Goal: Task Accomplishment & Management: Complete application form

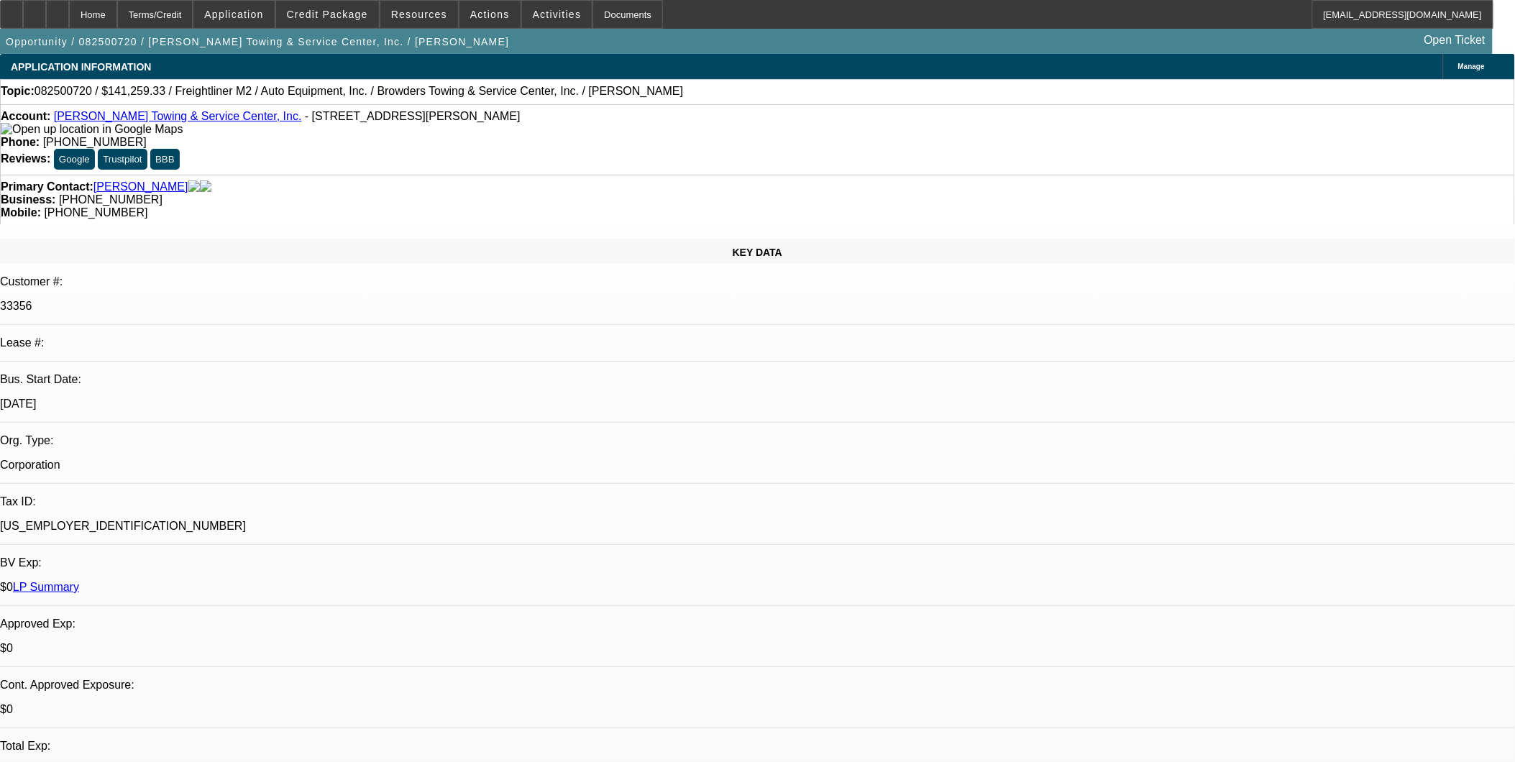
select select "0"
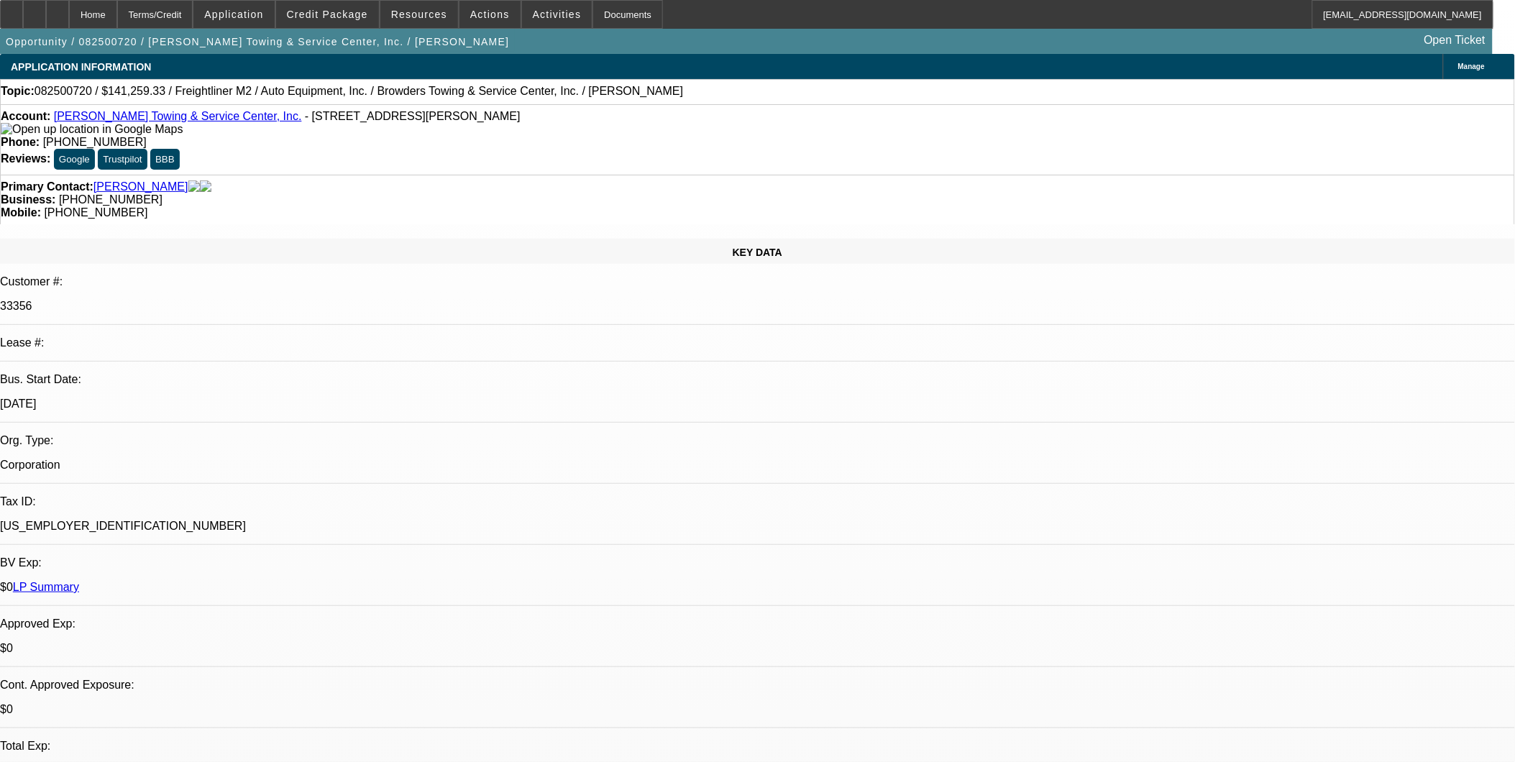
select select "0"
select select "1"
select select "2"
select select "6"
select select "1"
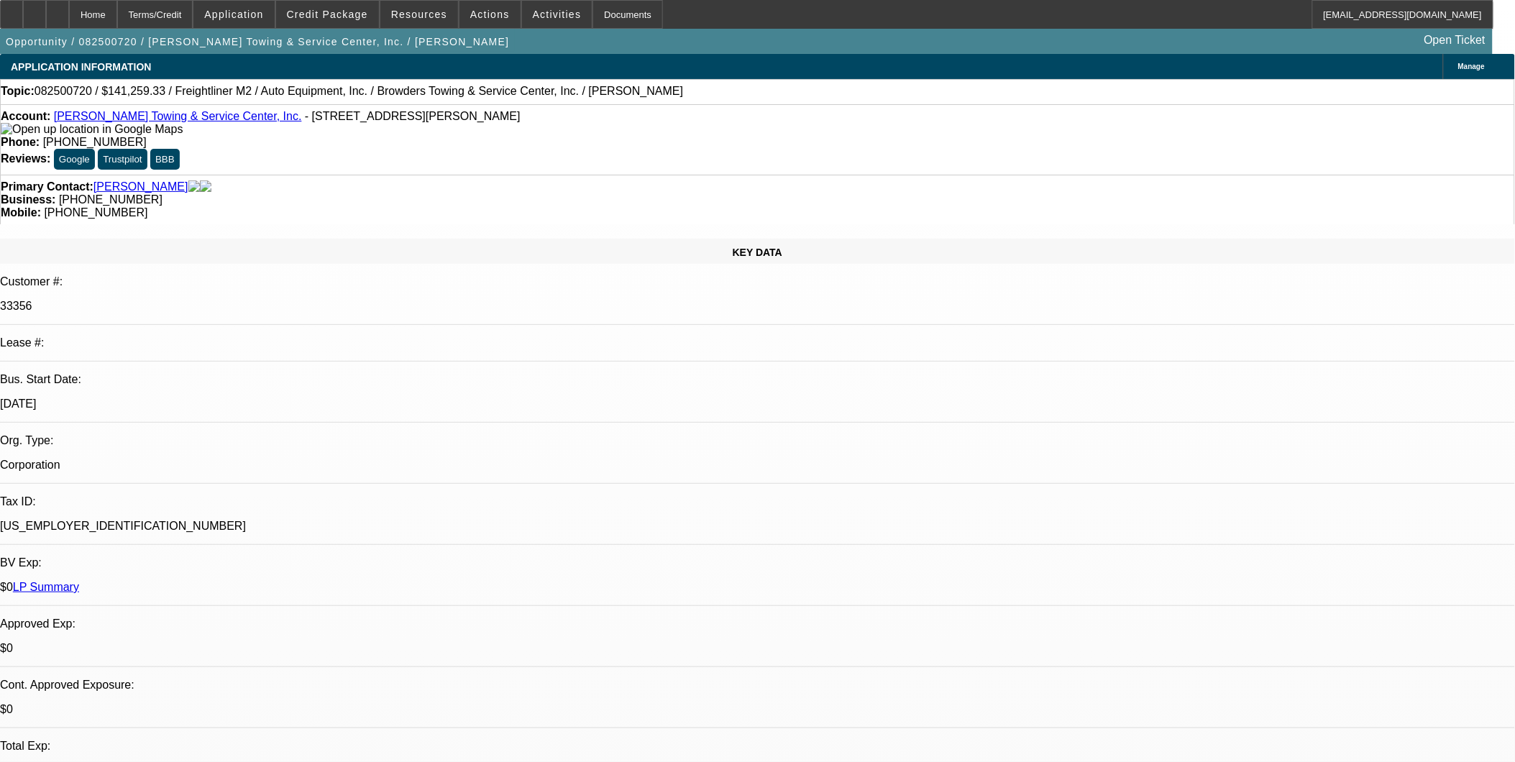
select select "2"
select select "6"
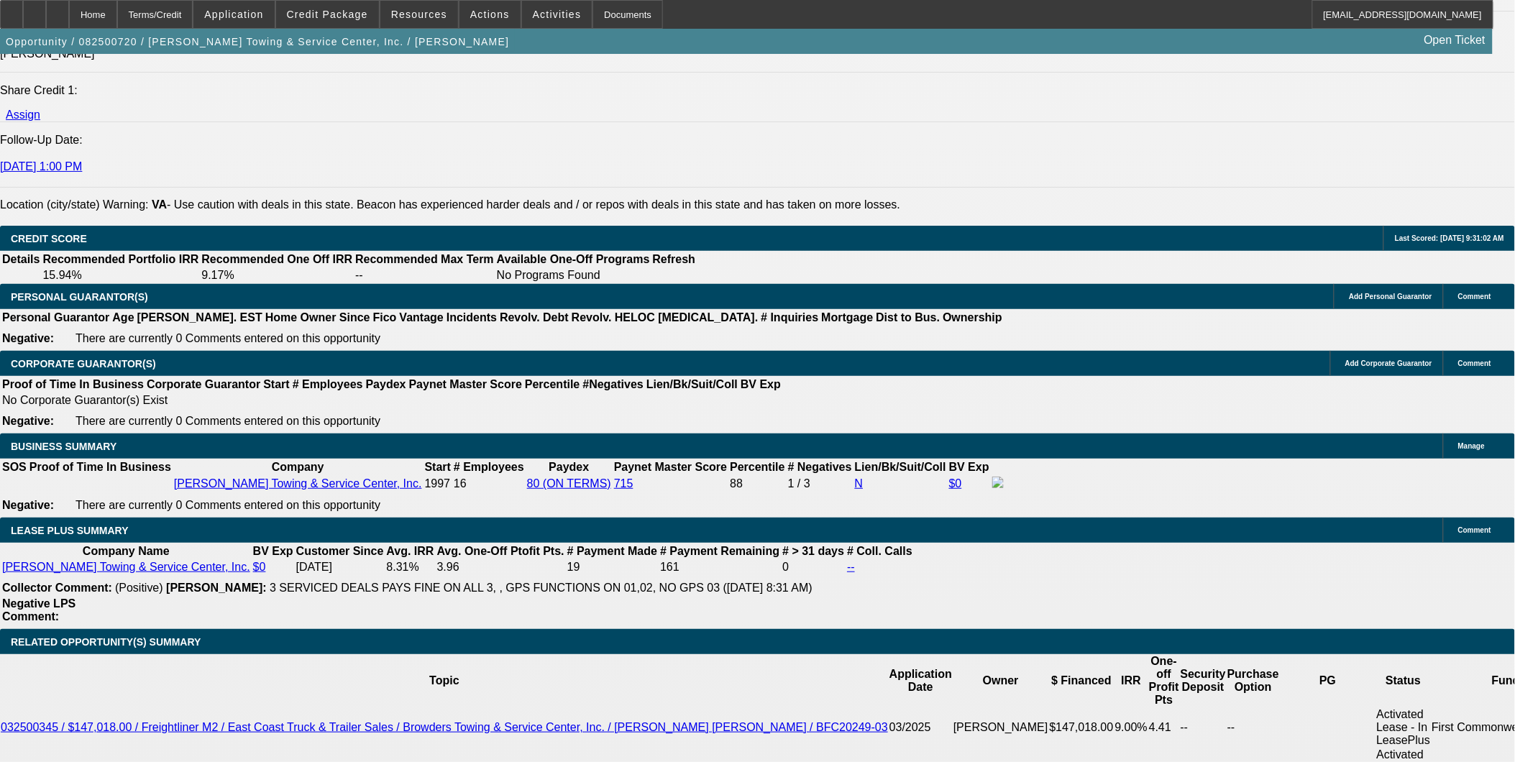
scroll to position [1997, 0]
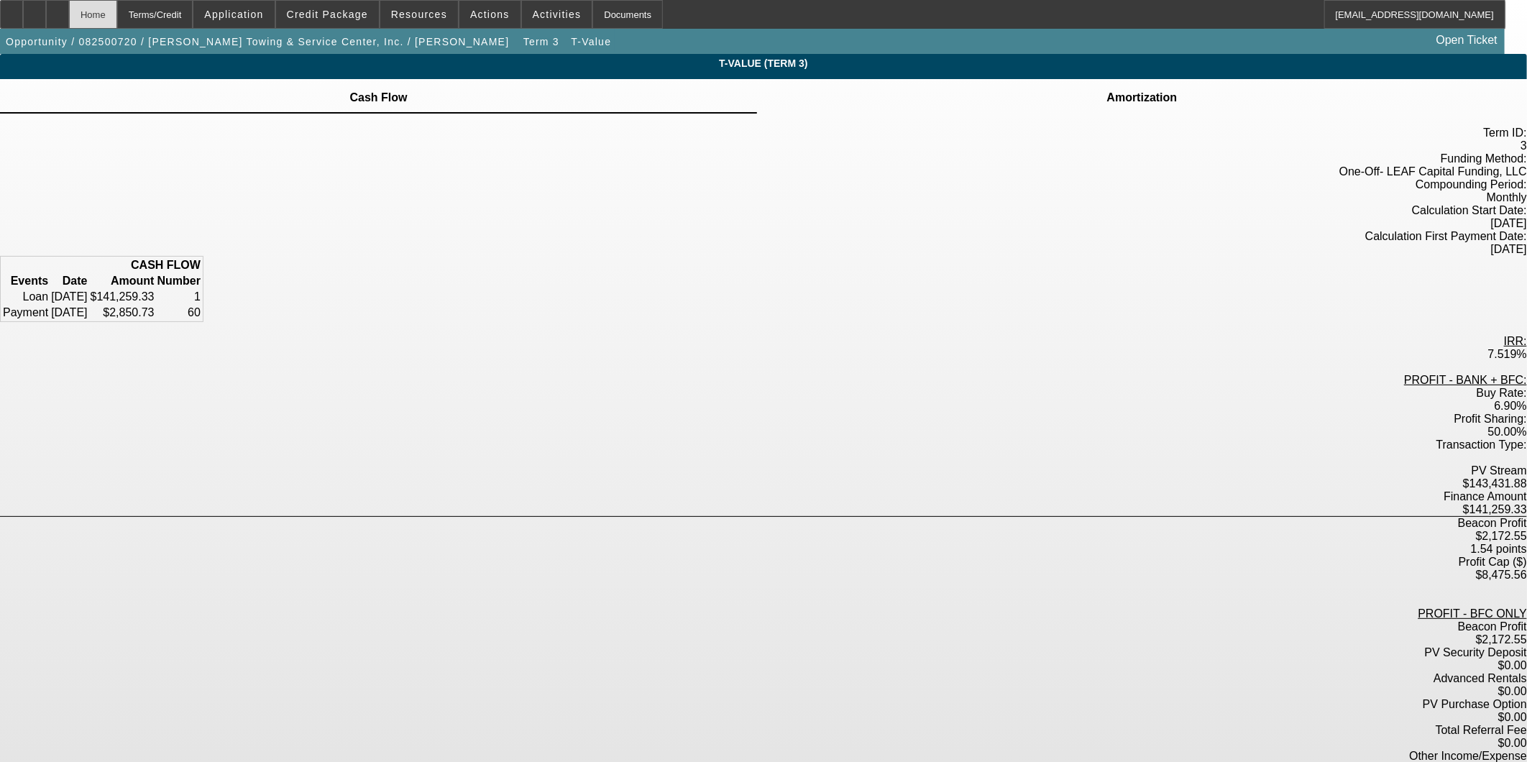
click at [117, 14] on div "Home" at bounding box center [93, 14] width 48 height 29
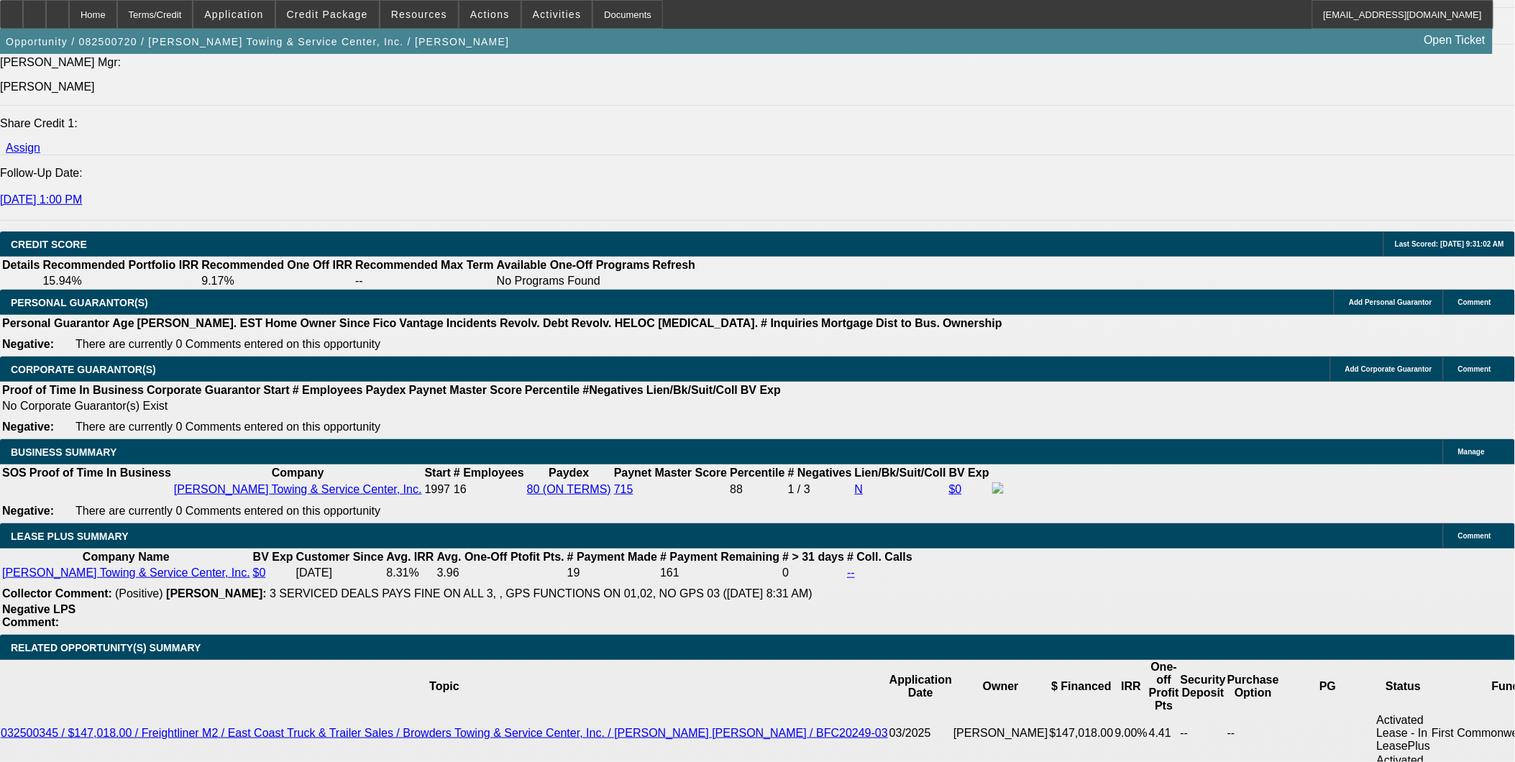
select select "0"
select select "2"
select select "0"
select select "6"
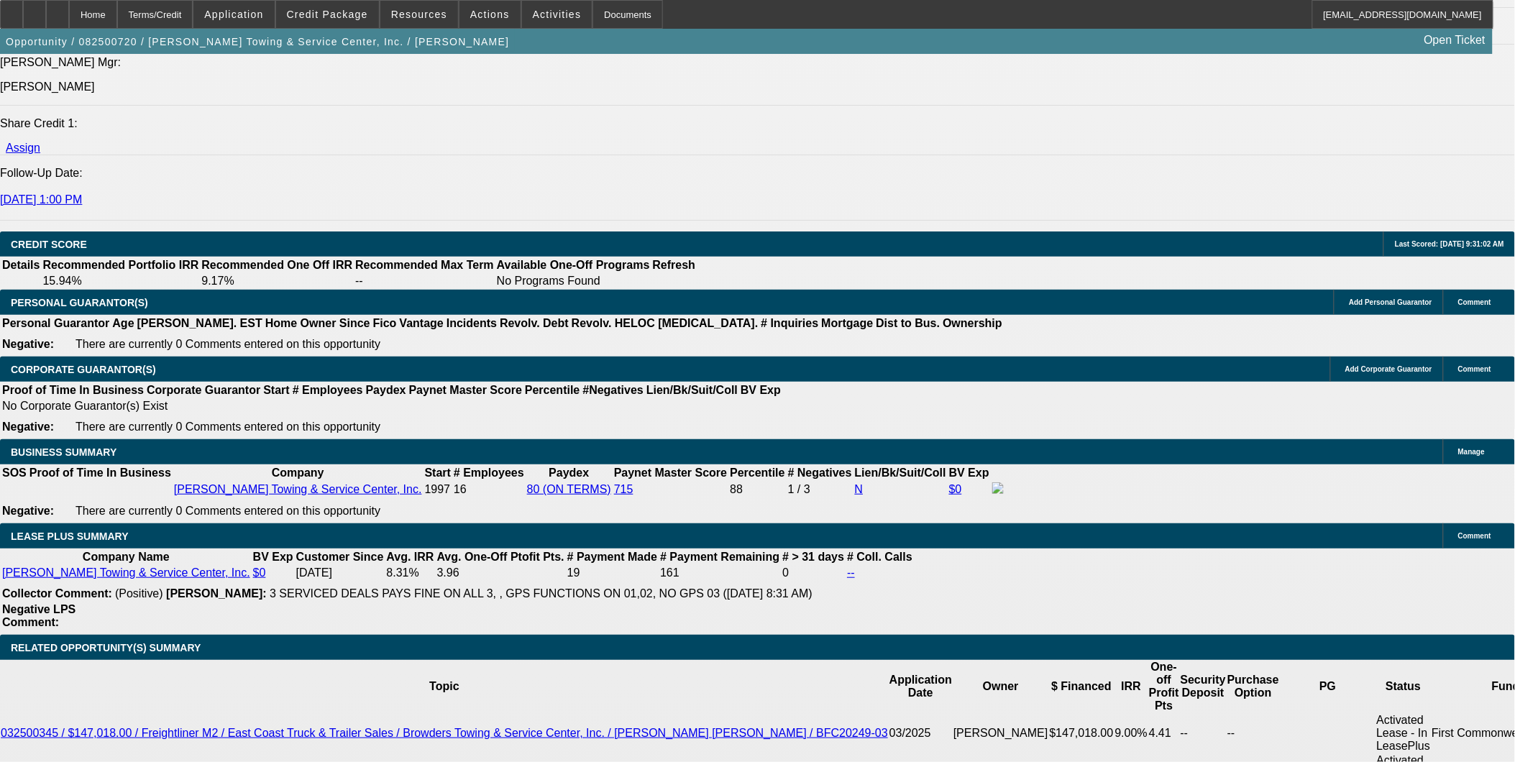
select select "0"
select select "2"
select select "0"
select select "6"
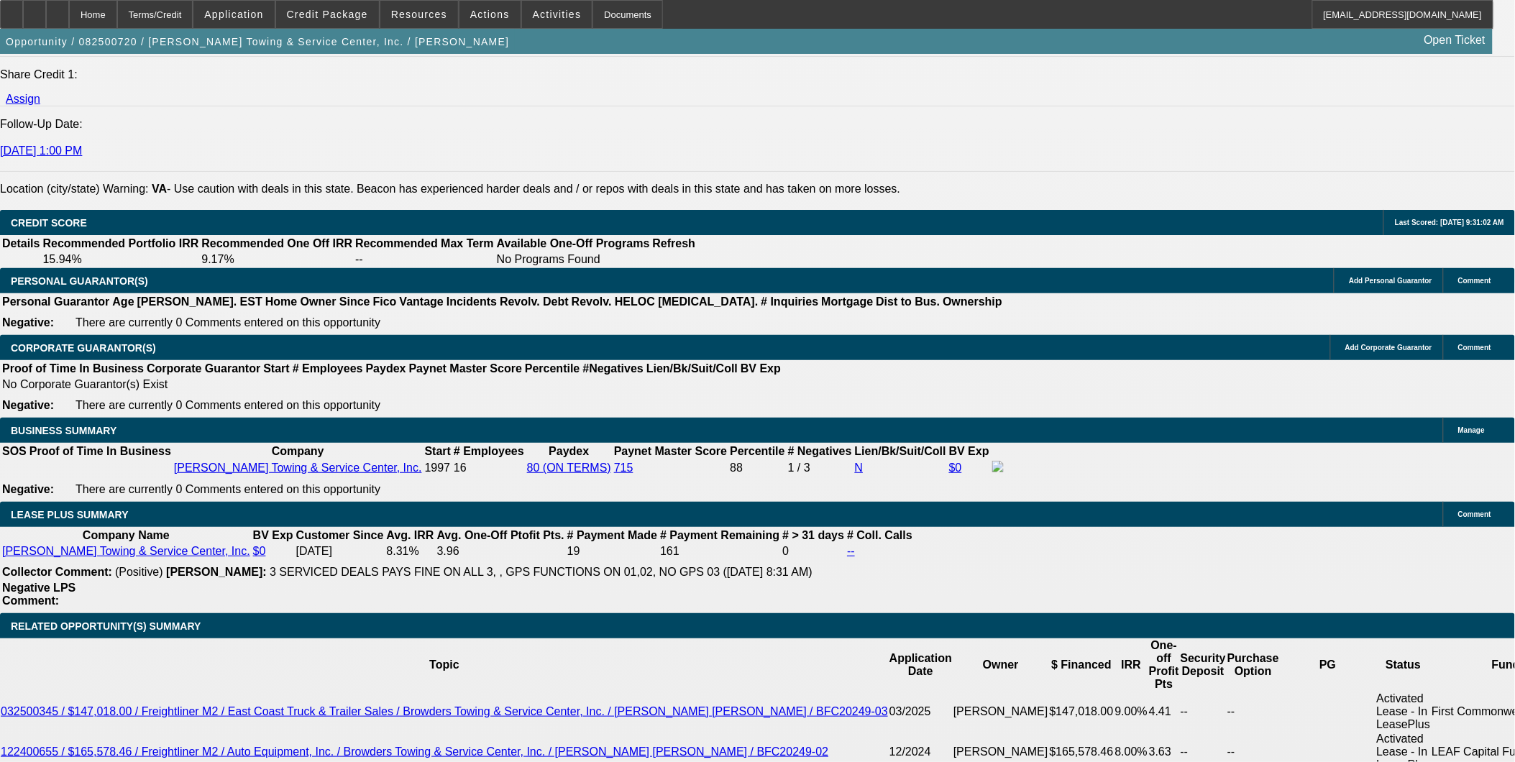
scroll to position [1985, 0]
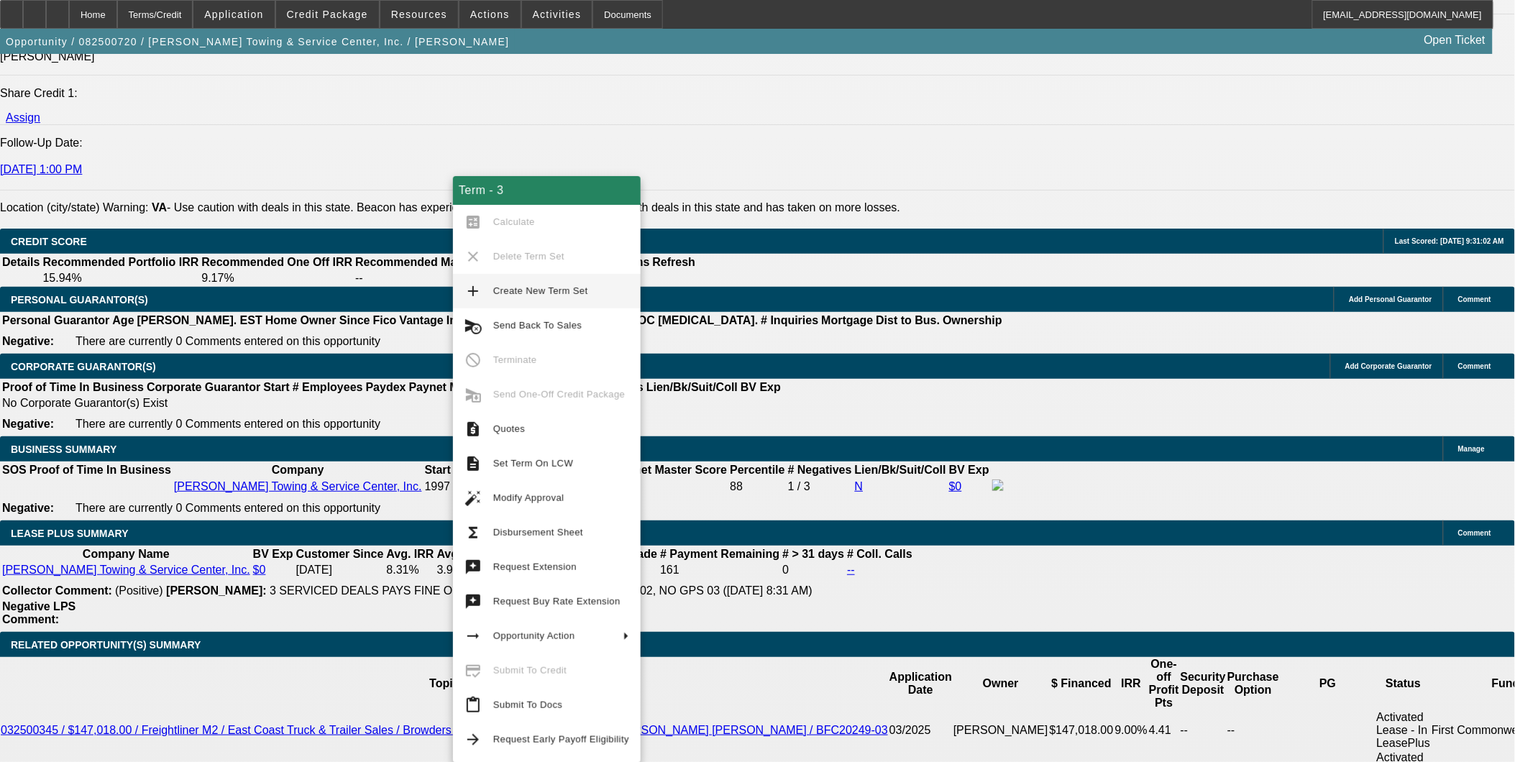
type input "0"
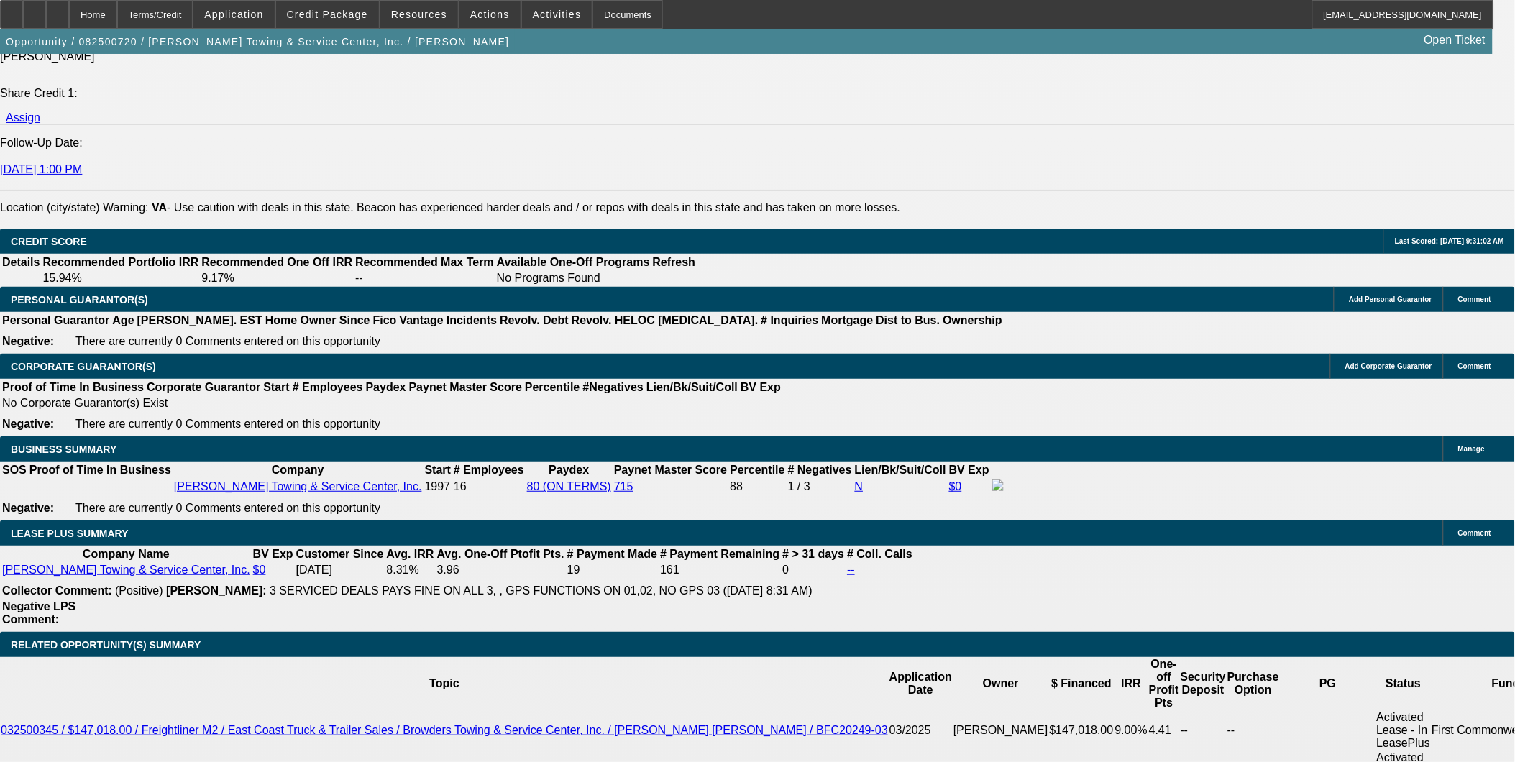
drag, startPoint x: 268, startPoint y: 458, endPoint x: 354, endPoint y: 472, distance: 87.5
type input "UNKNOWN"
type input "$2,850.73"
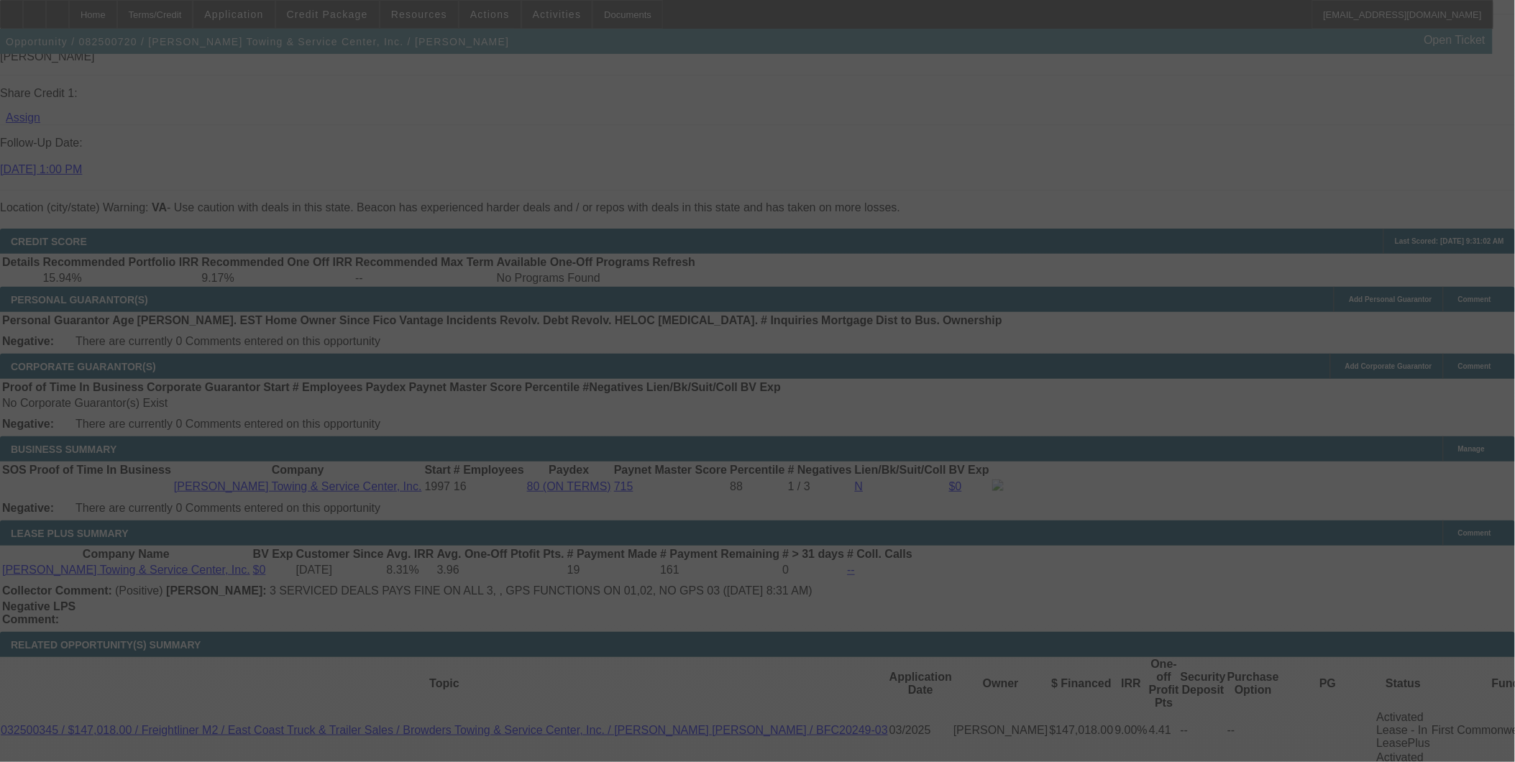
select select "0"
select select "2"
select select "0"
select select "6"
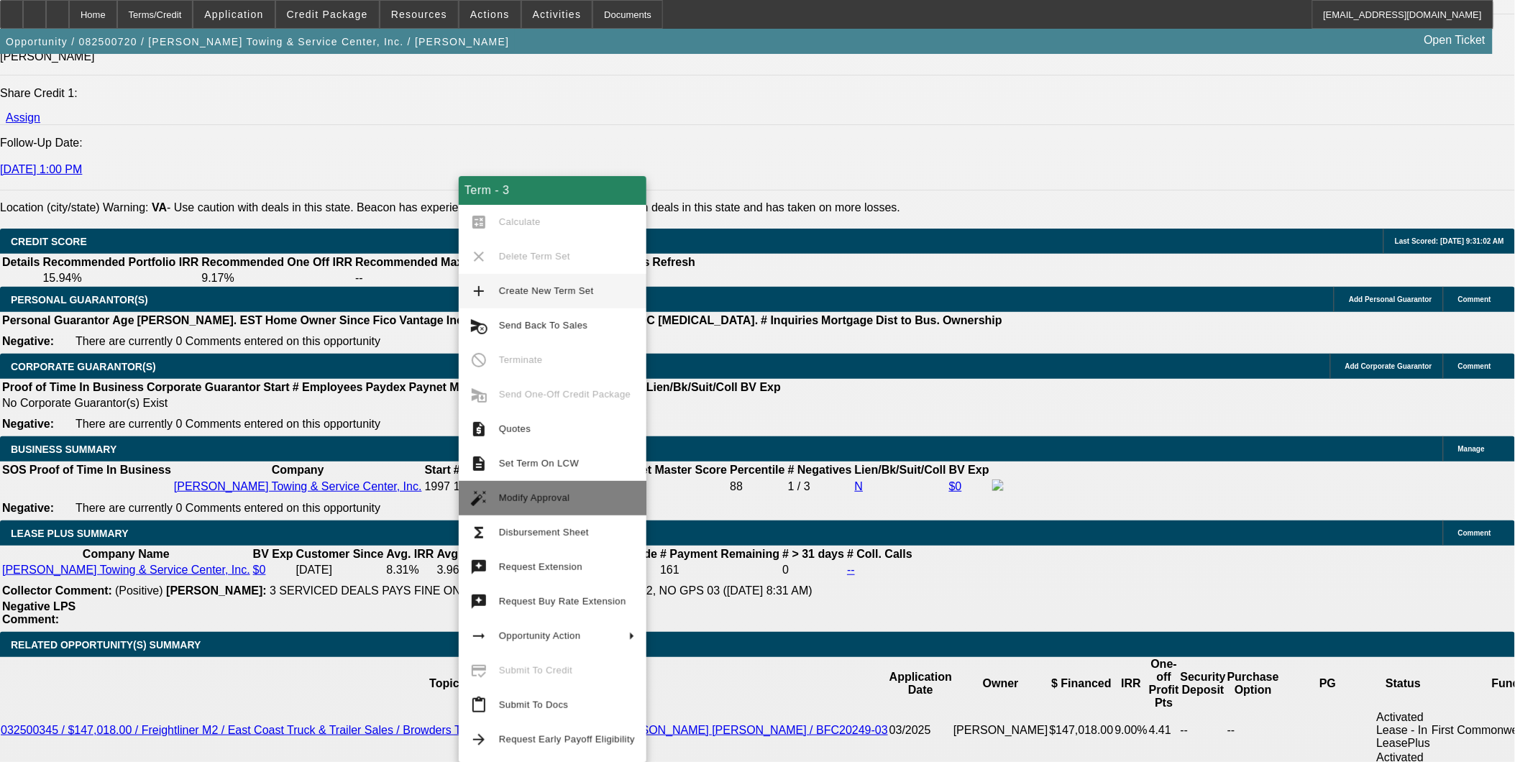
click at [555, 493] on span "Modify Approval" at bounding box center [534, 498] width 71 height 11
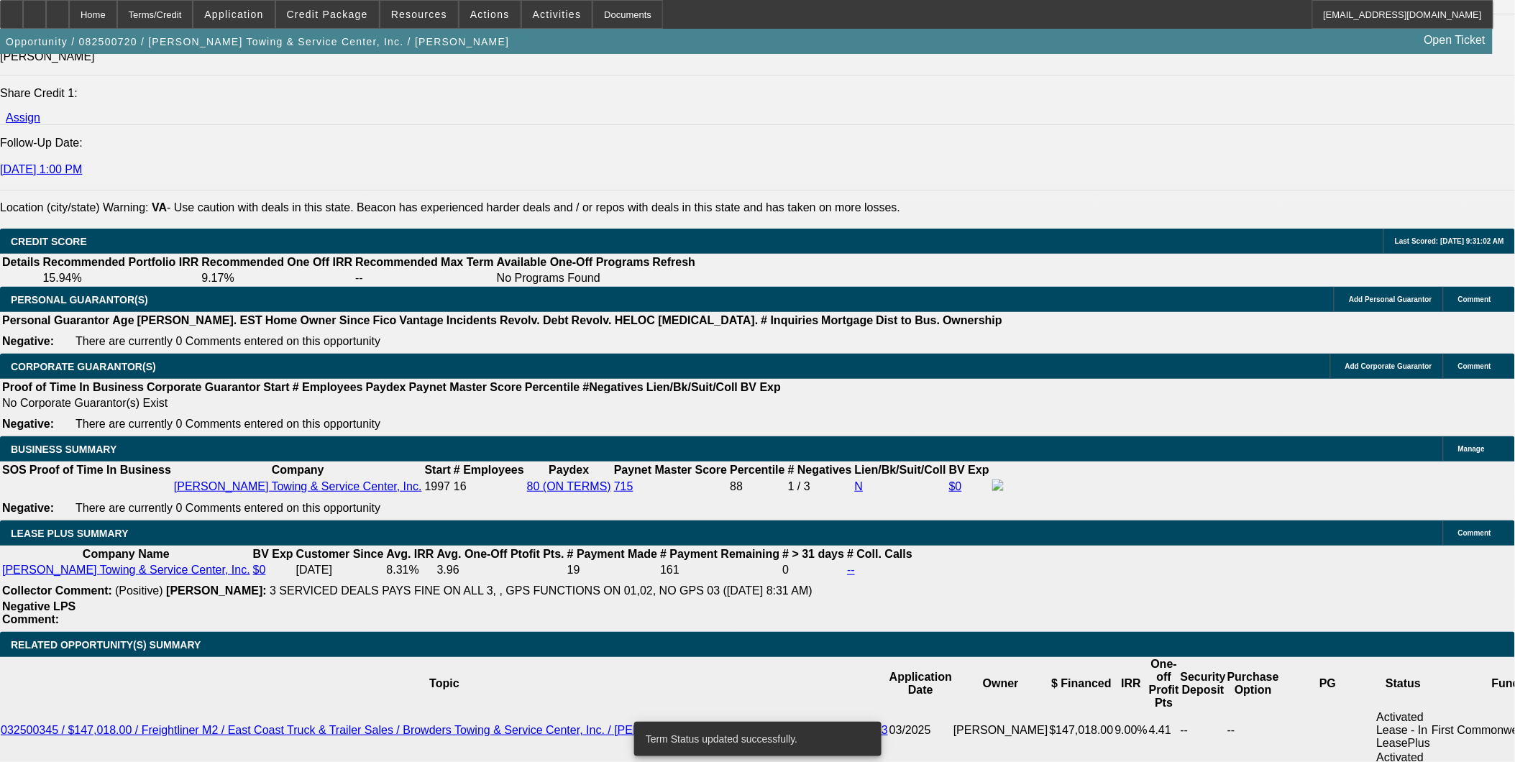
select select "0"
select select "2"
select select "0"
select select "6"
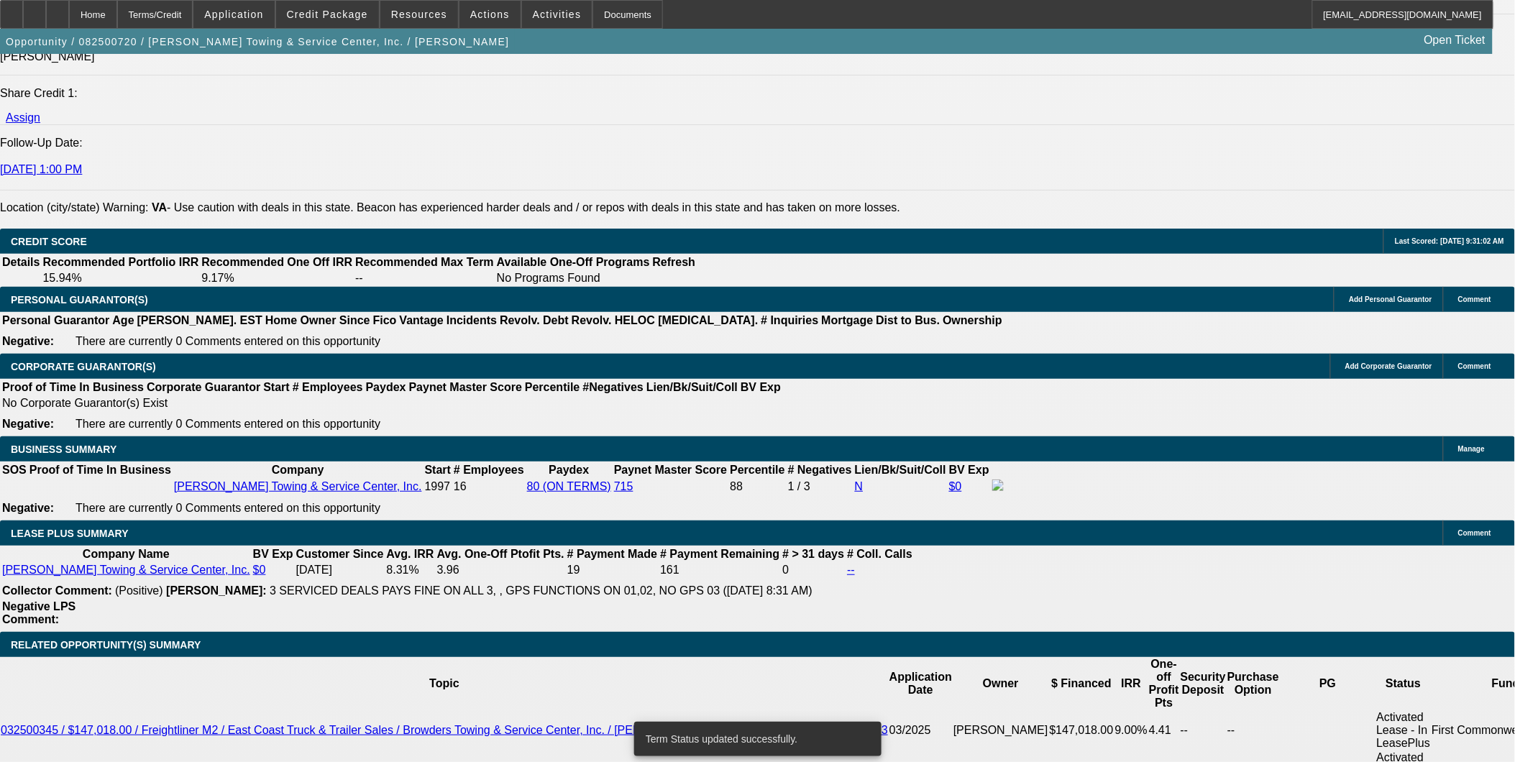
select select "0"
select select "2"
select select "0"
select select "6"
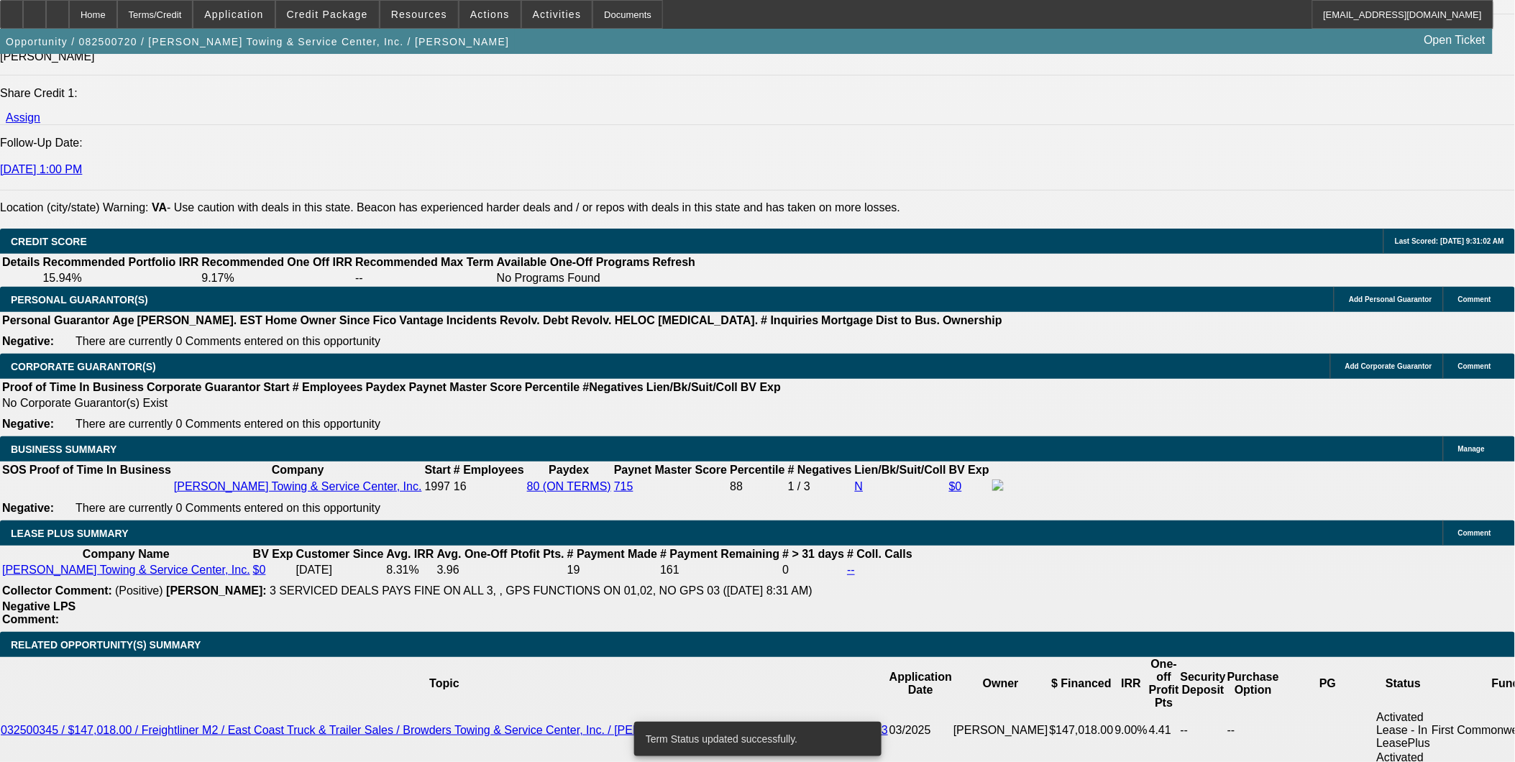
select select "0"
select select "2"
select select "0"
select select "6"
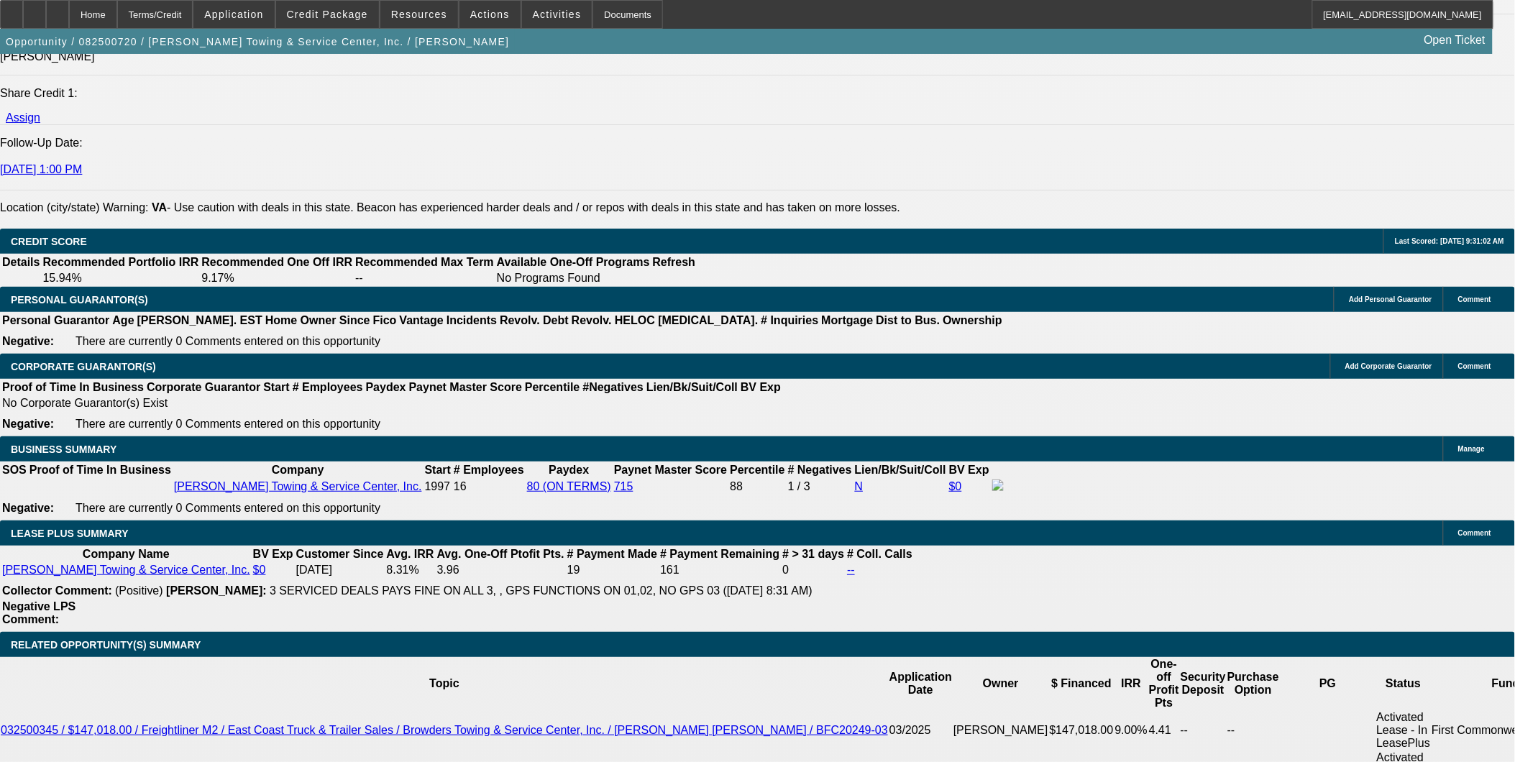
type input "0"
drag, startPoint x: 256, startPoint y: 468, endPoint x: 764, endPoint y: 522, distance: 511.2
type input "UNKNOWN"
type input "$2,850.73"
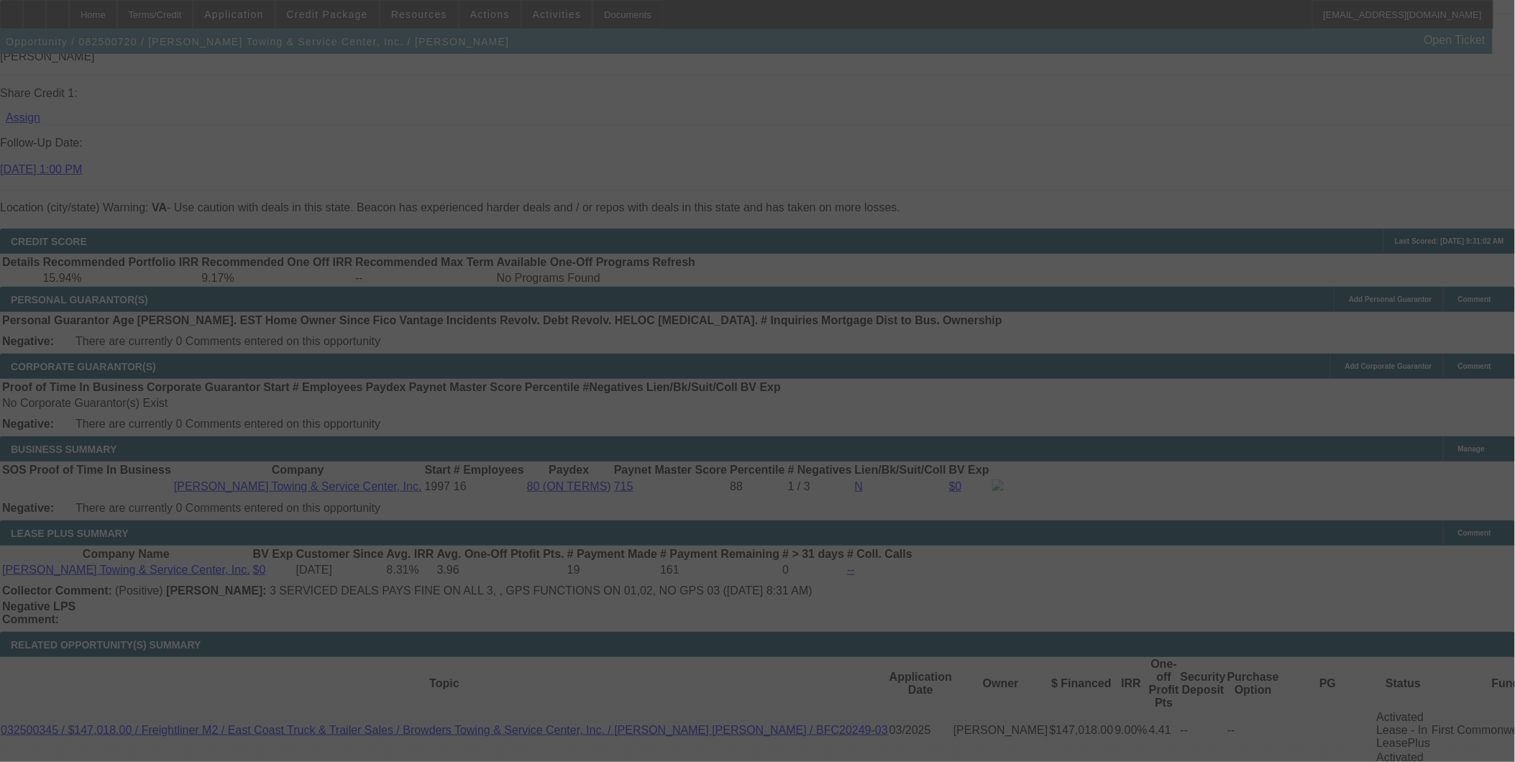
select select "0"
select select "2"
select select "0"
select select "6"
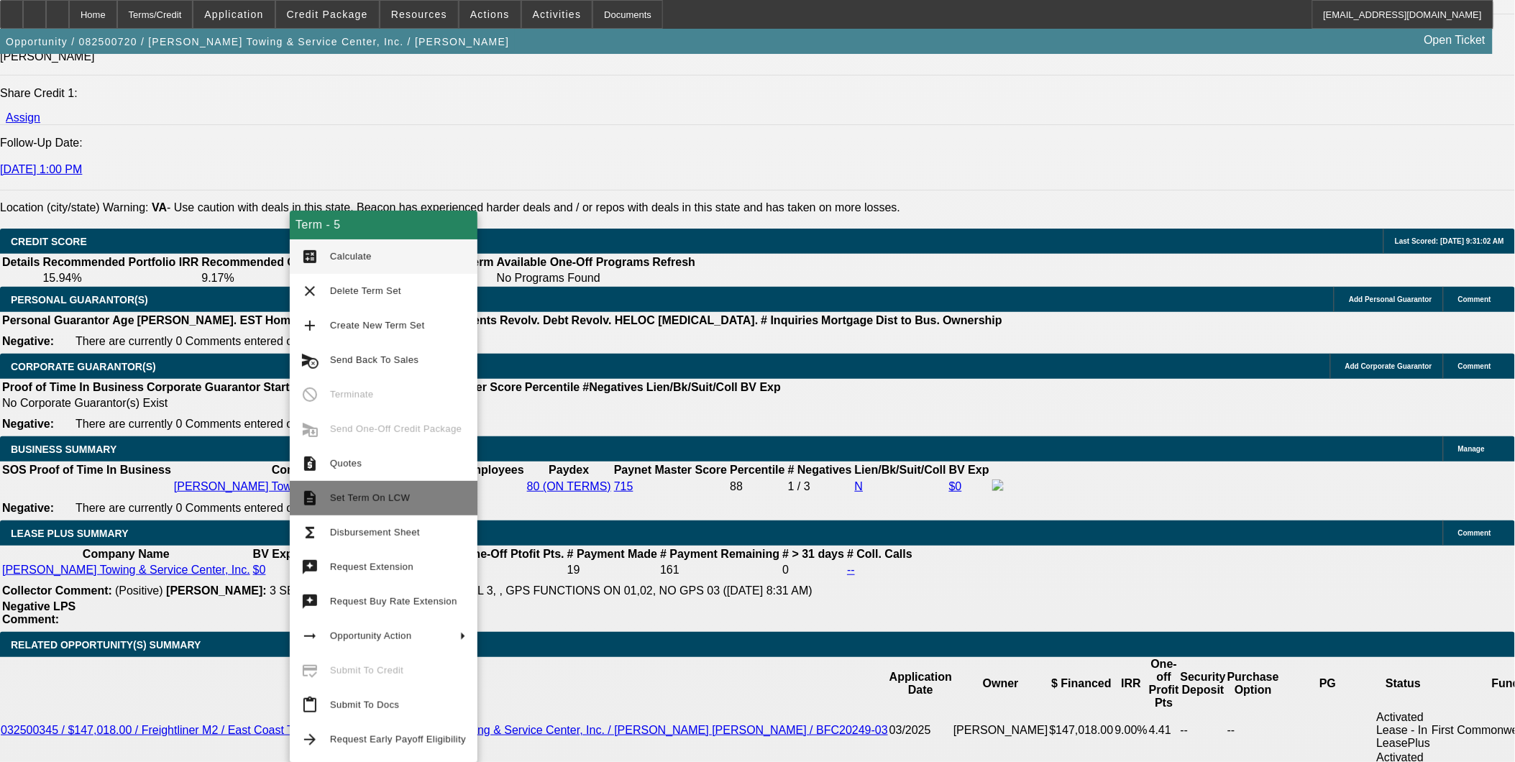
click at [375, 496] on span "Set Term On LCW" at bounding box center [370, 498] width 80 height 11
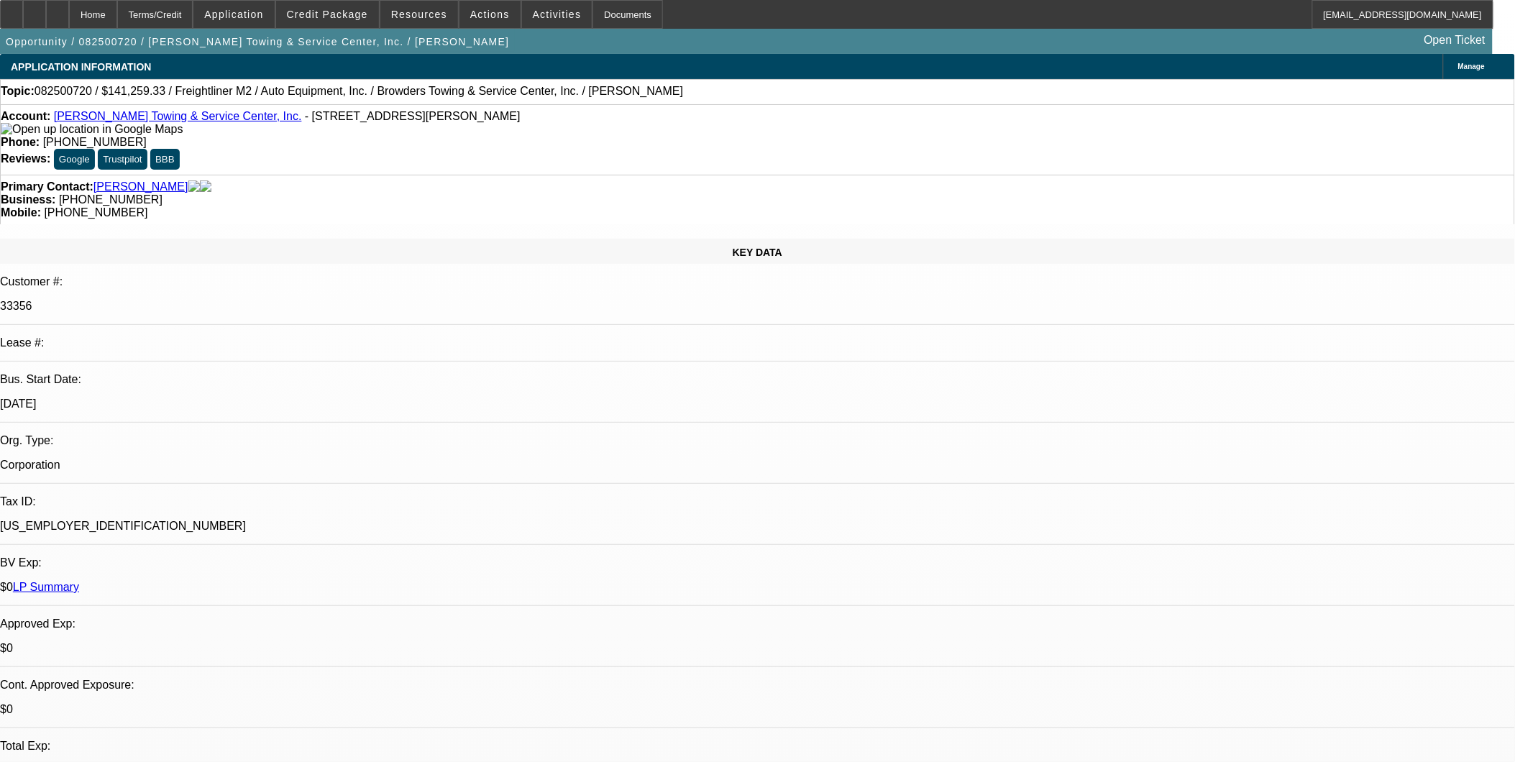
select select "0"
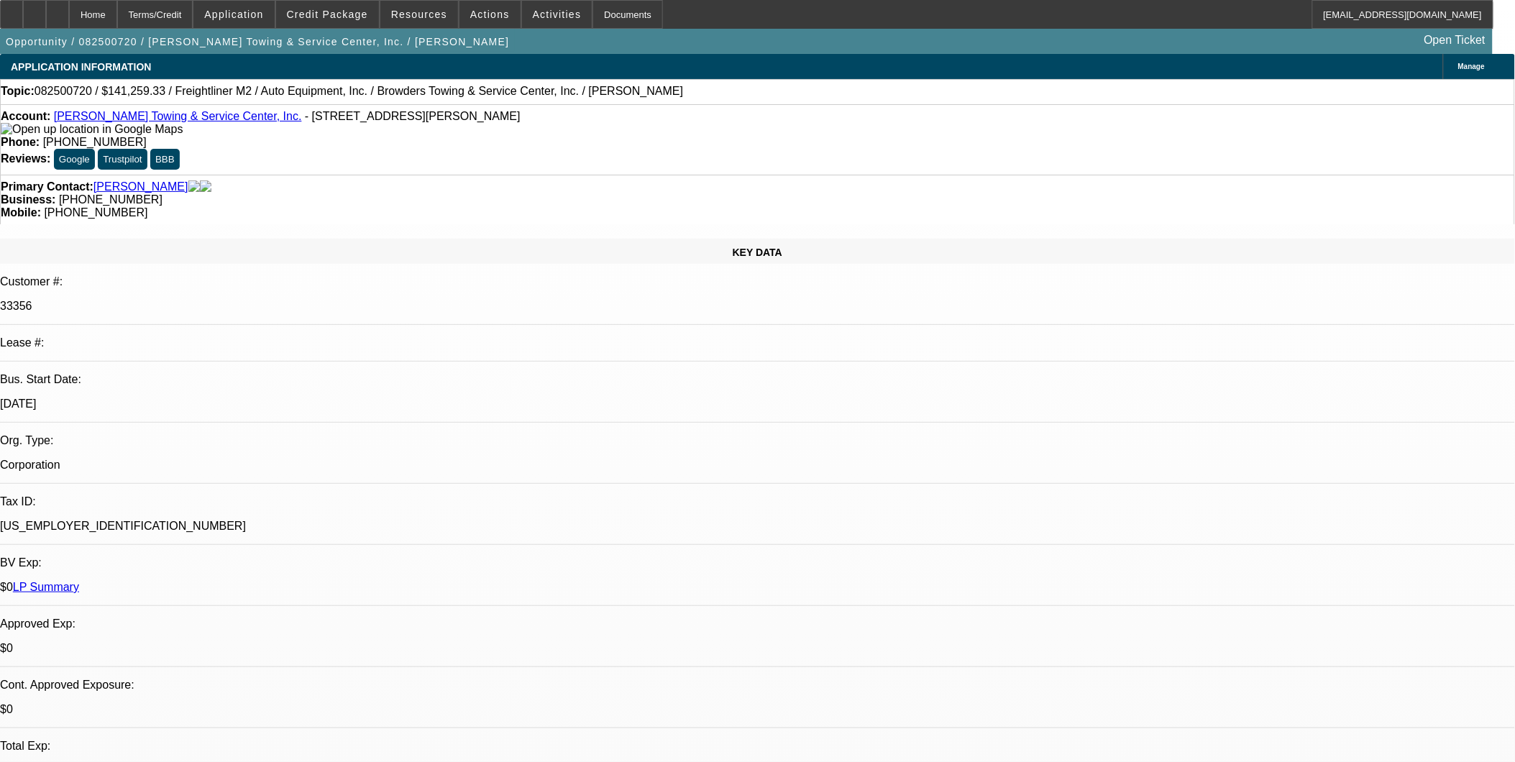
select select "0"
select select "1"
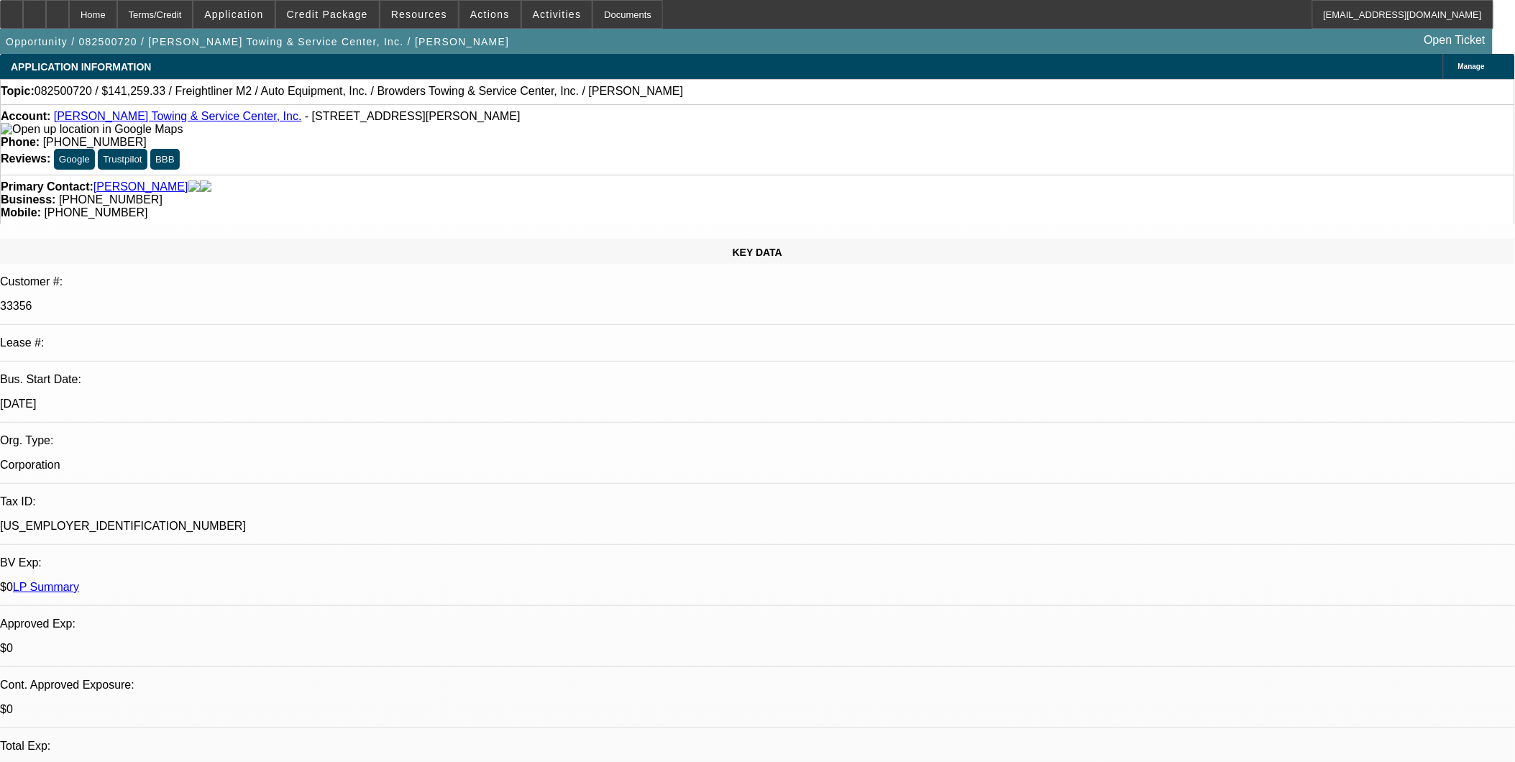
select select "2"
select select "6"
select select "1"
select select "2"
select select "6"
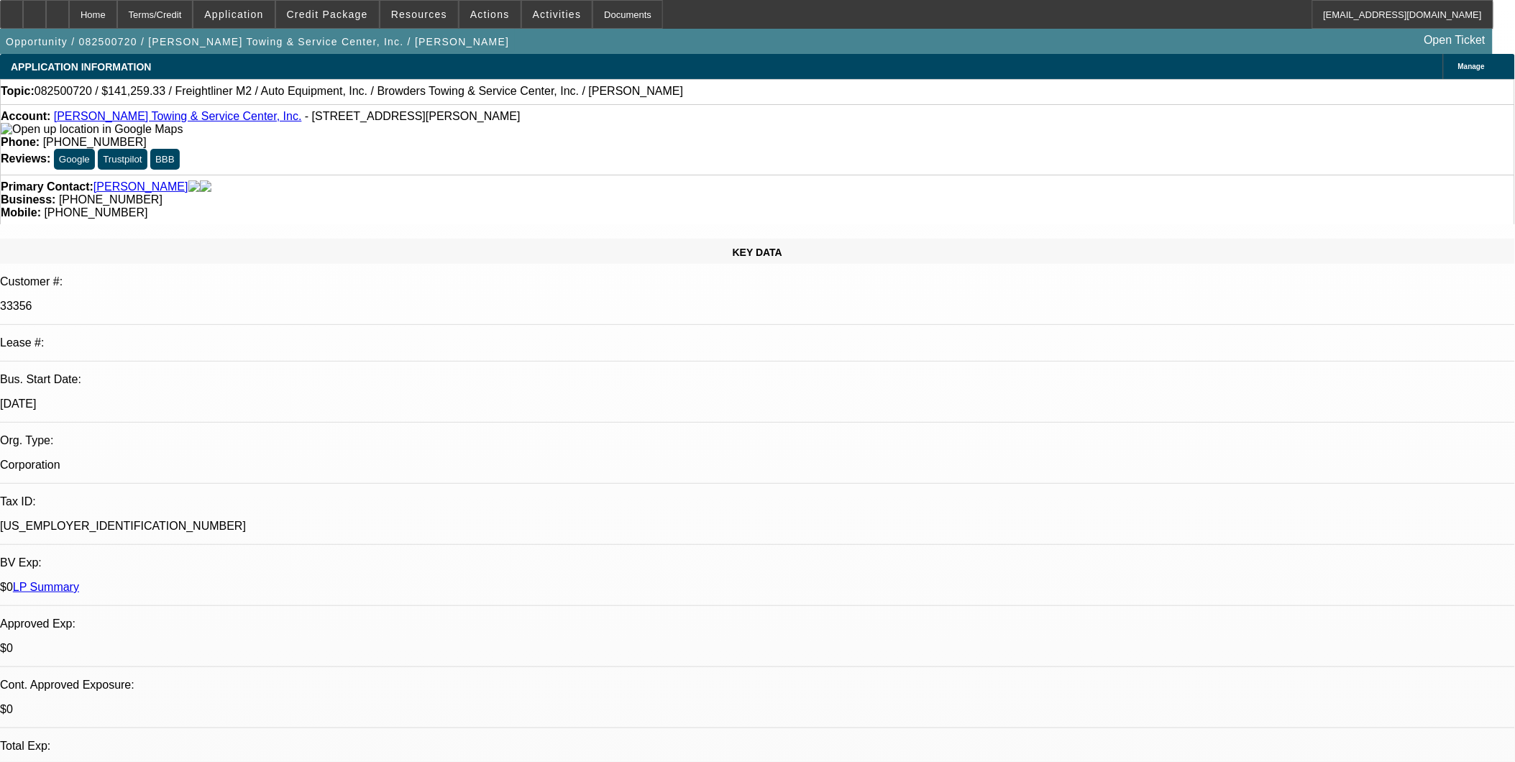
select select "1"
select select "2"
select select "6"
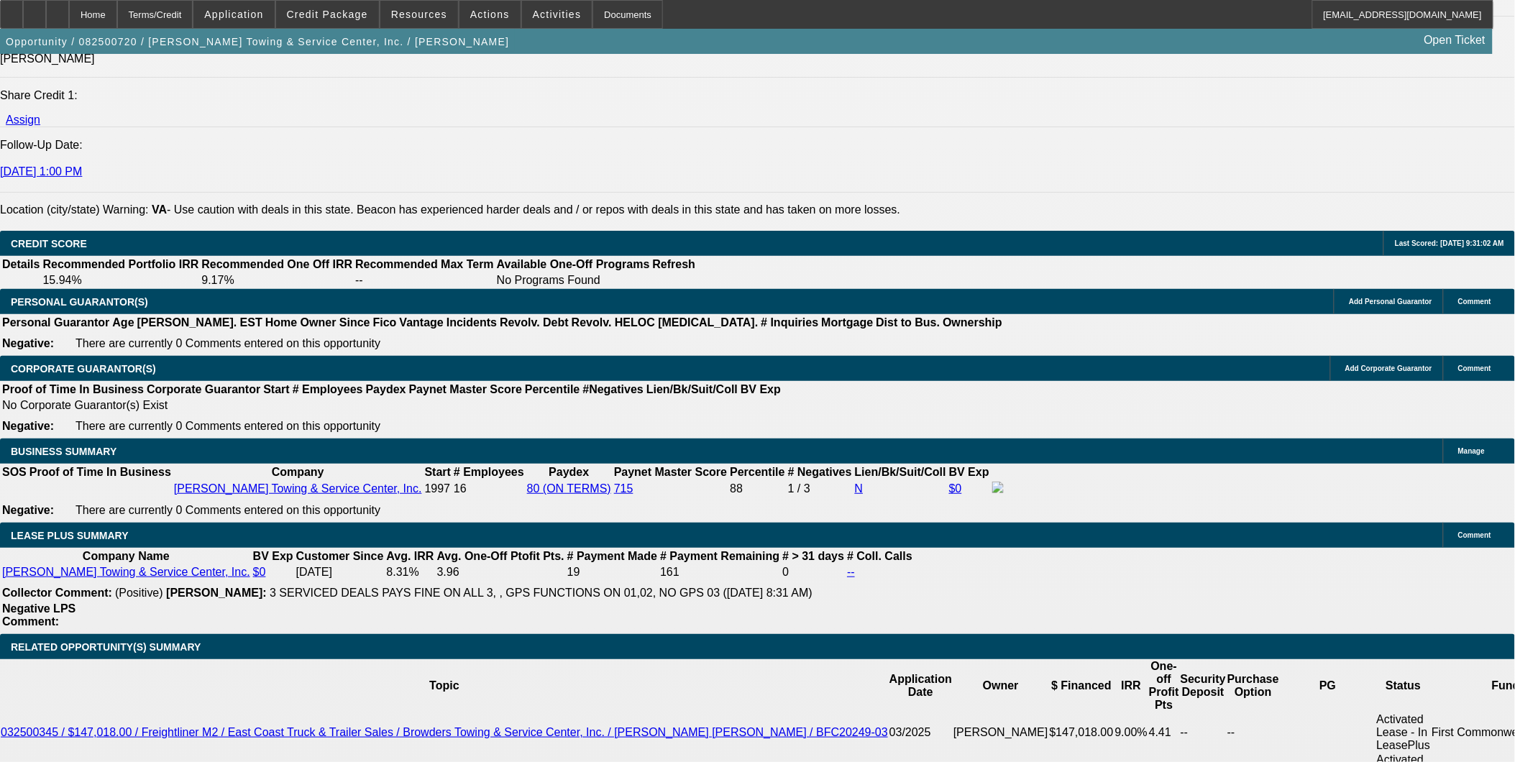
scroll to position [1837, 0]
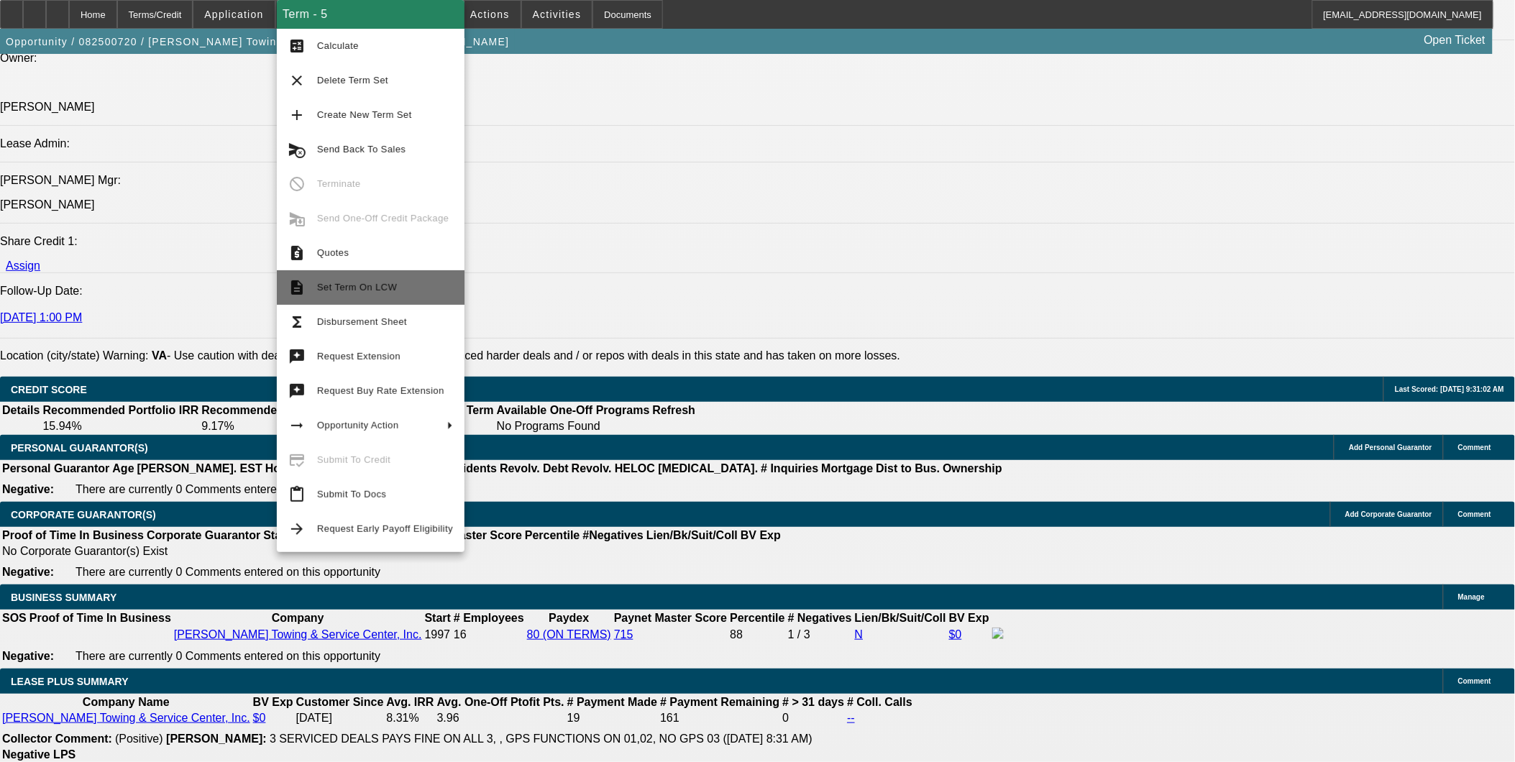
click at [380, 292] on span "Set Term On LCW" at bounding box center [385, 287] width 136 height 17
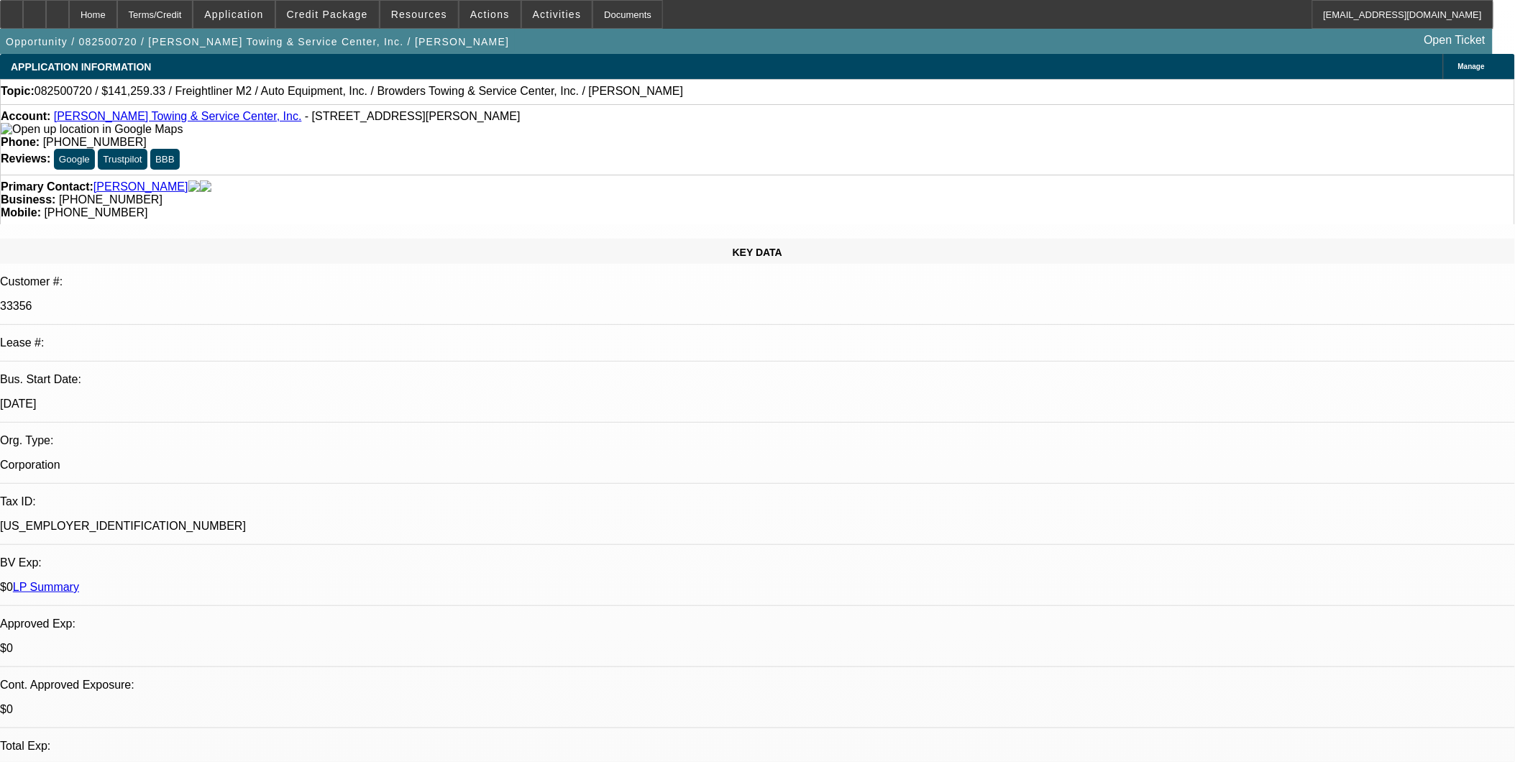
select select "0"
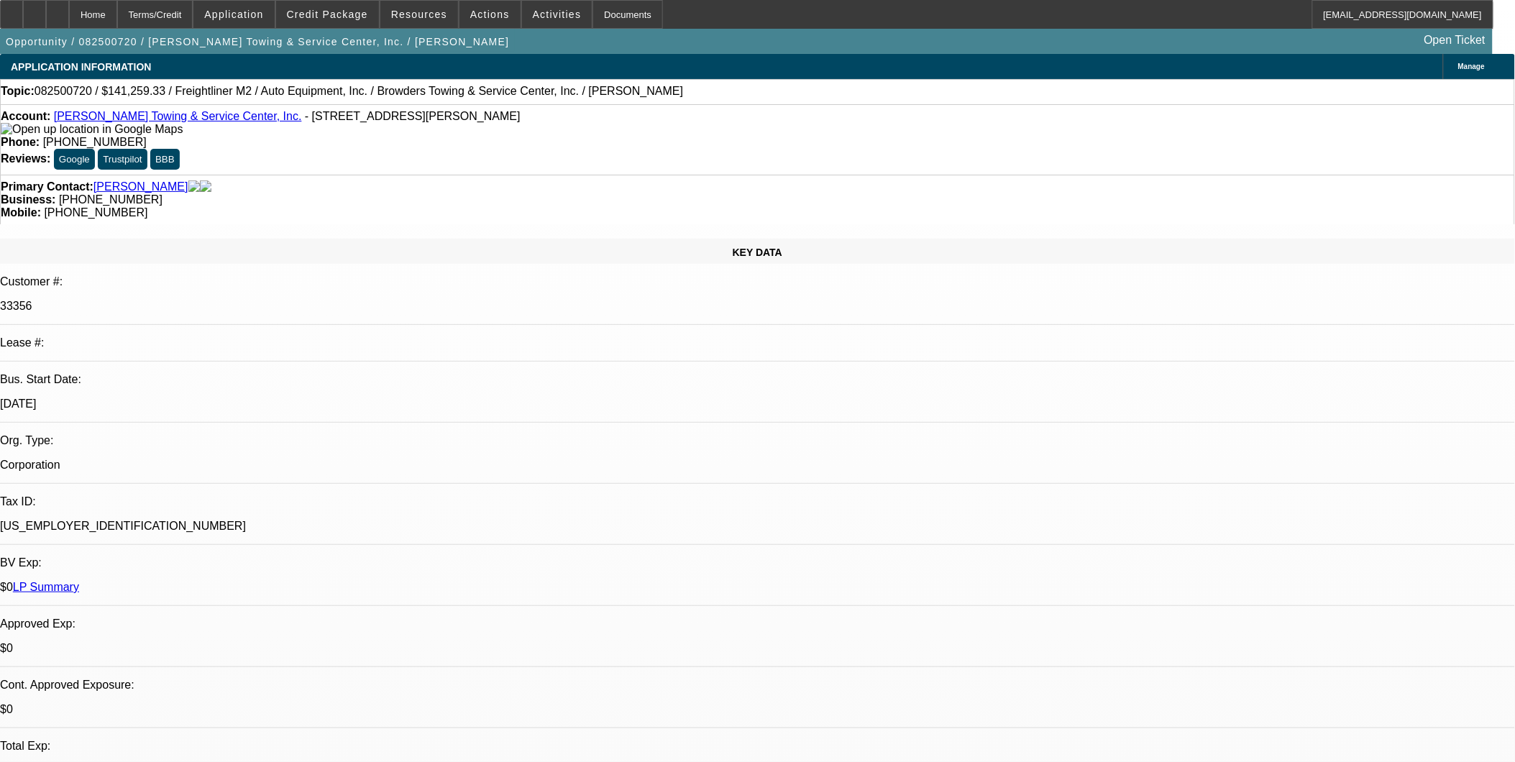
select select "0"
select select "1"
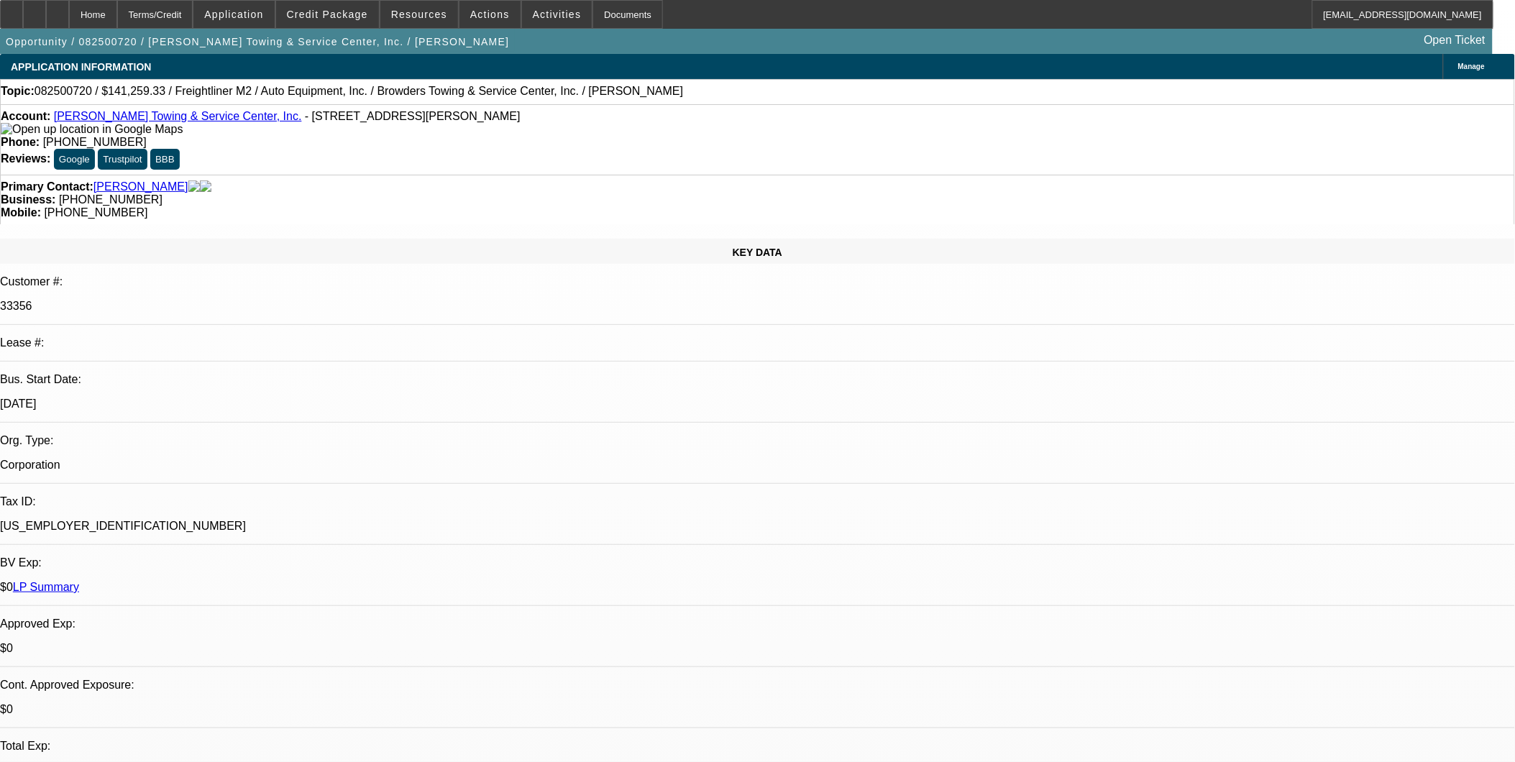
select select "2"
select select "6"
select select "1"
select select "2"
select select "6"
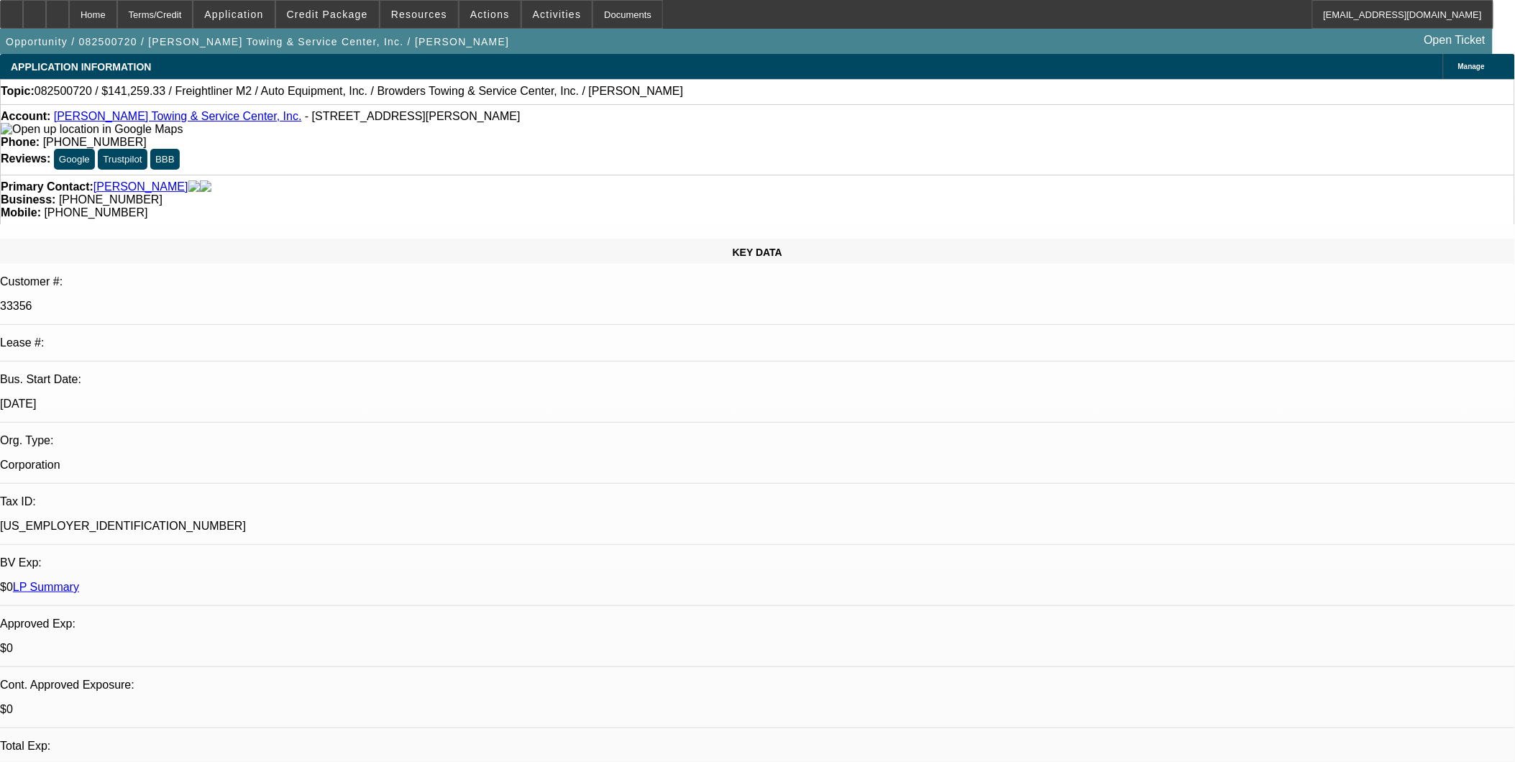
select select "1"
select select "2"
select select "6"
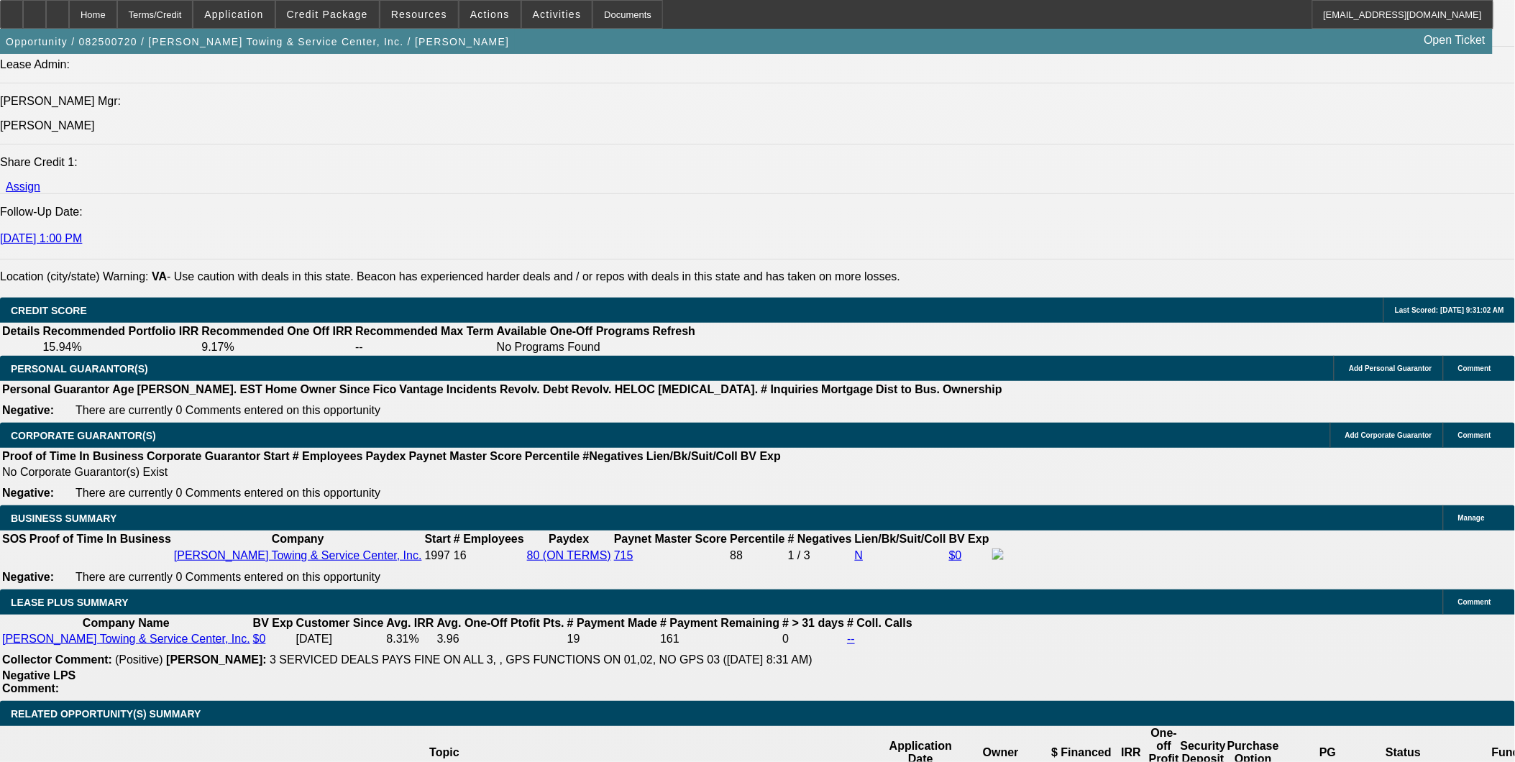
scroll to position [1917, 0]
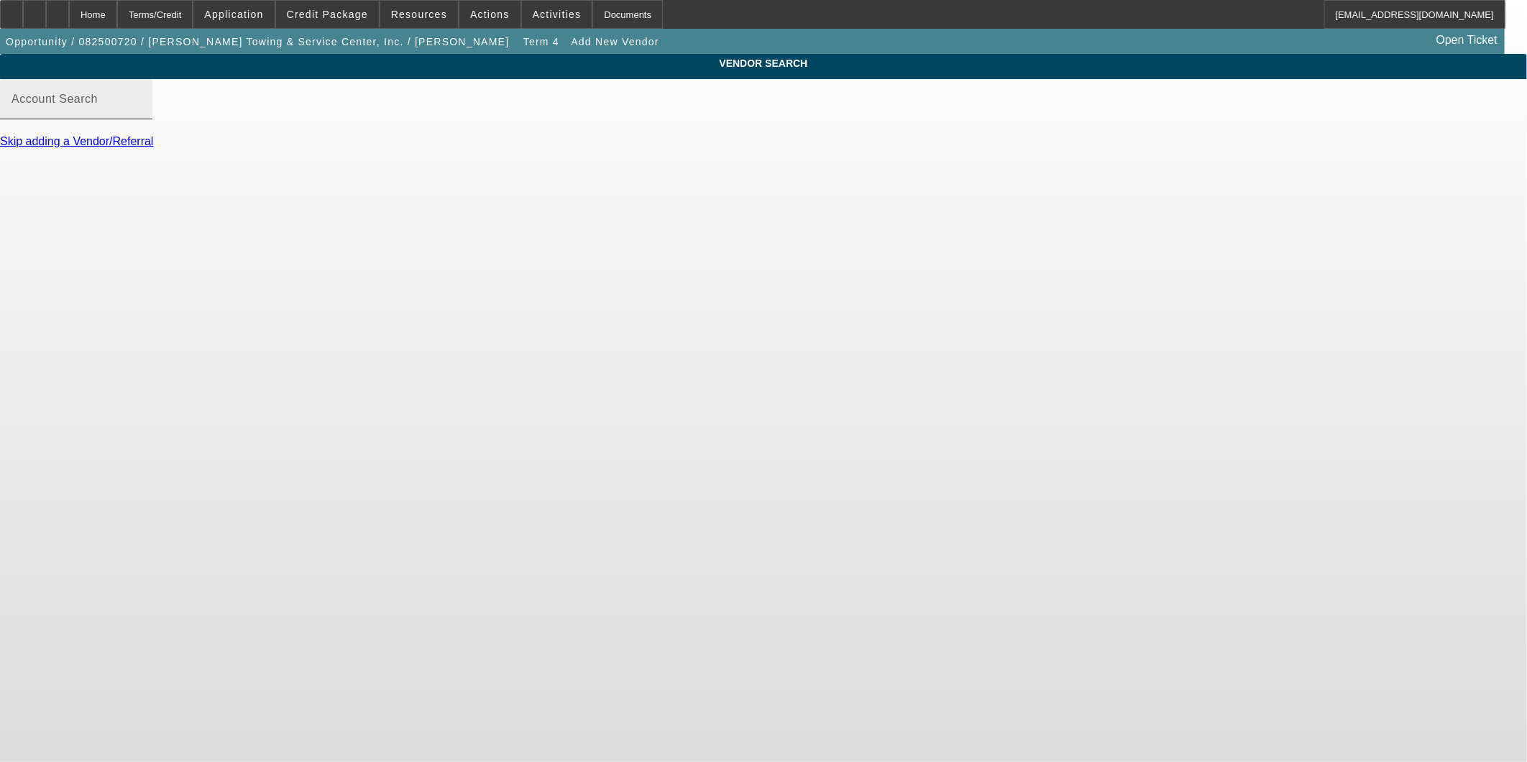
click at [141, 104] on div "Account Search" at bounding box center [76, 99] width 129 height 40
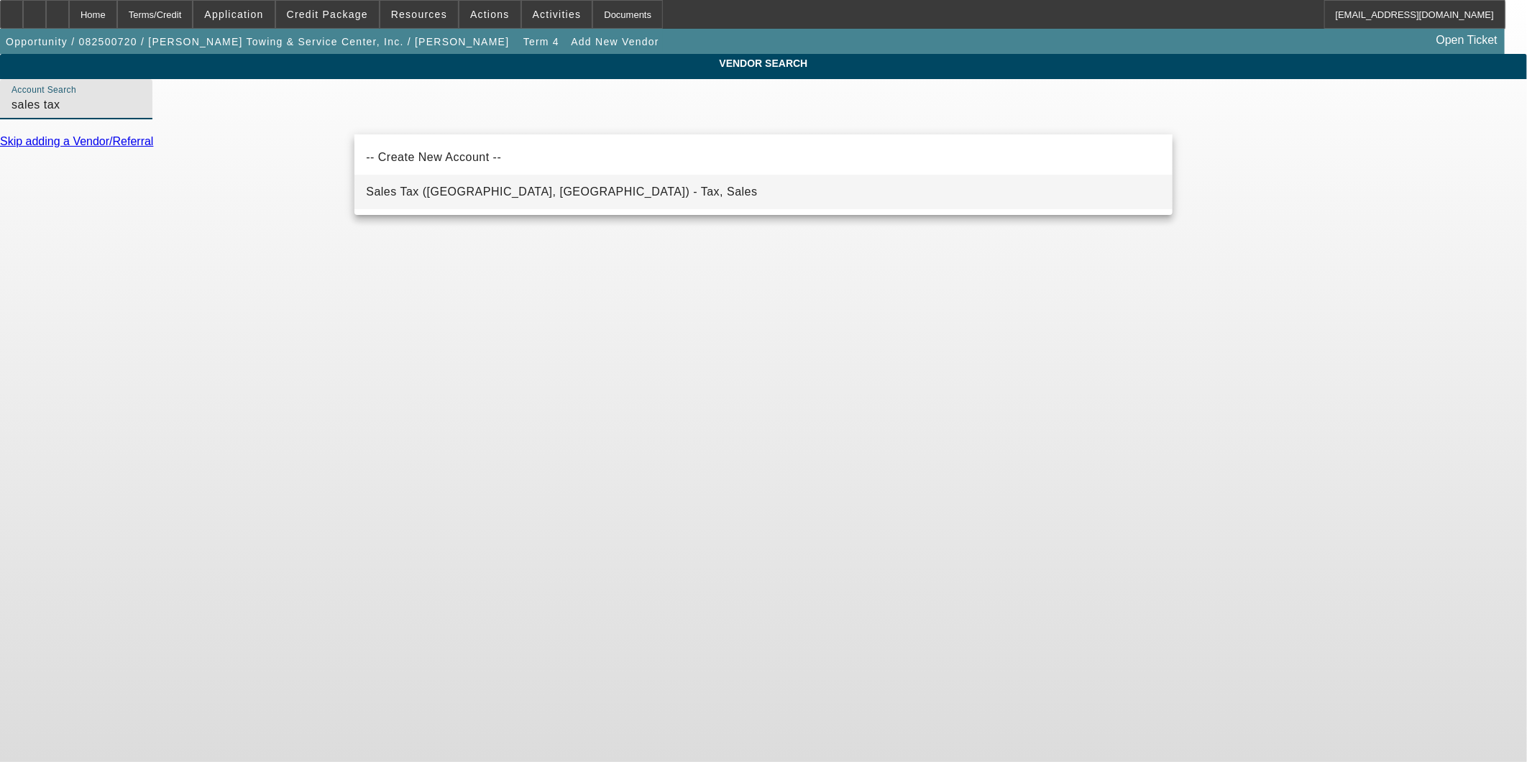
click at [471, 201] on mat-option "Sales Tax (Marlborough, MA) - Tax, Sales" at bounding box center [763, 192] width 818 height 35
type input "Sales Tax (Marlborough, MA) - Tax, Sales"
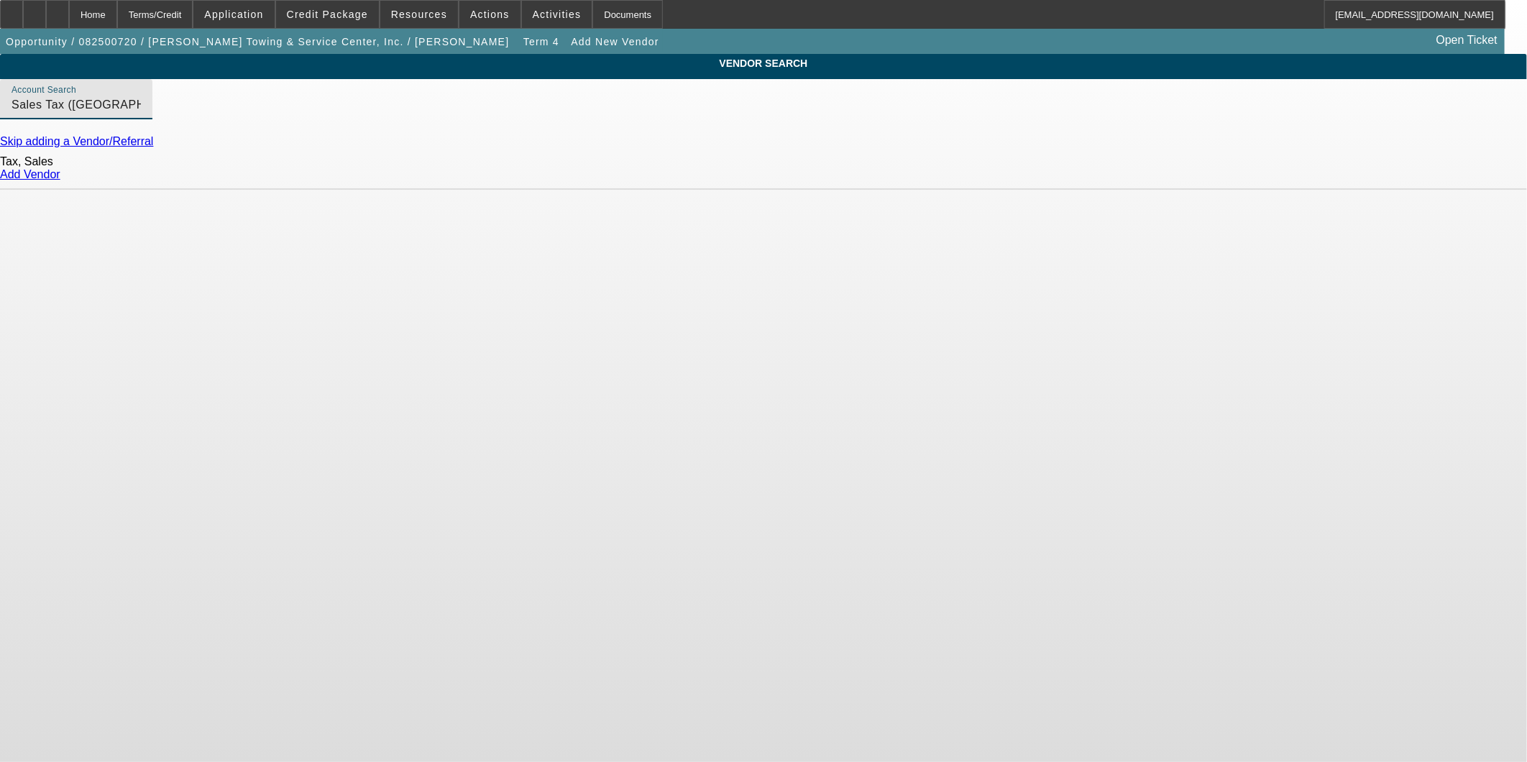
click at [60, 180] on link "Add Vendor" at bounding box center [30, 174] width 60 height 12
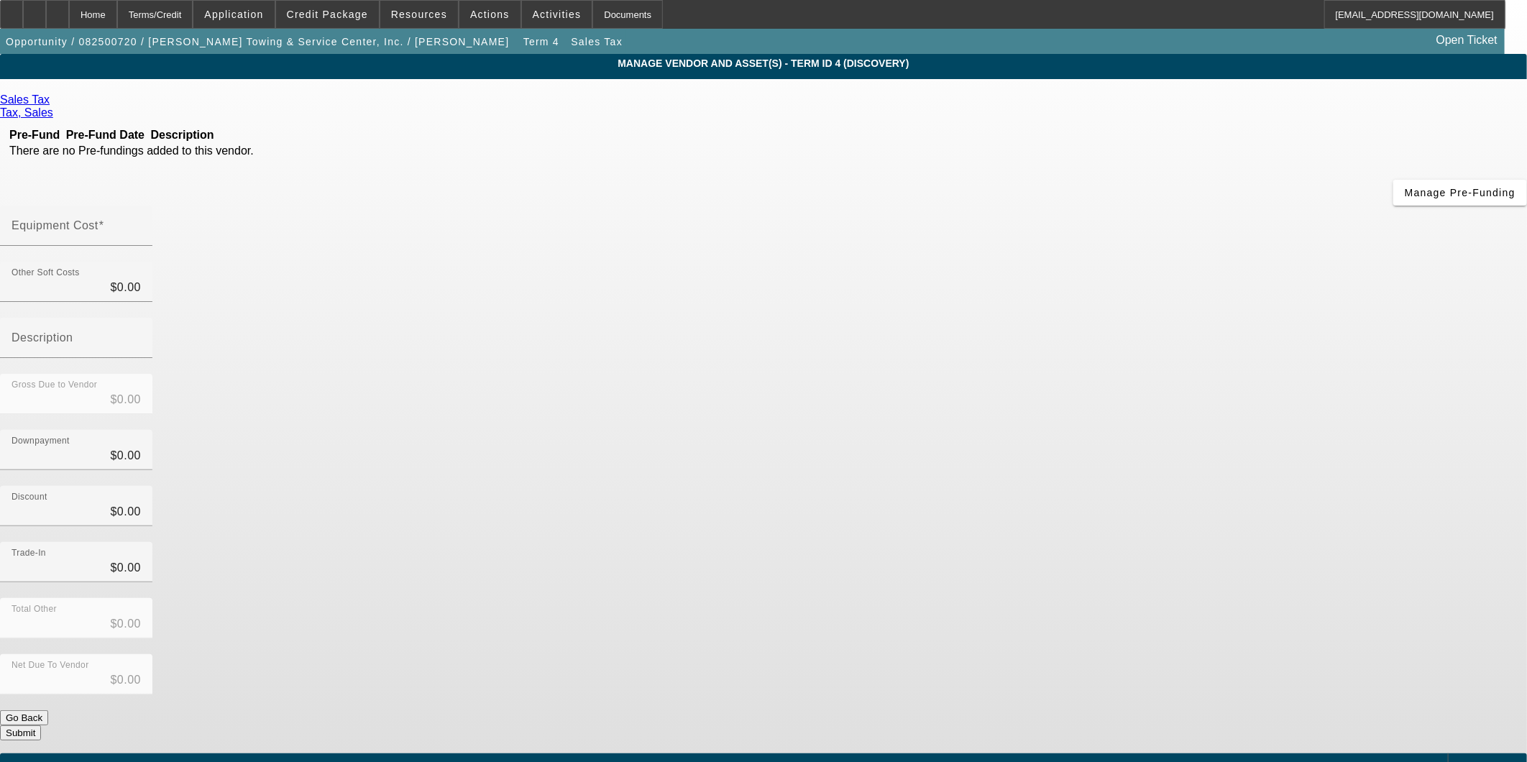
drag, startPoint x: 427, startPoint y: 334, endPoint x: 723, endPoint y: 270, distance: 303.1
click at [427, 335] on div "Sales Tax Tax, Sales Pre-Fund Pre-Fund Date Description There are no Pre-fundin…" at bounding box center [763, 416] width 1527 height 647
click at [117, 22] on div "Home" at bounding box center [93, 14] width 48 height 29
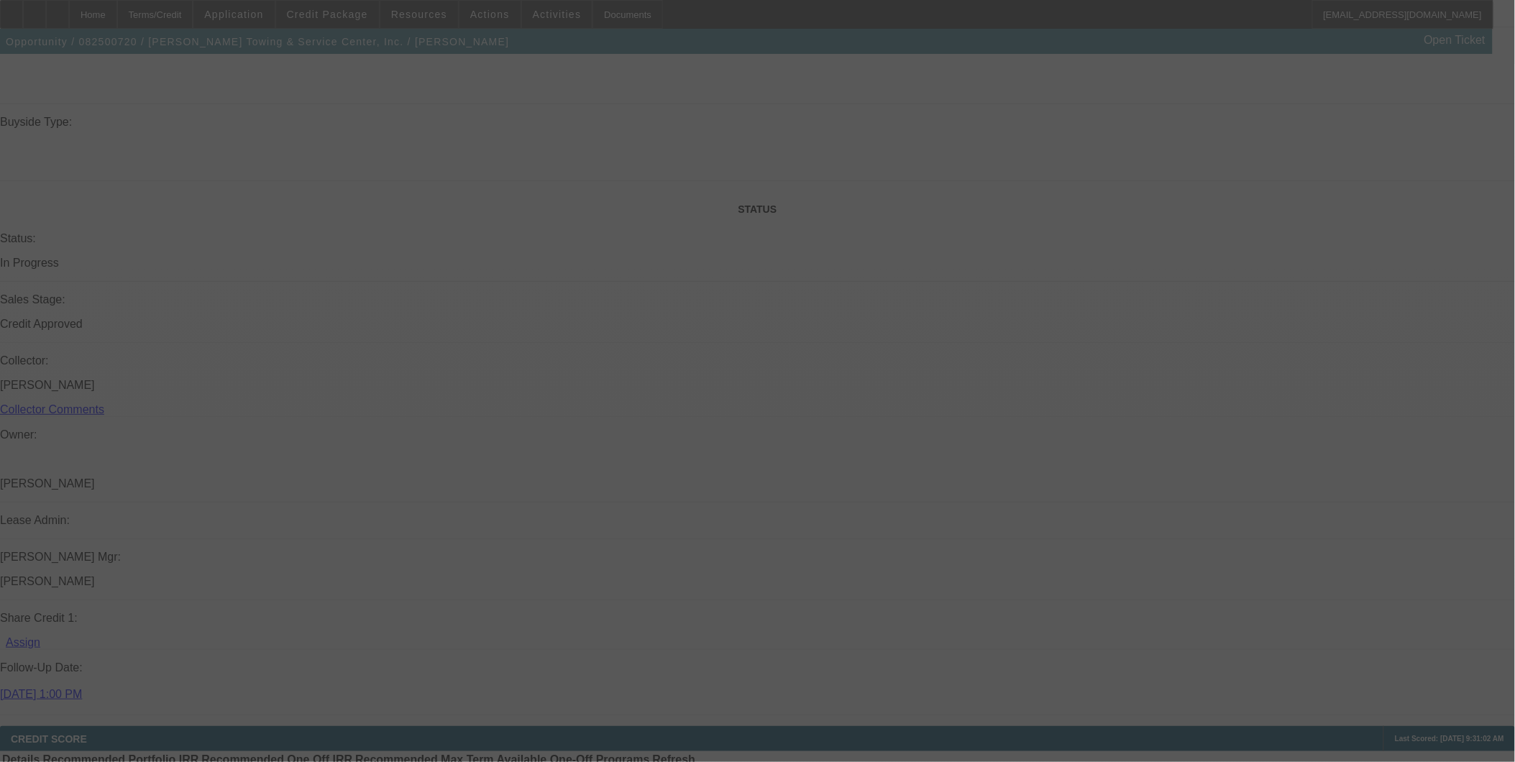
scroll to position [1652, 0]
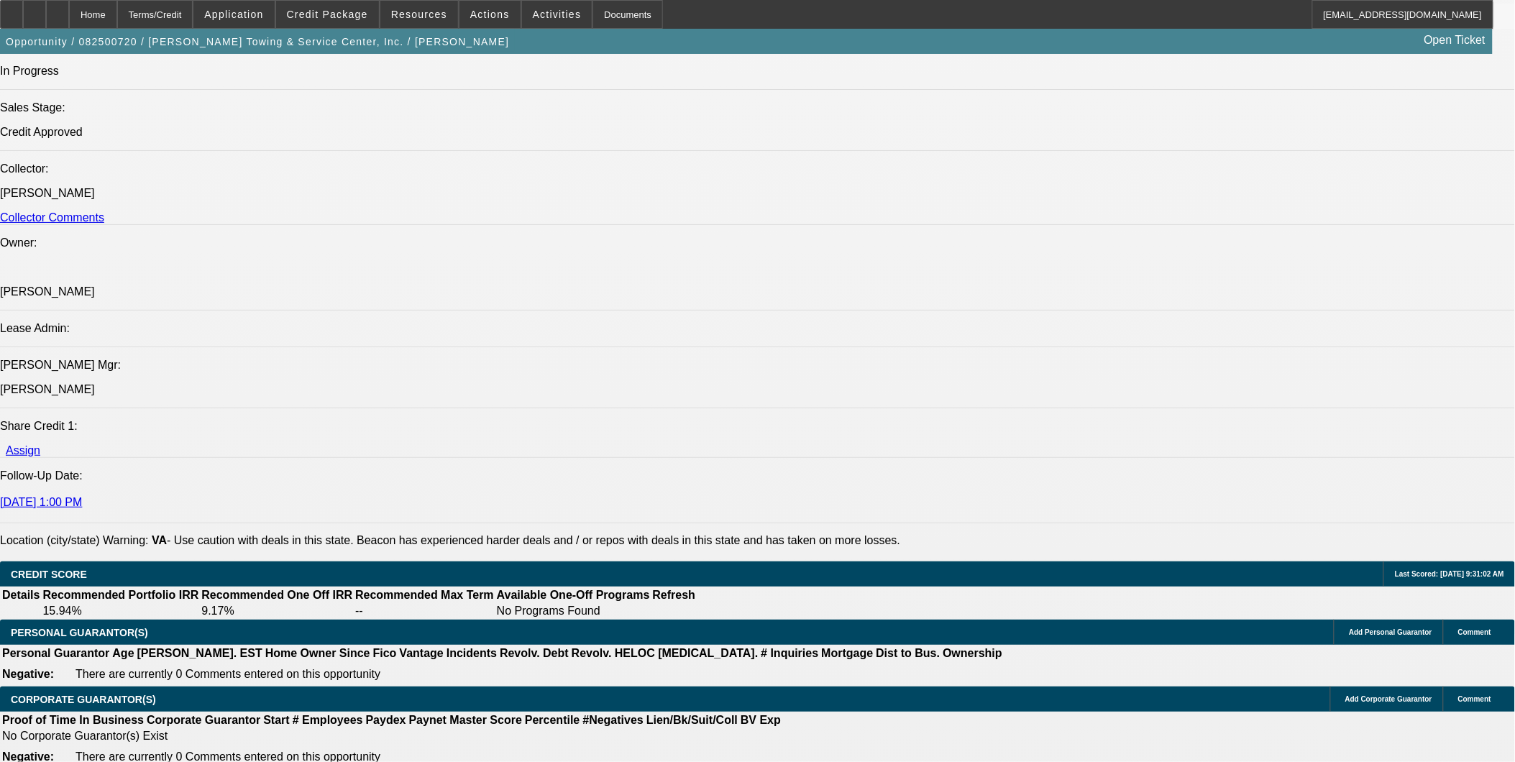
select select "0"
select select "2"
select select "0"
select select "6"
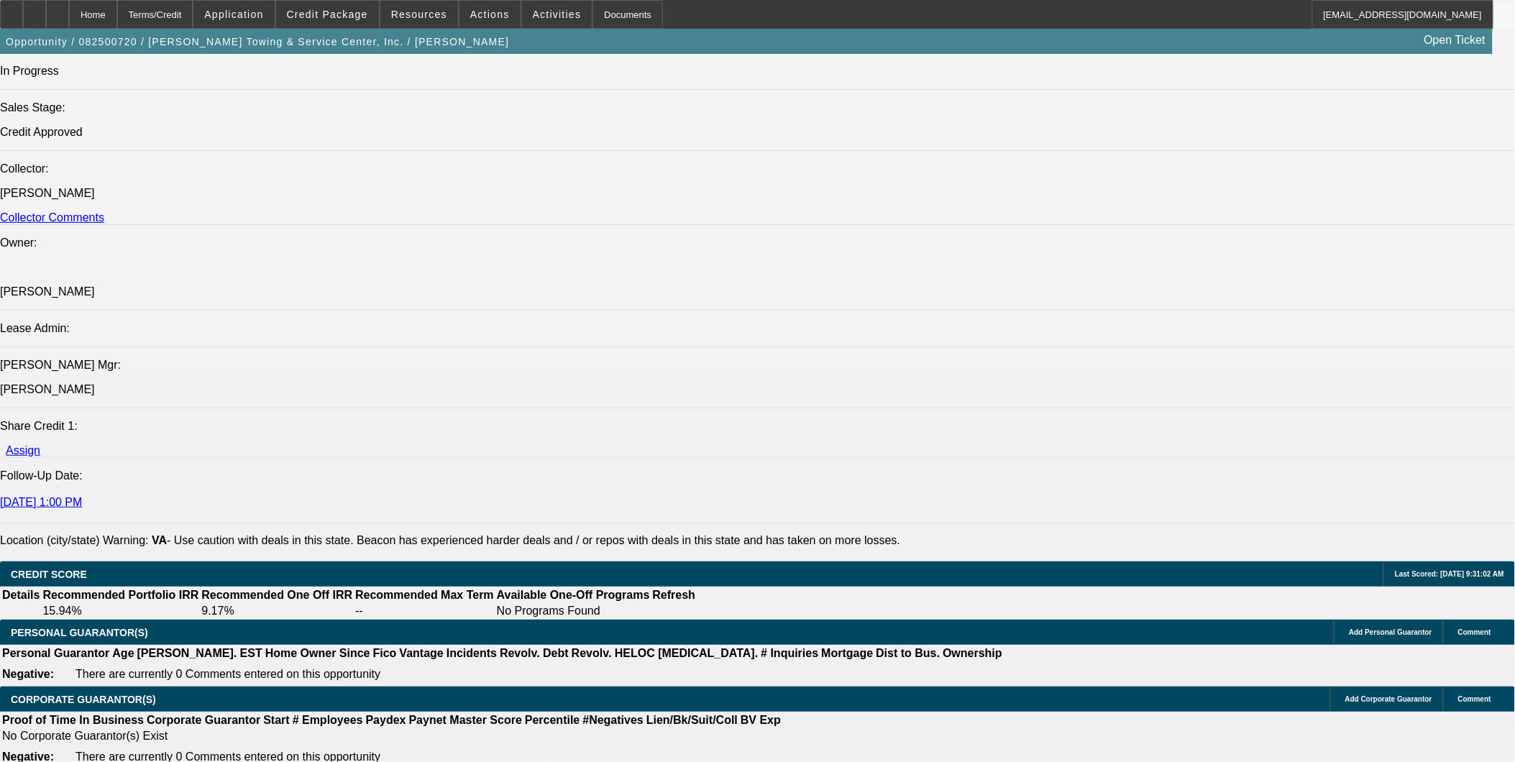
select select "0"
select select "2"
select select "0"
select select "6"
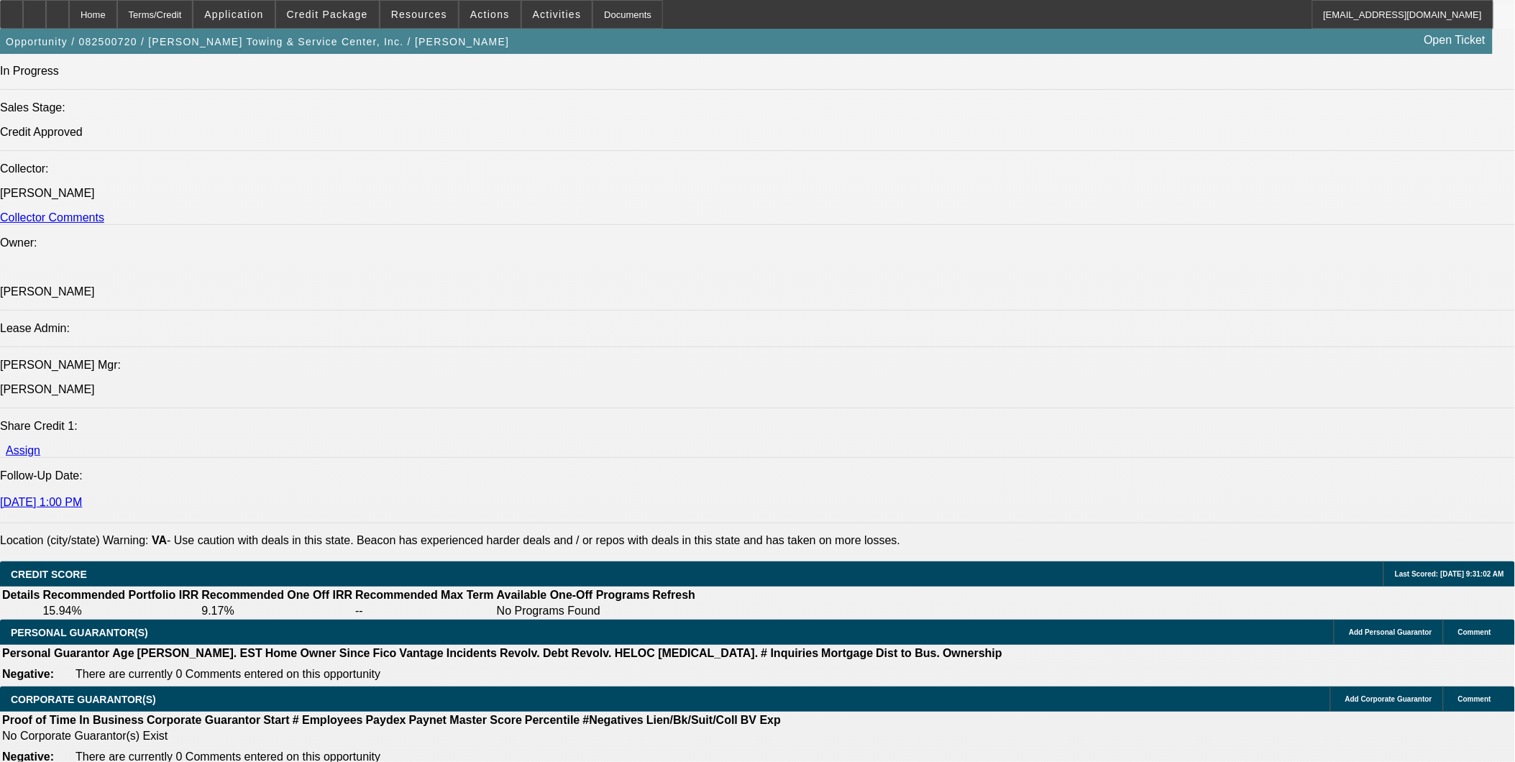
select select "0"
select select "2"
select select "0"
select select "6"
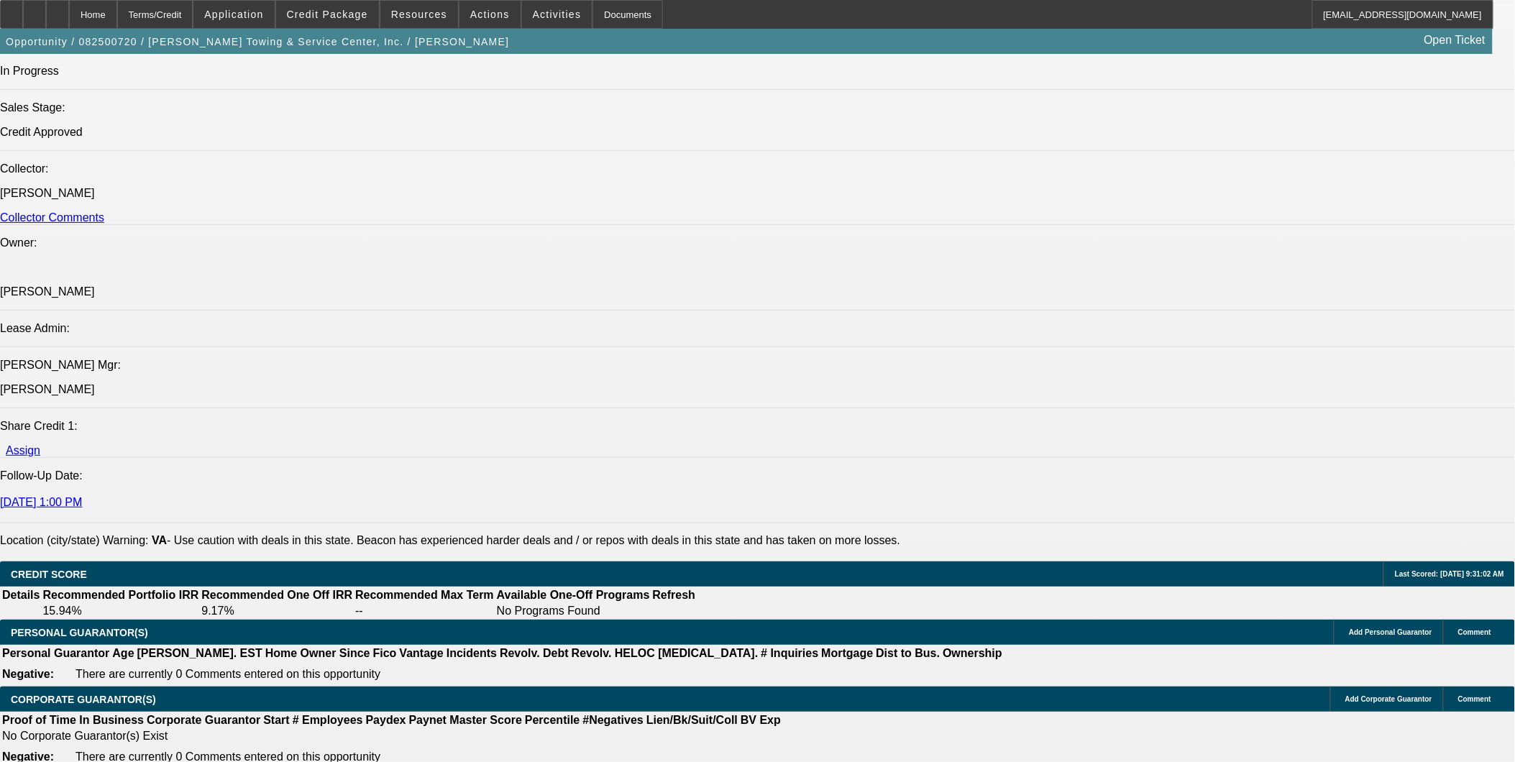
scroll to position [1674, 0]
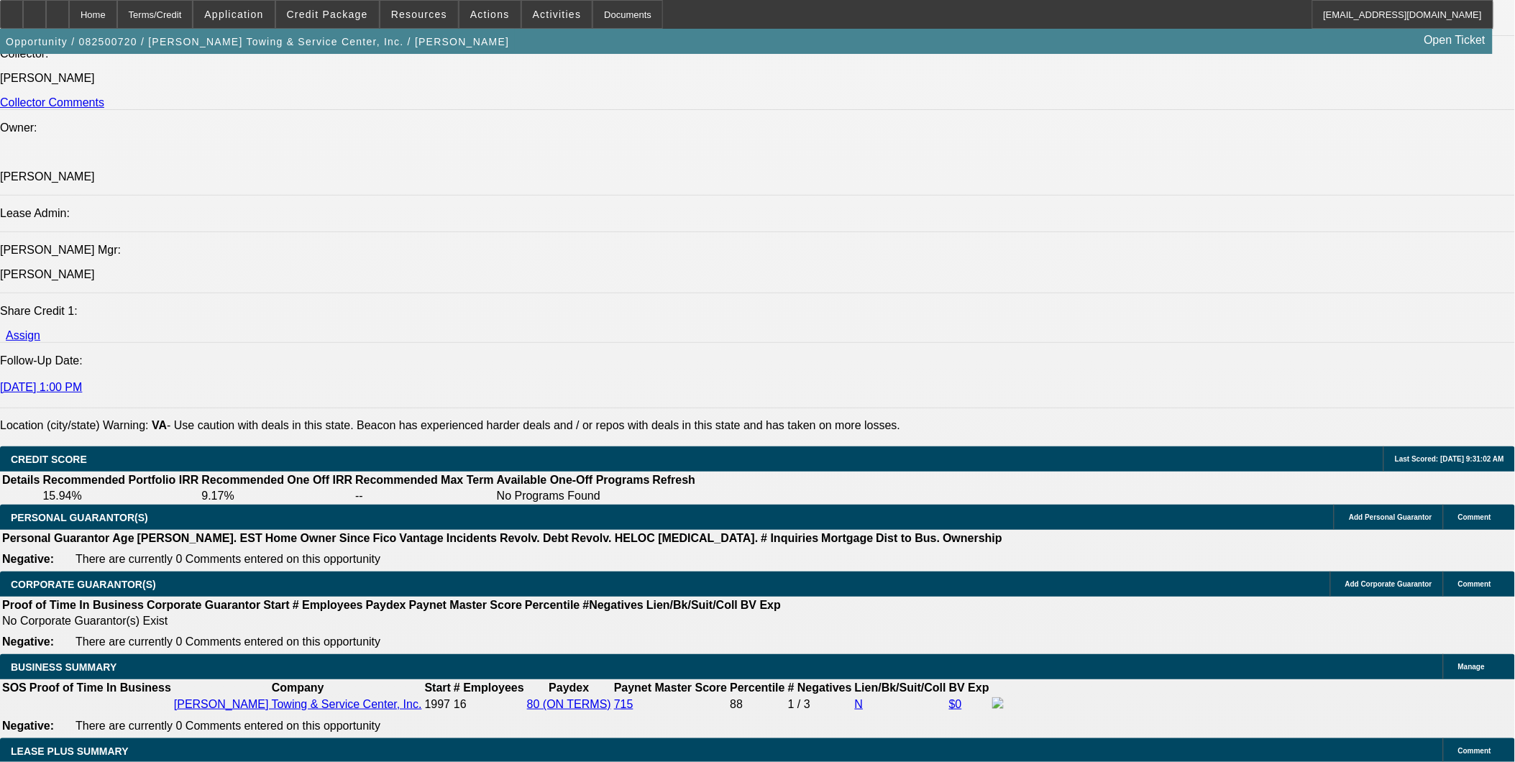
scroll to position [1914, 0]
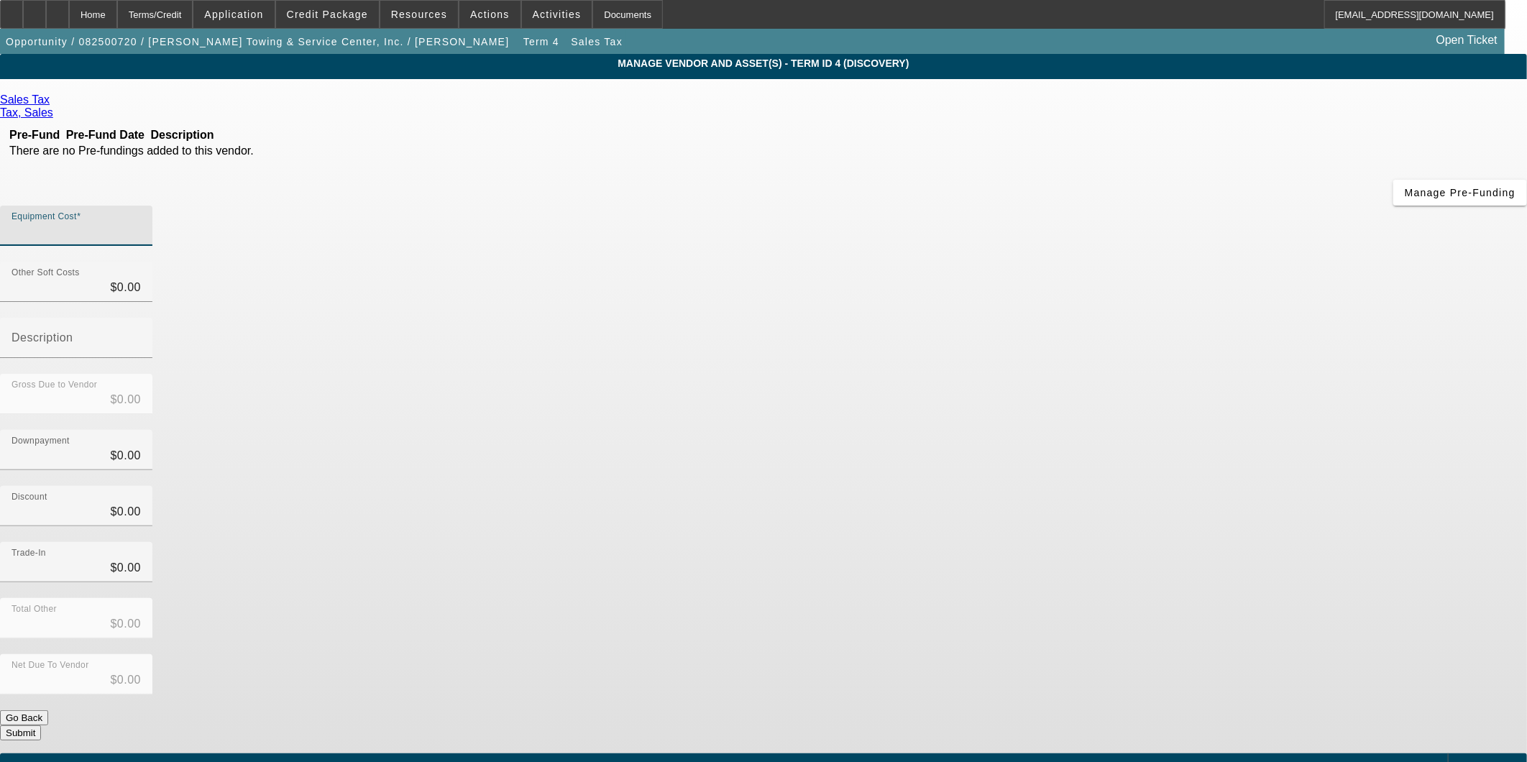
click at [141, 223] on input "Equipment Cost" at bounding box center [76, 231] width 129 height 17
paste input "5,843.62"
type input "5,843.62"
type input "$5,843.62"
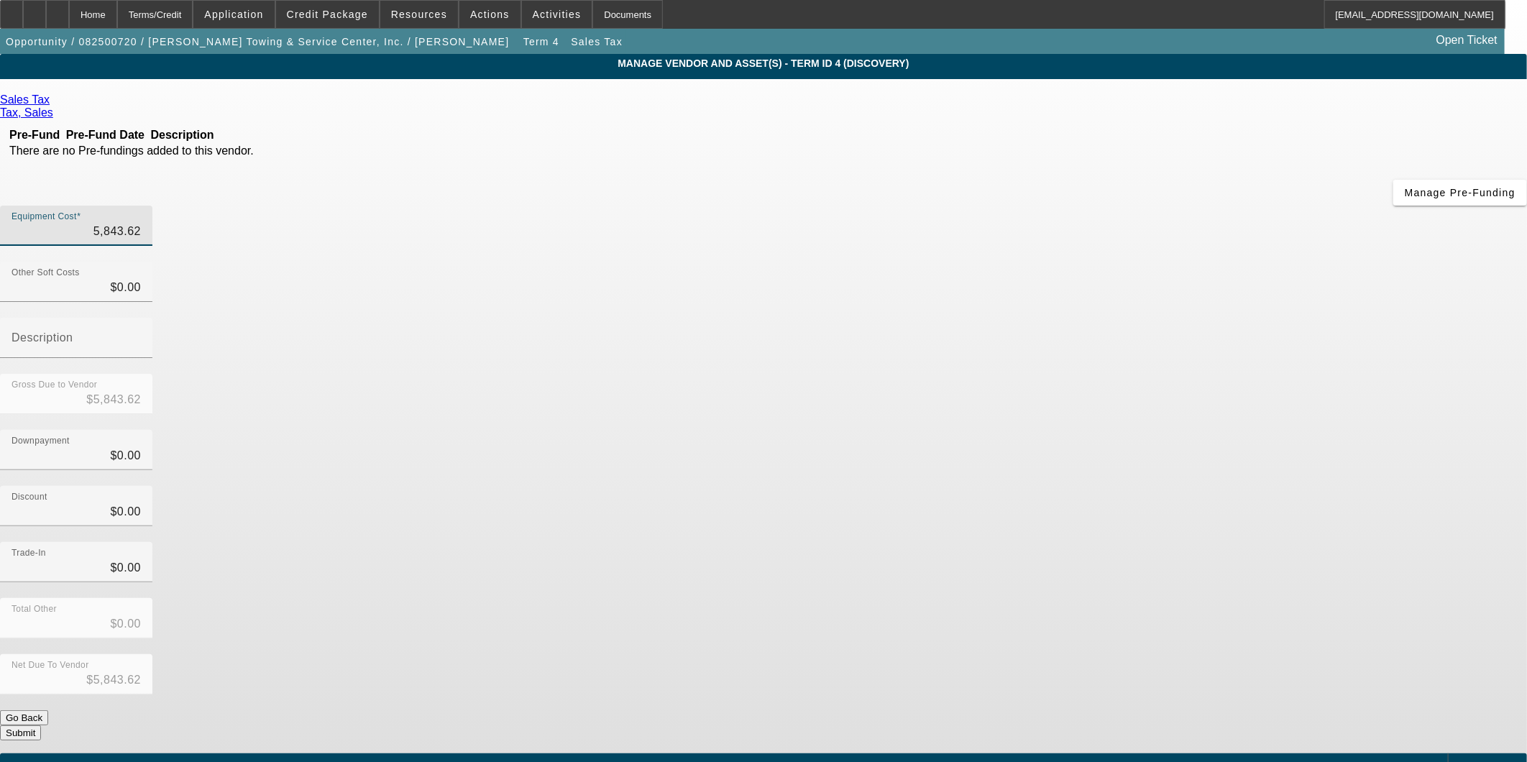
type input "$5,843.62"
click at [1108, 430] on div "Downpayment $0.00" at bounding box center [763, 458] width 1527 height 56
click at [41, 725] on button "Submit" at bounding box center [20, 732] width 41 height 15
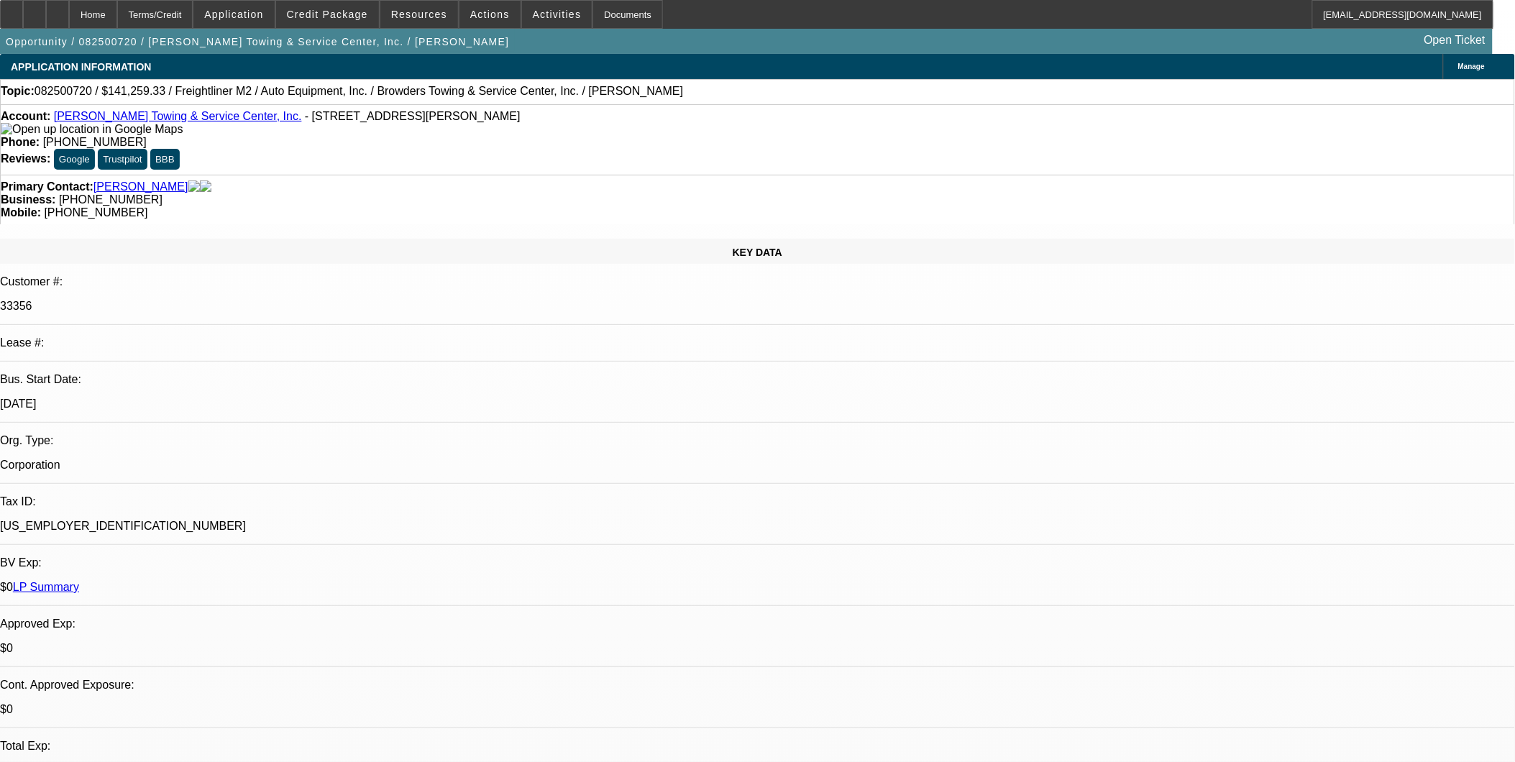
select select "0"
select select "2"
select select "0"
select select "6"
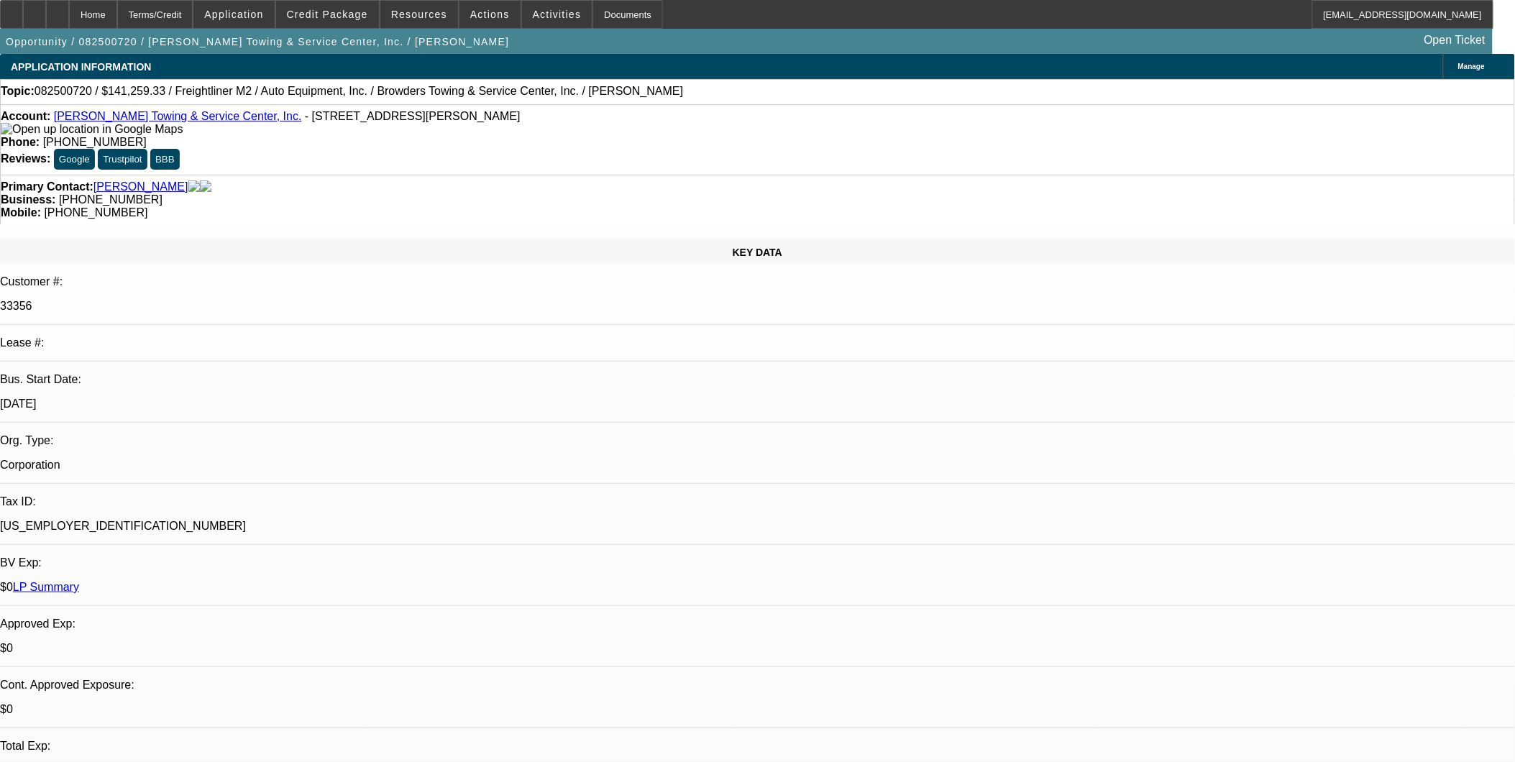
select select "0"
select select "2"
select select "0"
select select "6"
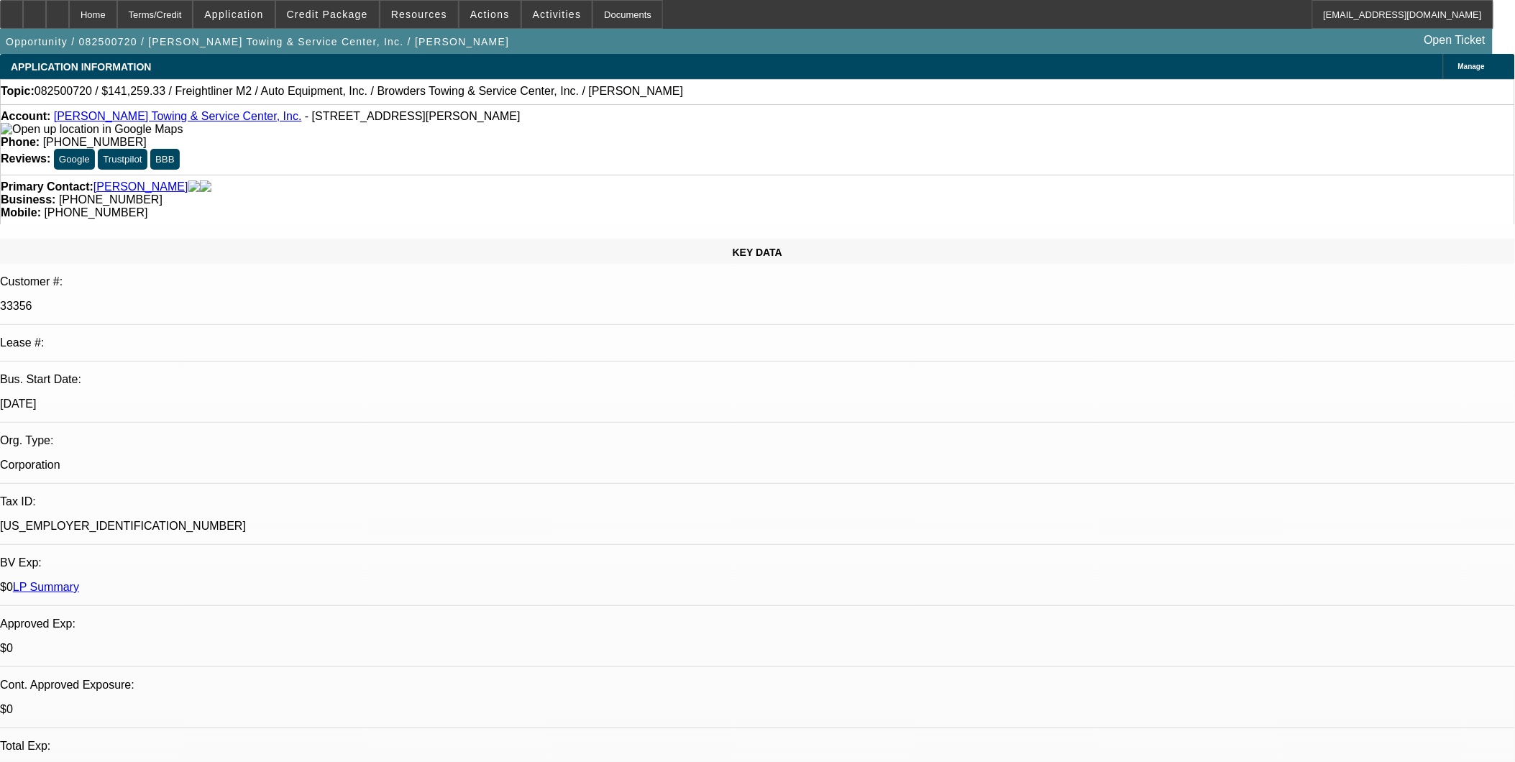
select select "0"
select select "2"
select select "0"
select select "6"
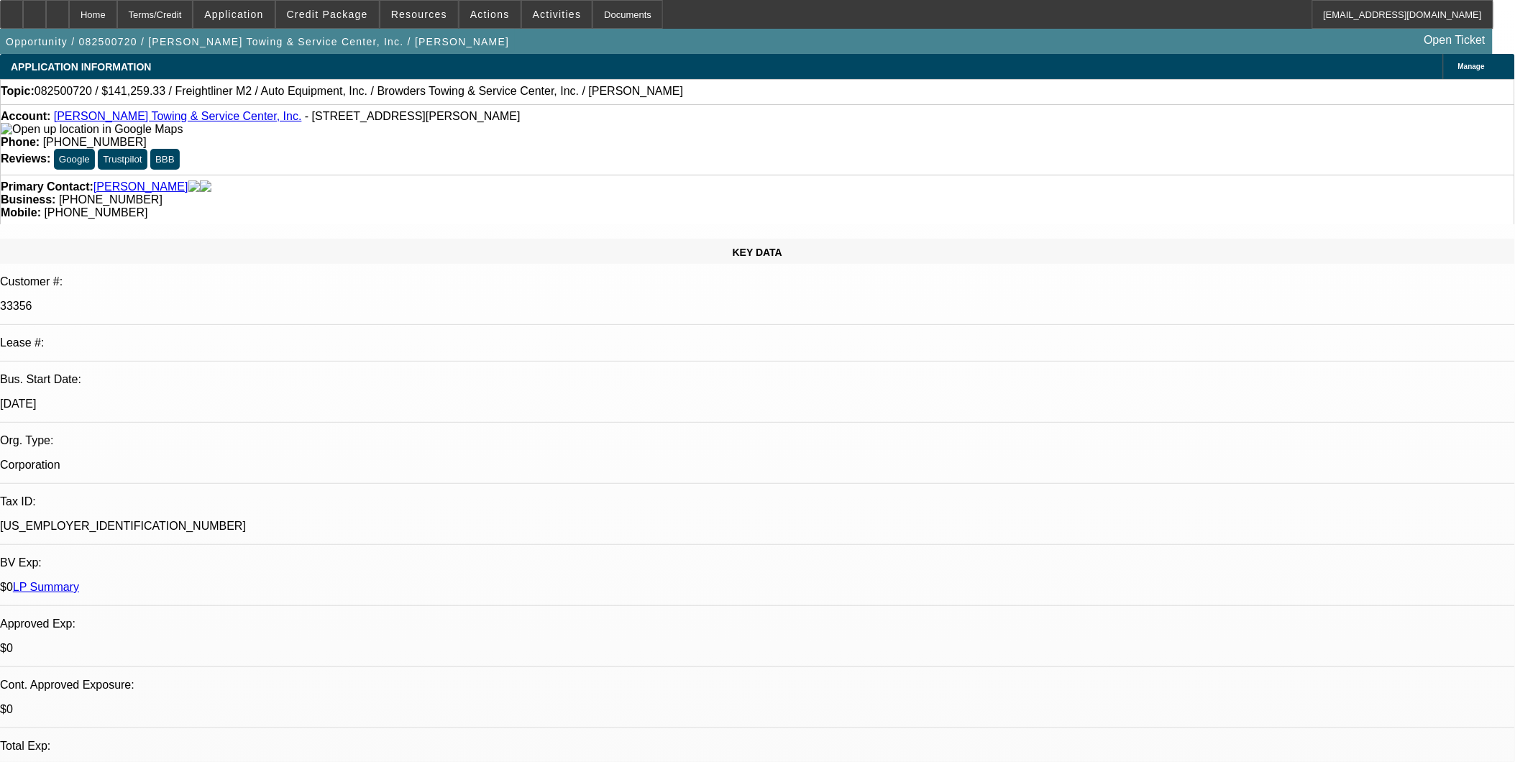
click at [391, 134] on div "Account: Browder's Towing & Service Center, Inc. - 6820 Boydton Plank Rd, North…" at bounding box center [758, 123] width 1514 height 26
drag, startPoint x: 342, startPoint y: 118, endPoint x: 426, endPoint y: 121, distance: 83.5
click at [426, 121] on span "- [STREET_ADDRESS][PERSON_NAME]" at bounding box center [413, 116] width 216 height 12
copy span "North Dinwiddie, VA"
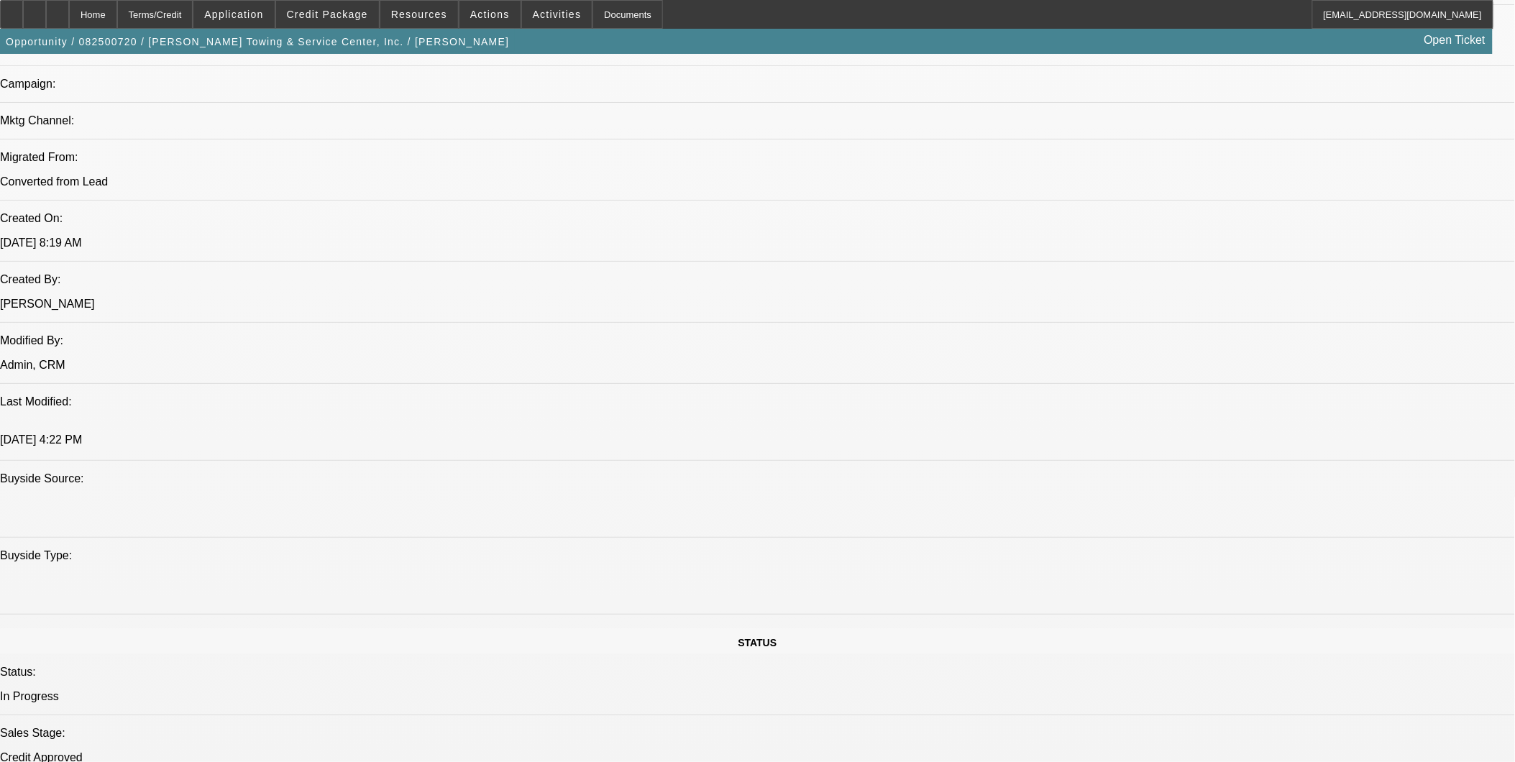
scroll to position [799, 0]
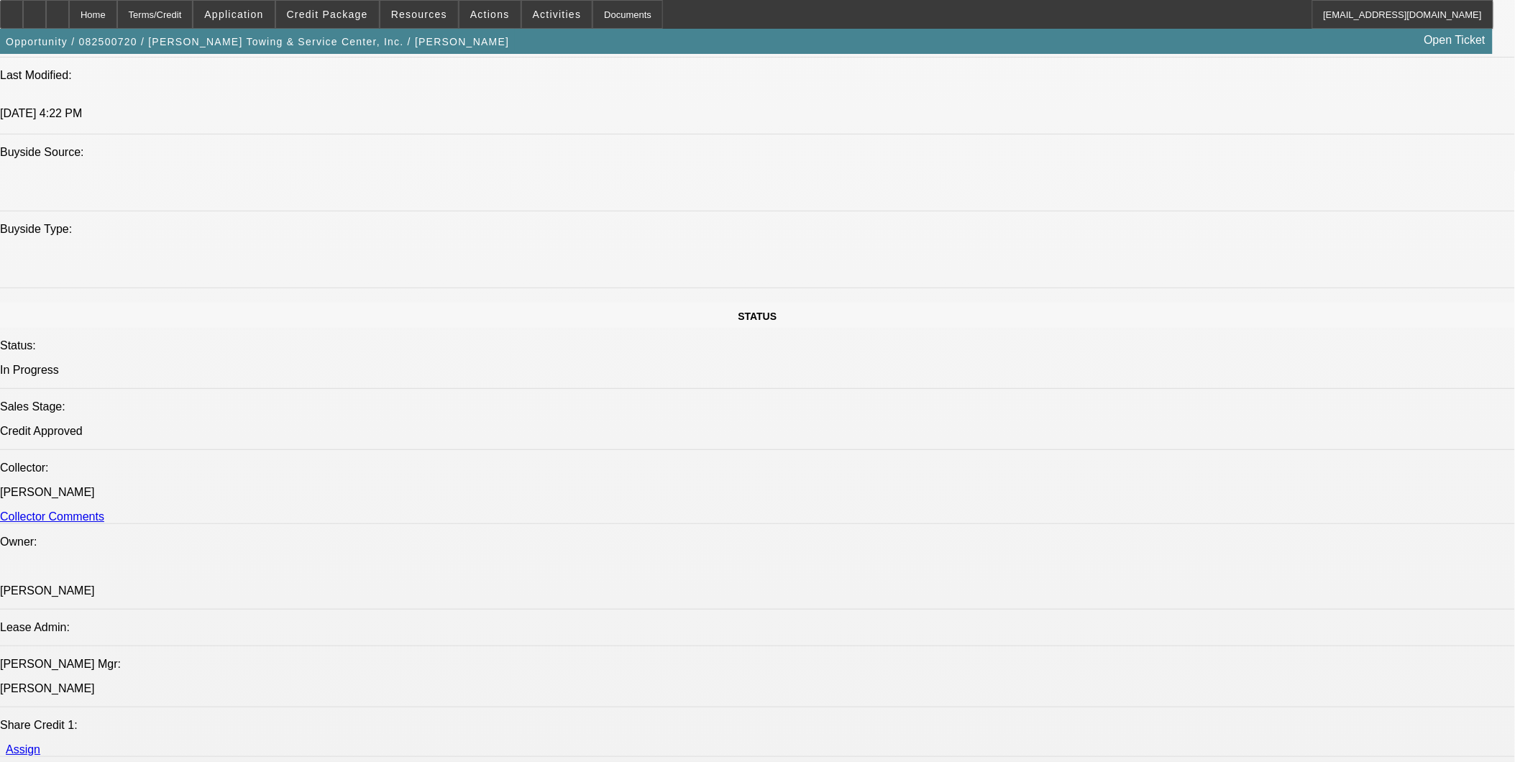
scroll to position [1997, 0]
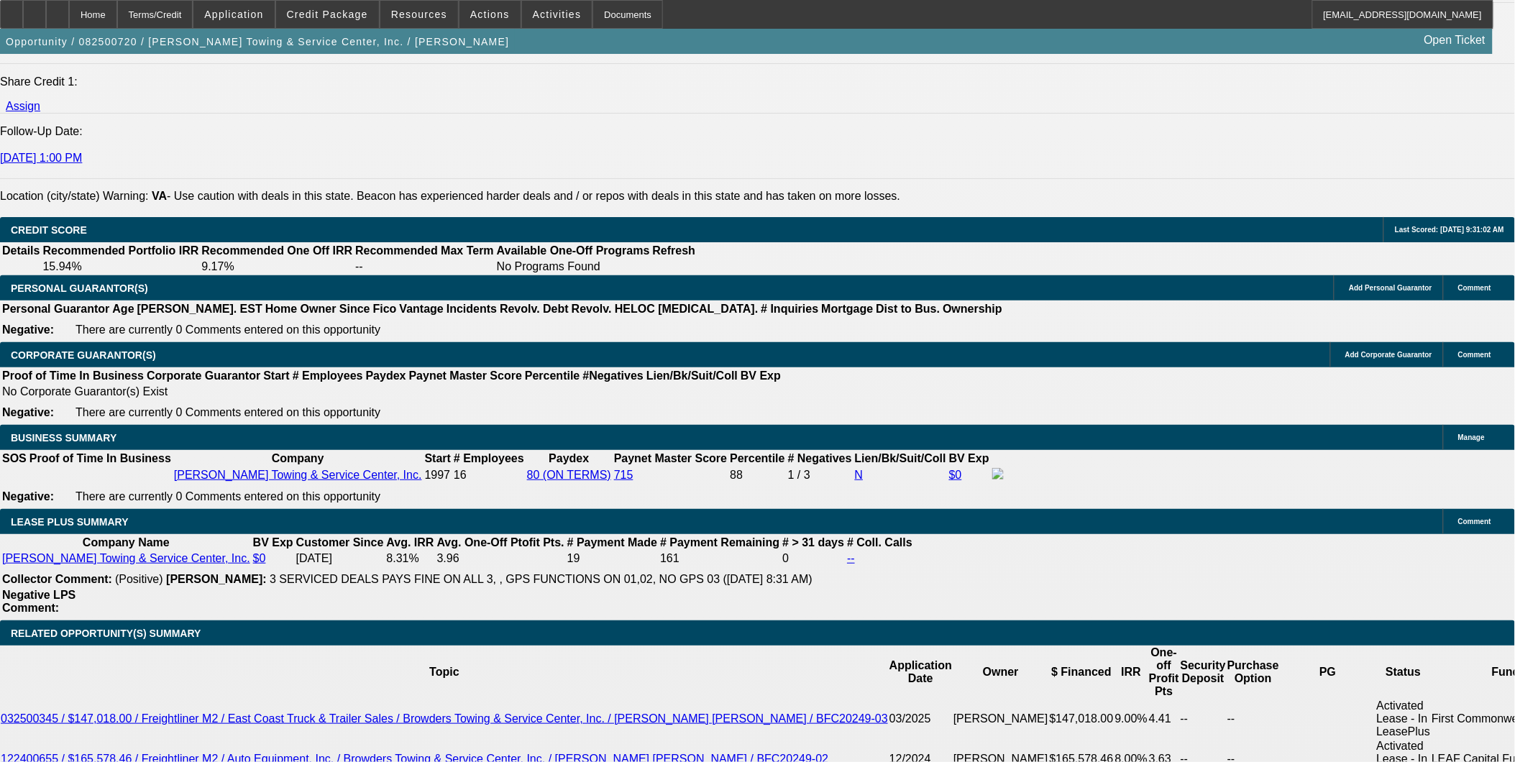
drag, startPoint x: 511, startPoint y: 443, endPoint x: 586, endPoint y: 443, distance: 74.8
type input "7"
type input "UNKNOWN"
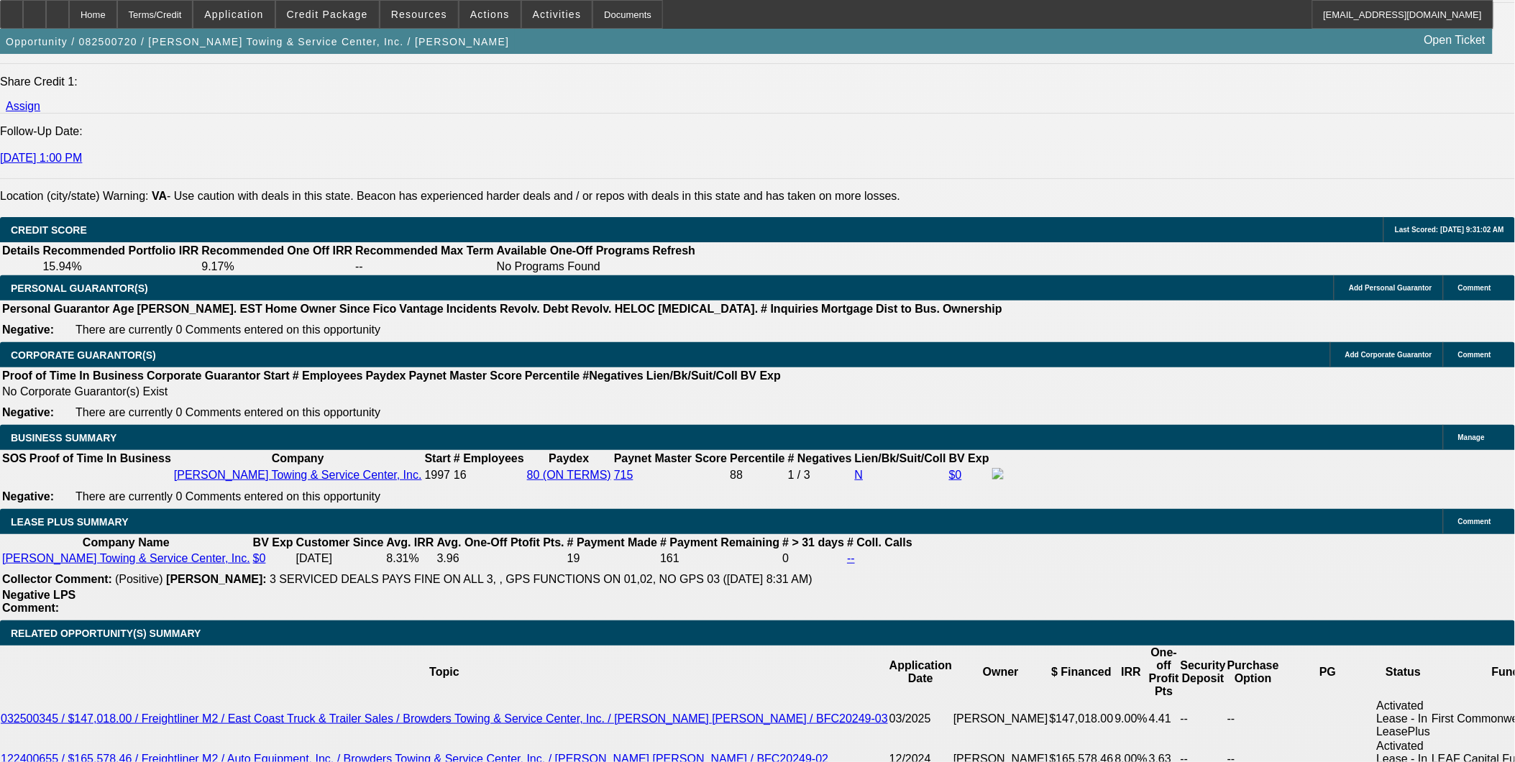
type input "$2,912.81"
type input "7.8"
type input "$2,968.66"
type input "7.84"
type input "$2,971.47"
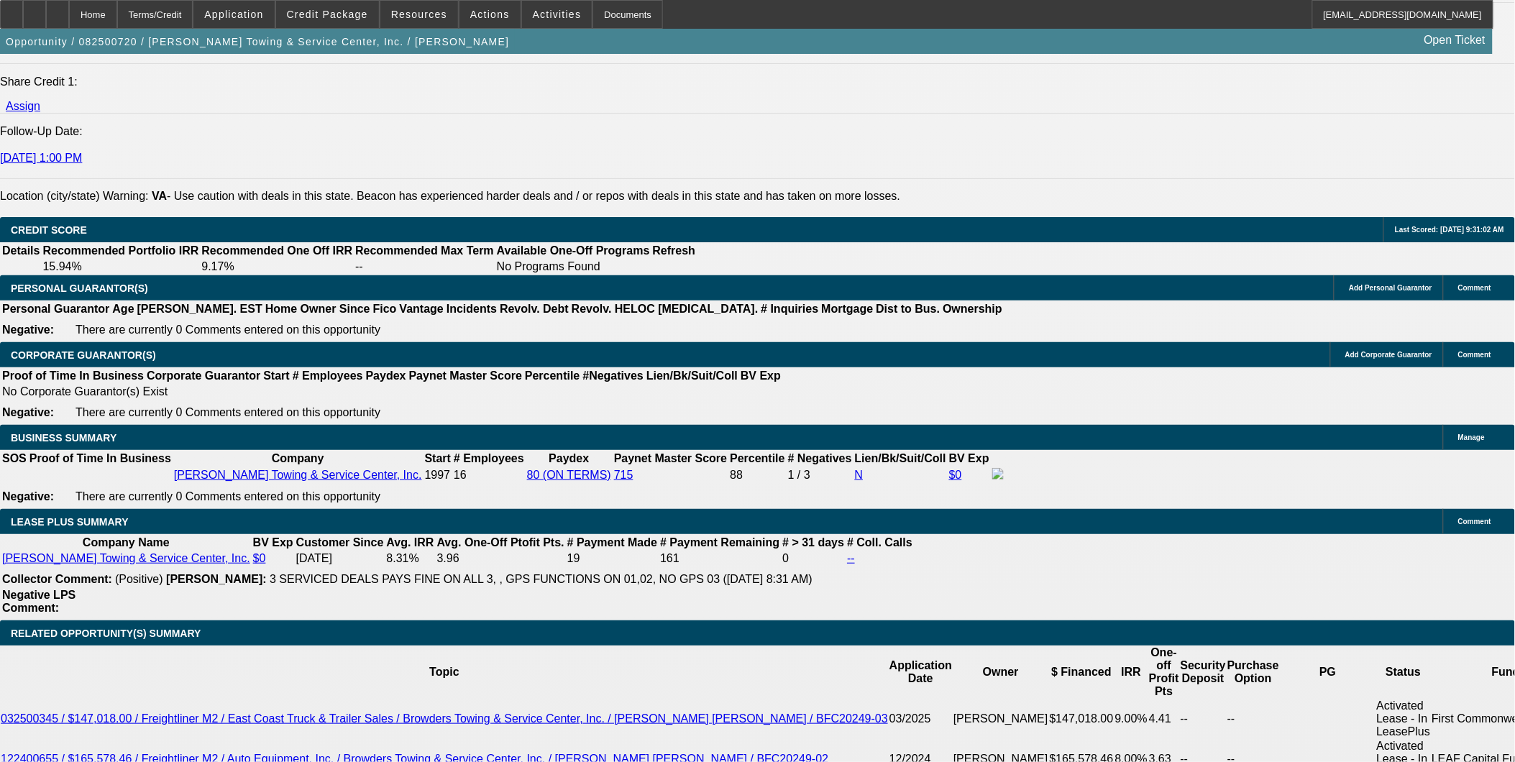
type input "7.8444"
type input "$2,971.78"
type input "7.8444444444"
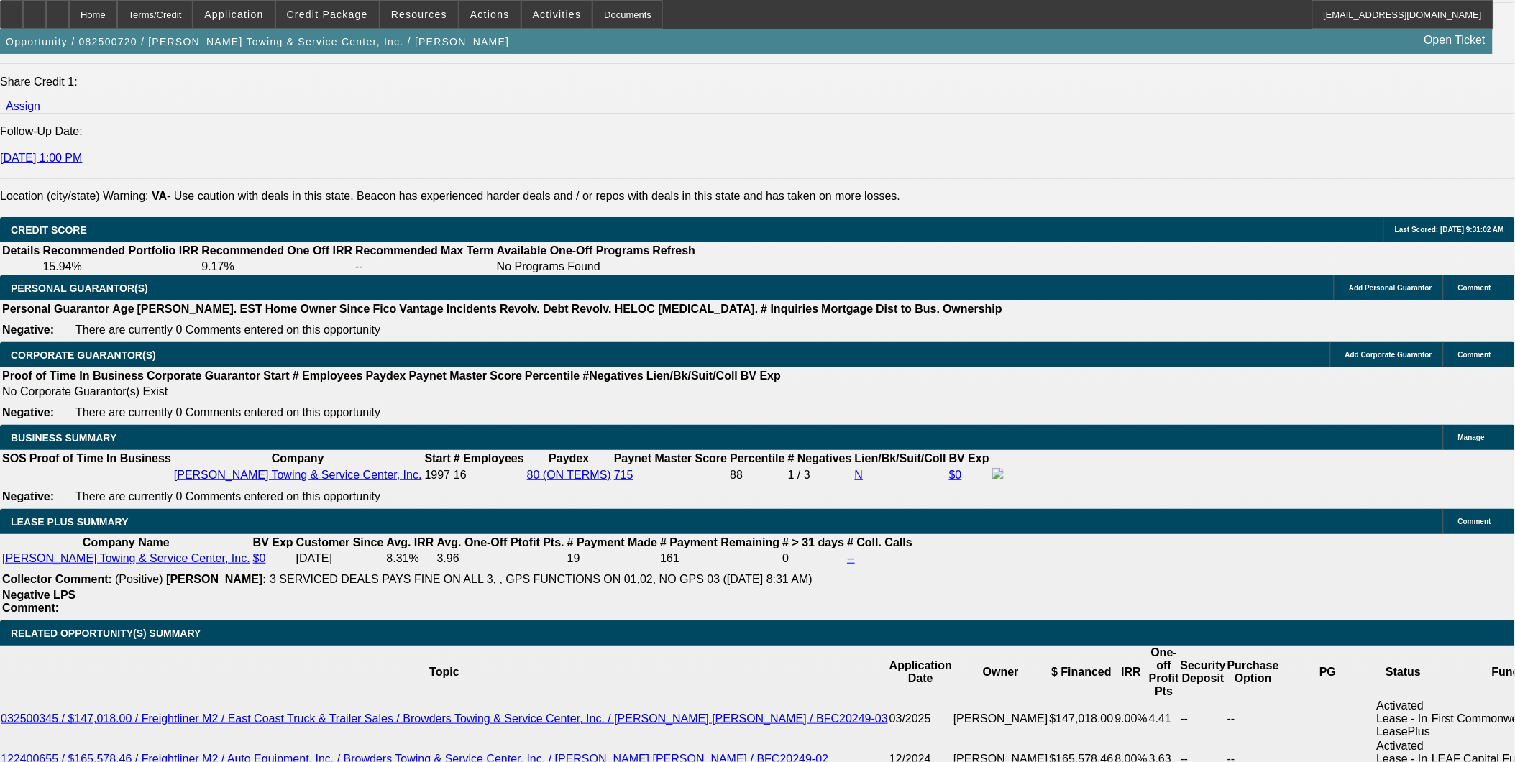
scroll to position [0, 0]
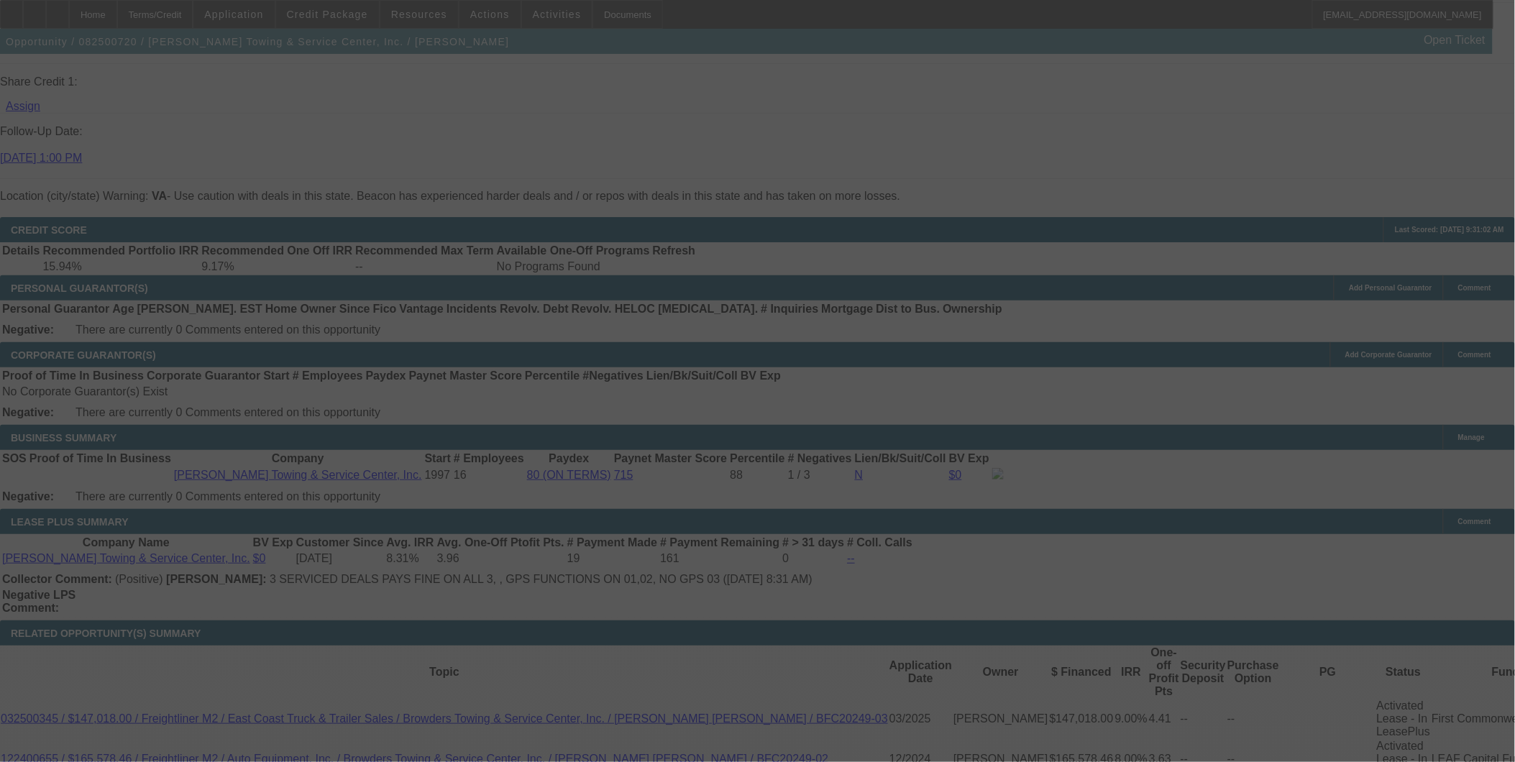
select select "0"
select select "2"
select select "0"
select select "6"
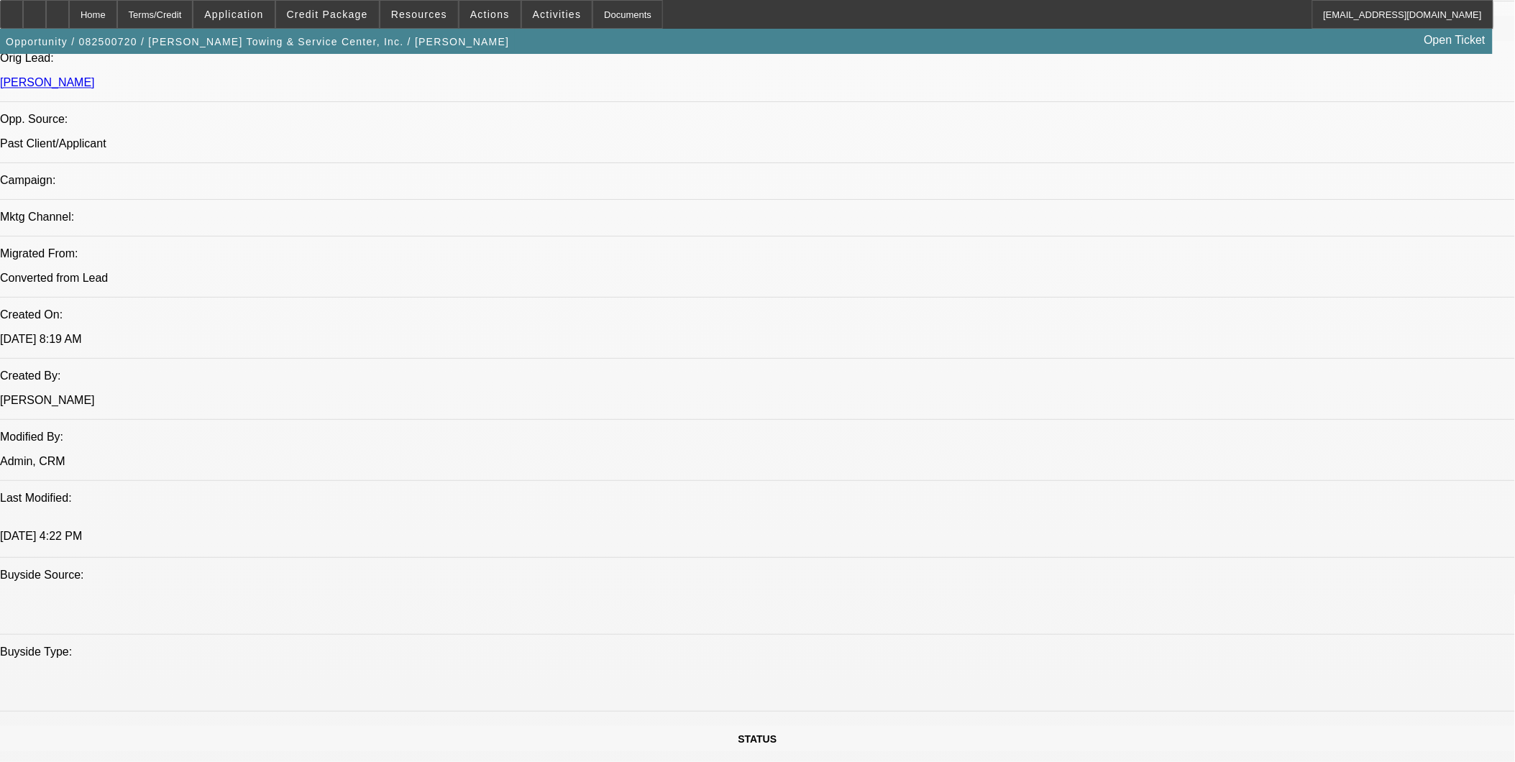
scroll to position [719, 0]
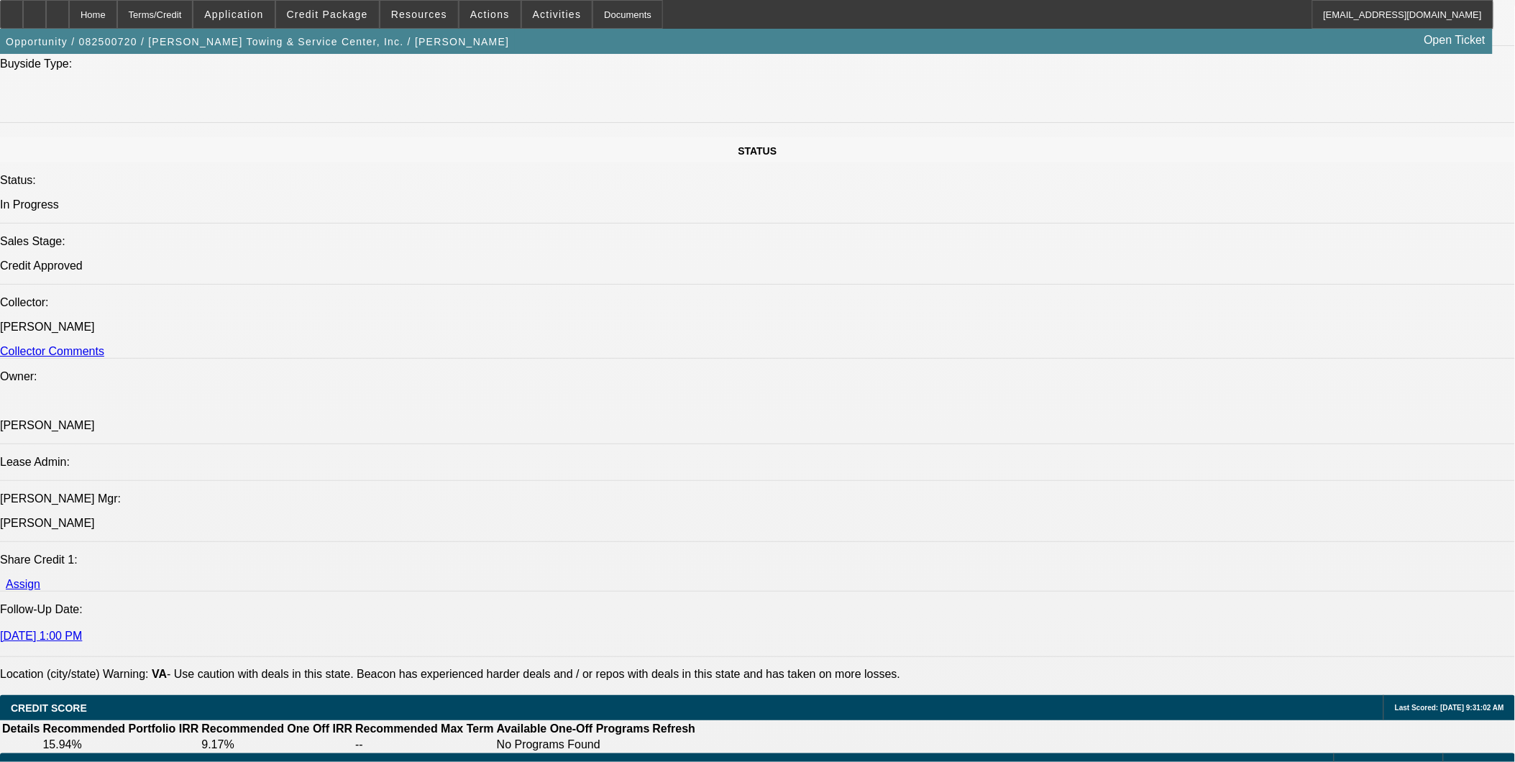
scroll to position [1837, 0]
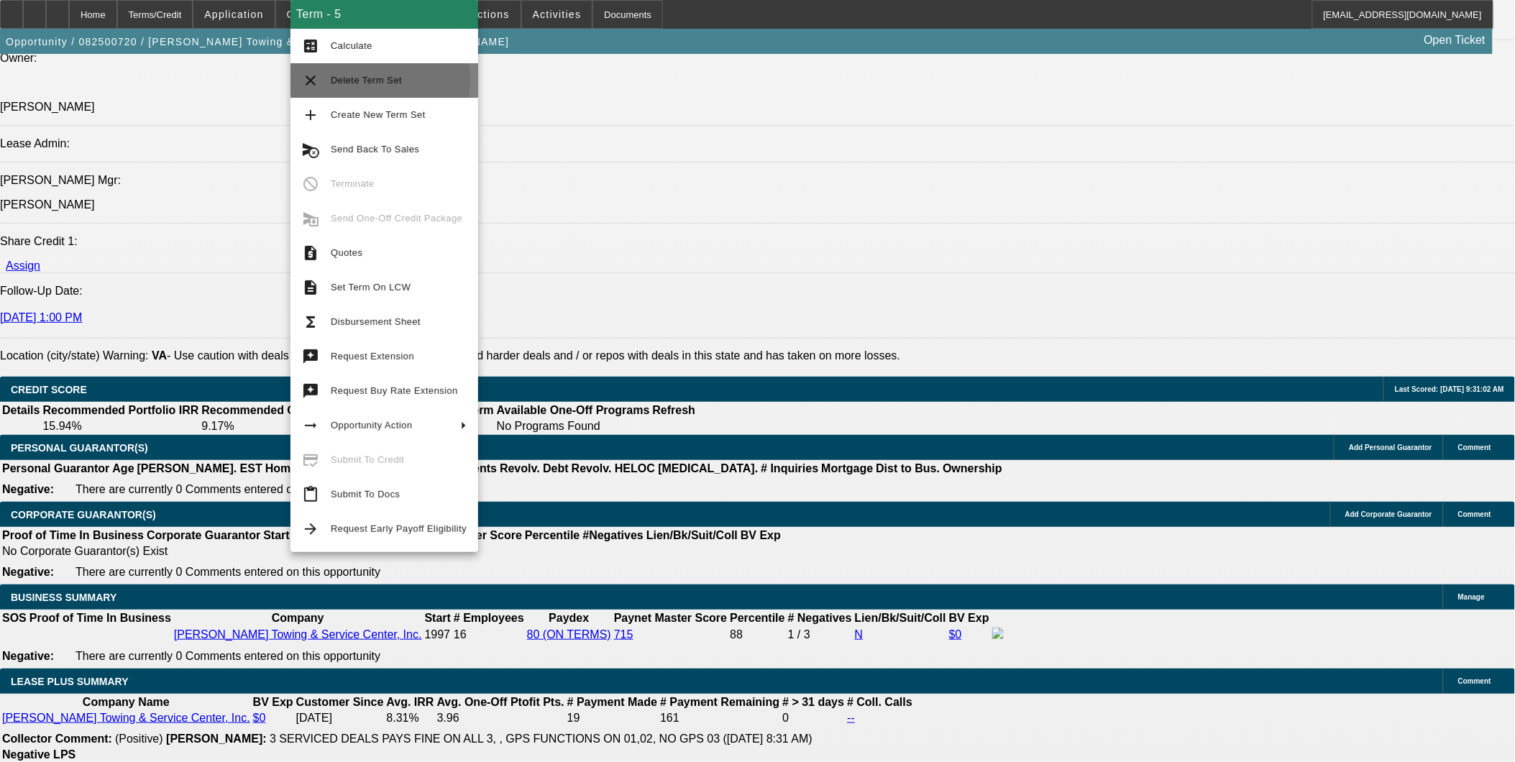
click at [374, 80] on span "Delete Term Set" at bounding box center [366, 80] width 71 height 11
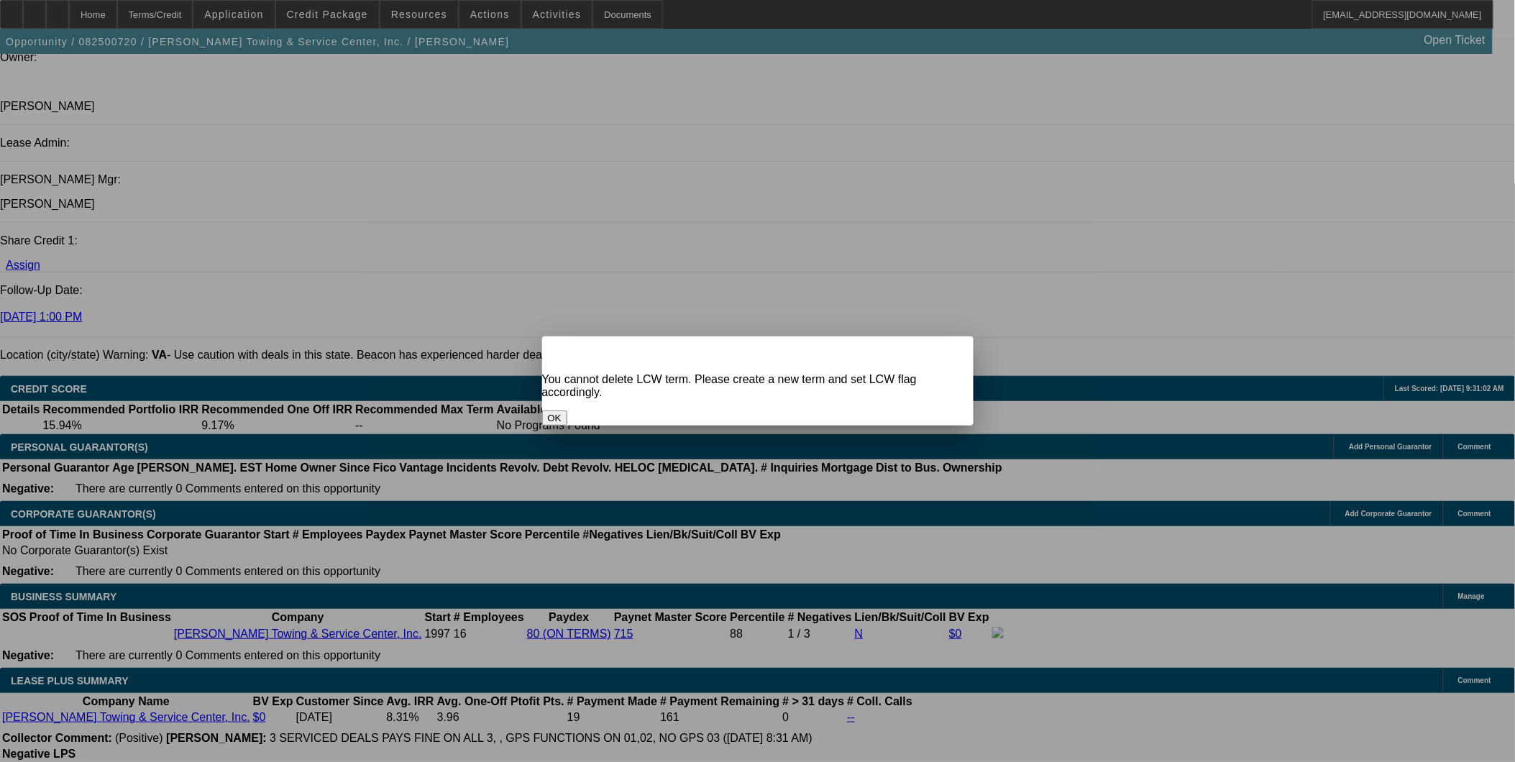
click at [567, 411] on button "OK" at bounding box center [554, 418] width 25 height 15
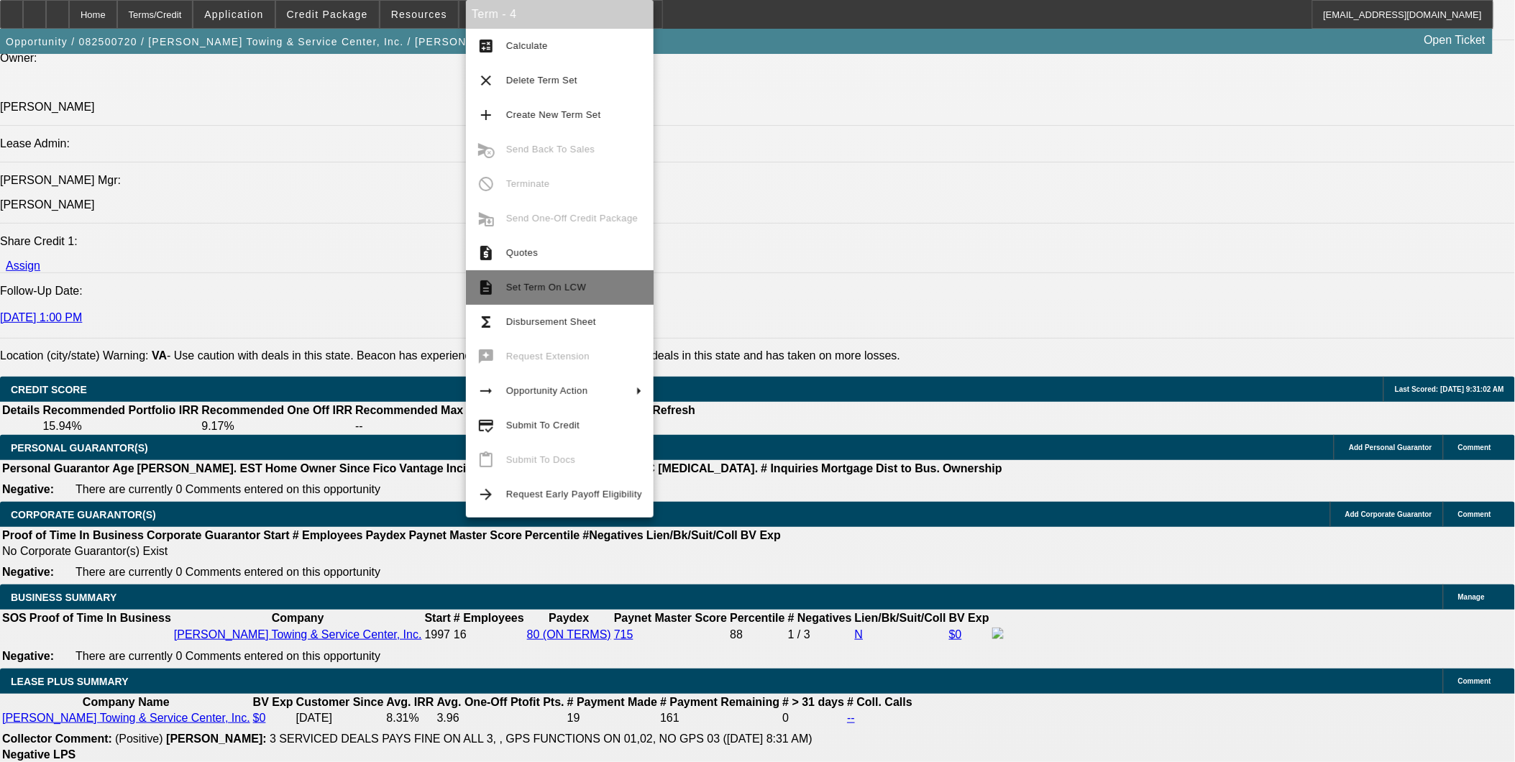
click at [559, 282] on span "Set Term On LCW" at bounding box center [546, 287] width 80 height 11
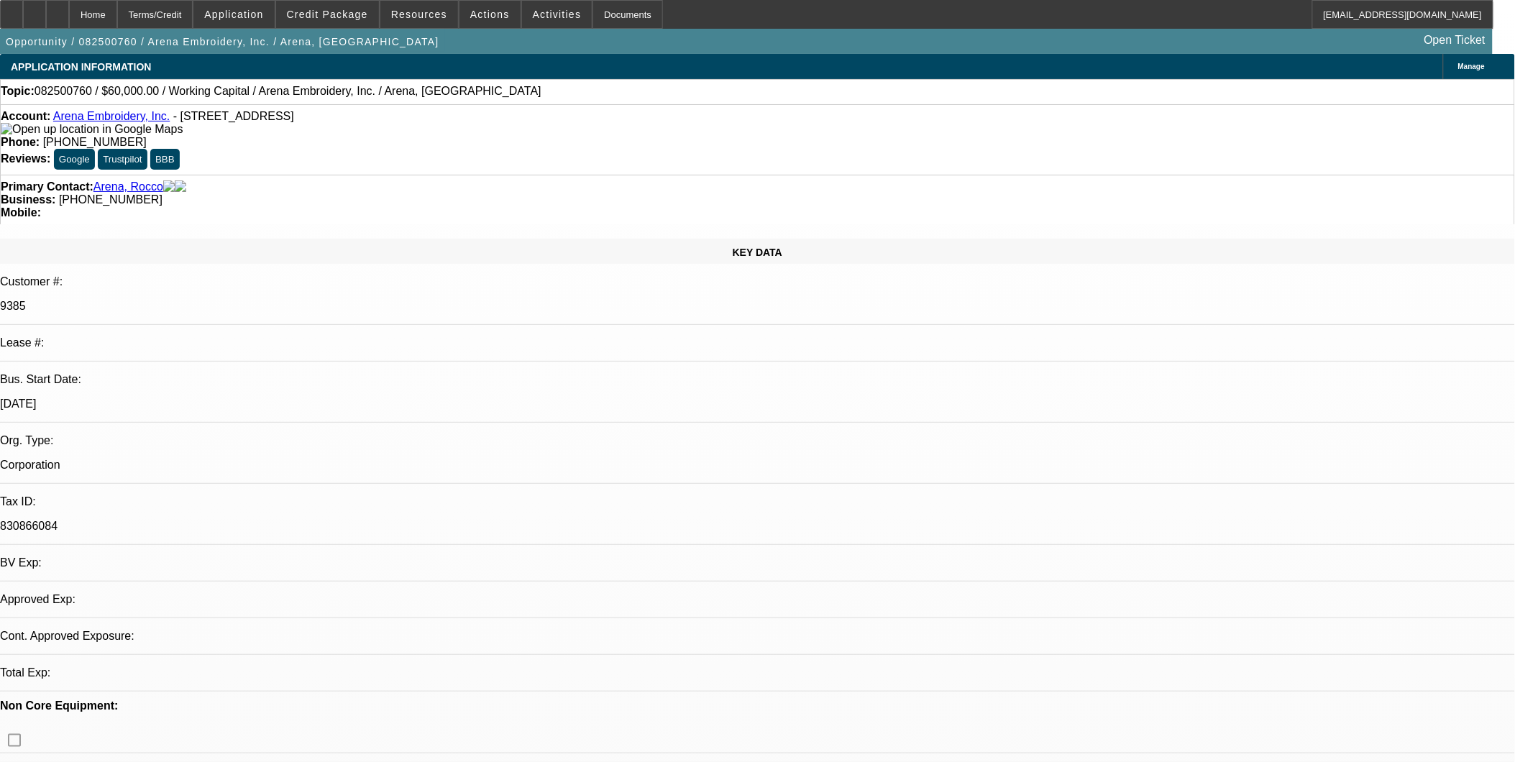
select select "0"
select select "1"
select select "2"
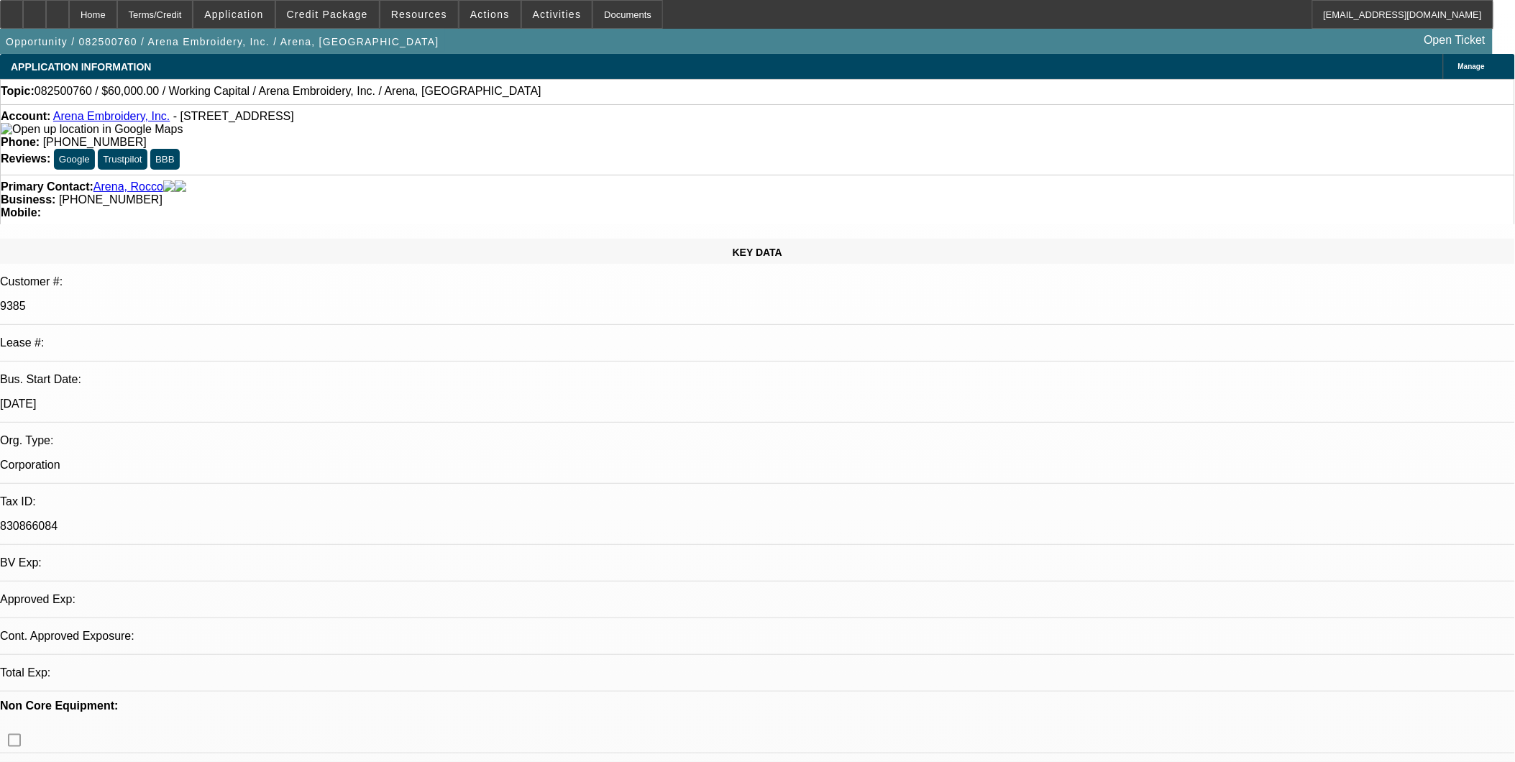
select select "4"
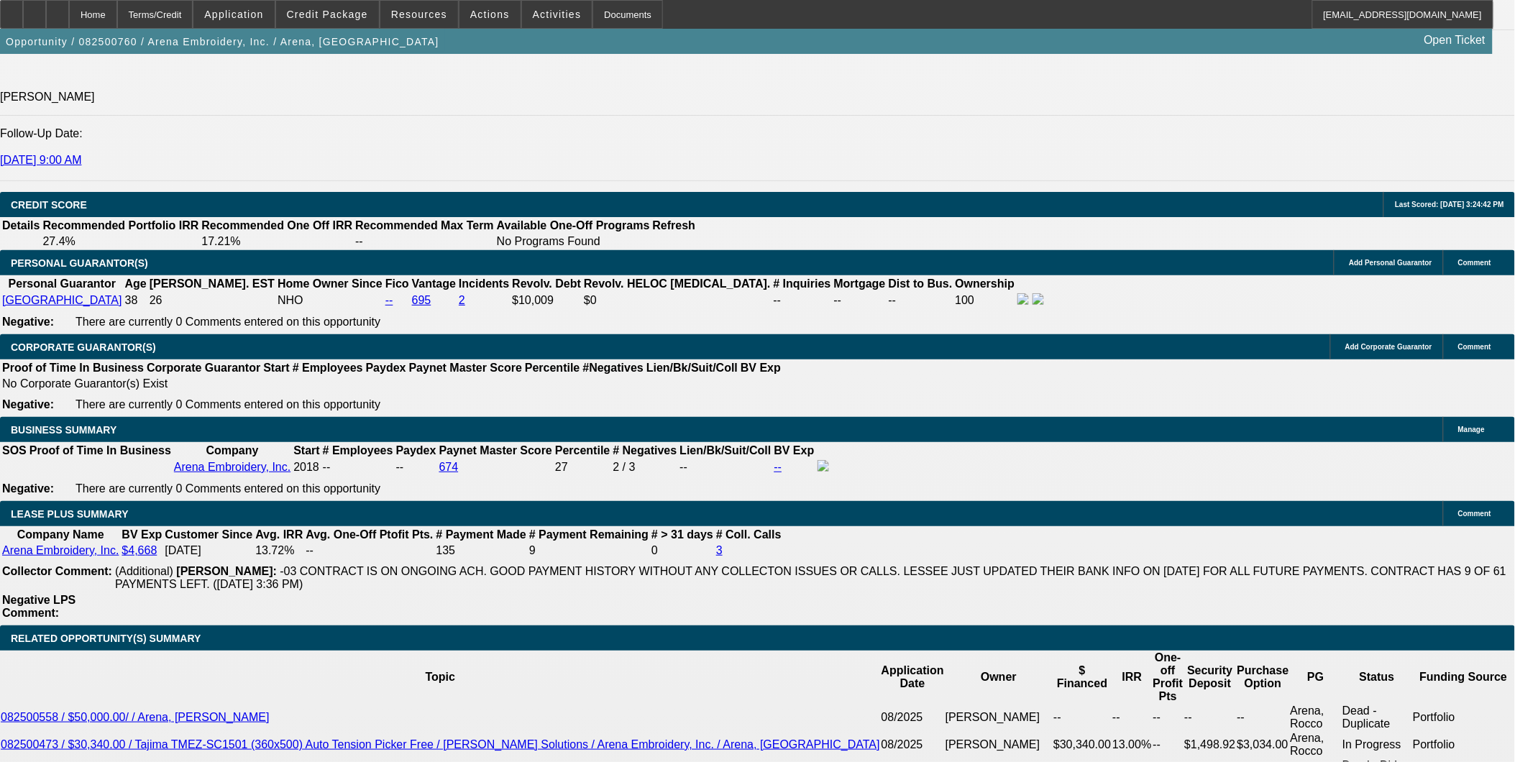
scroll to position [1997, 0]
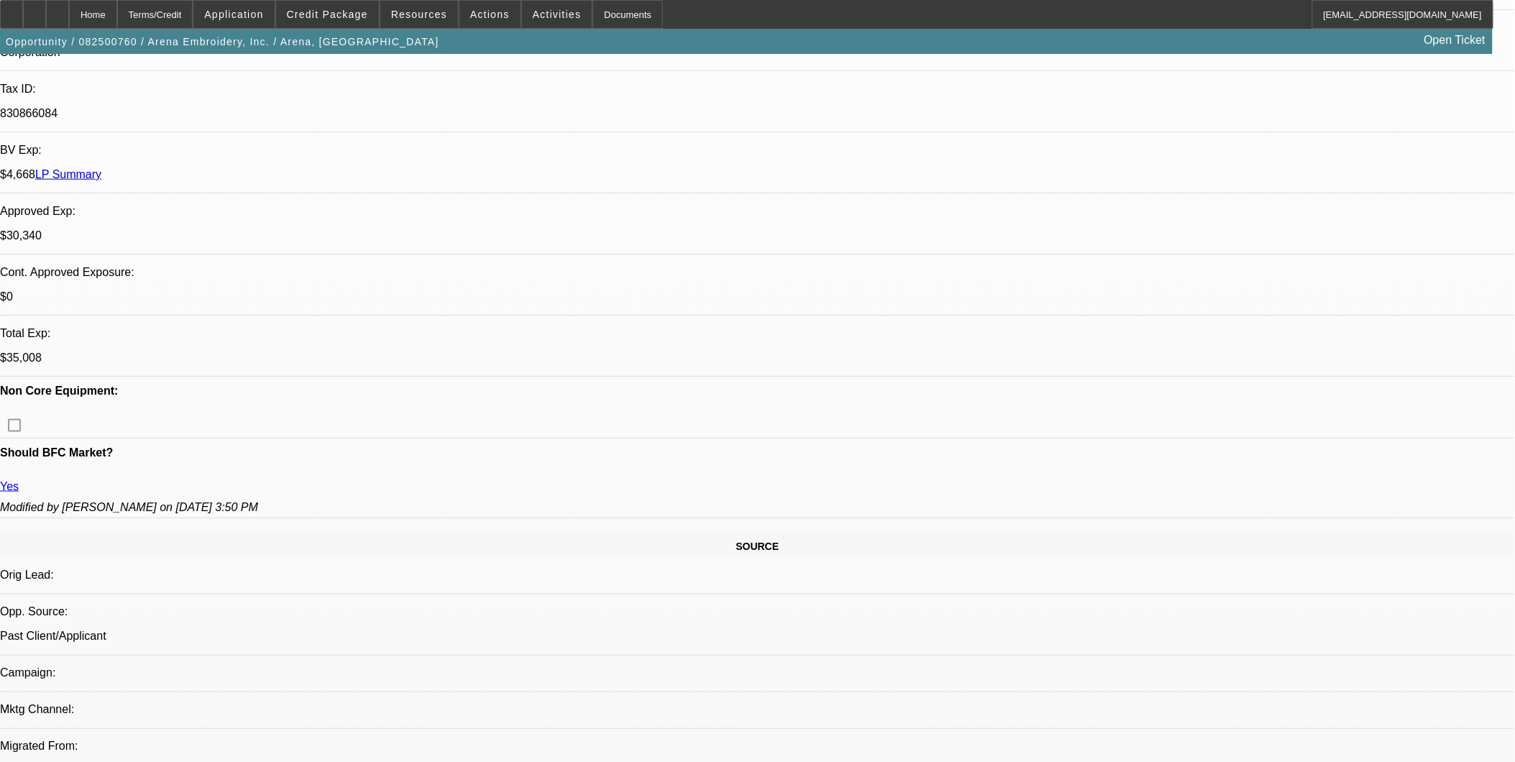
scroll to position [399, 0]
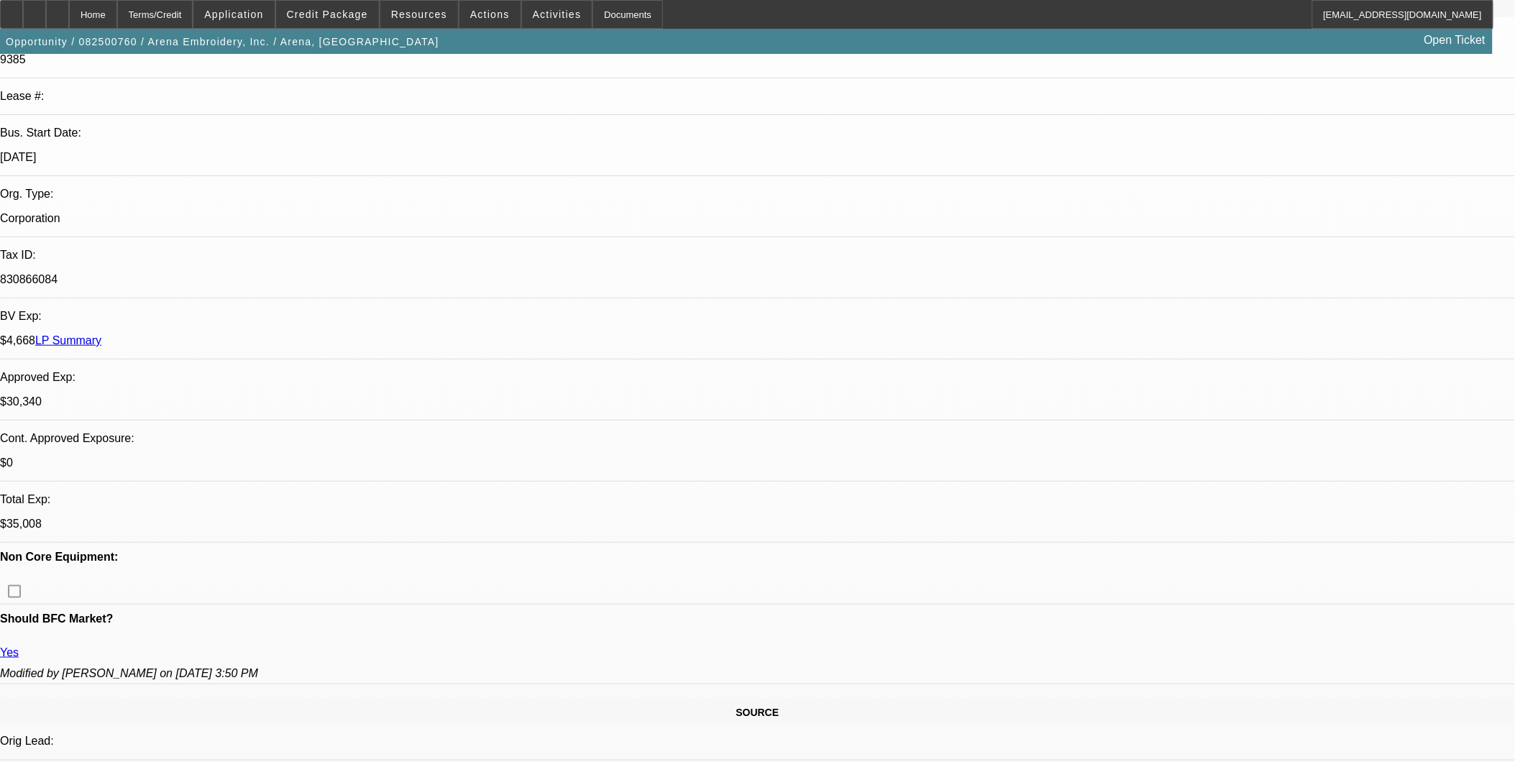
scroll to position [239, 0]
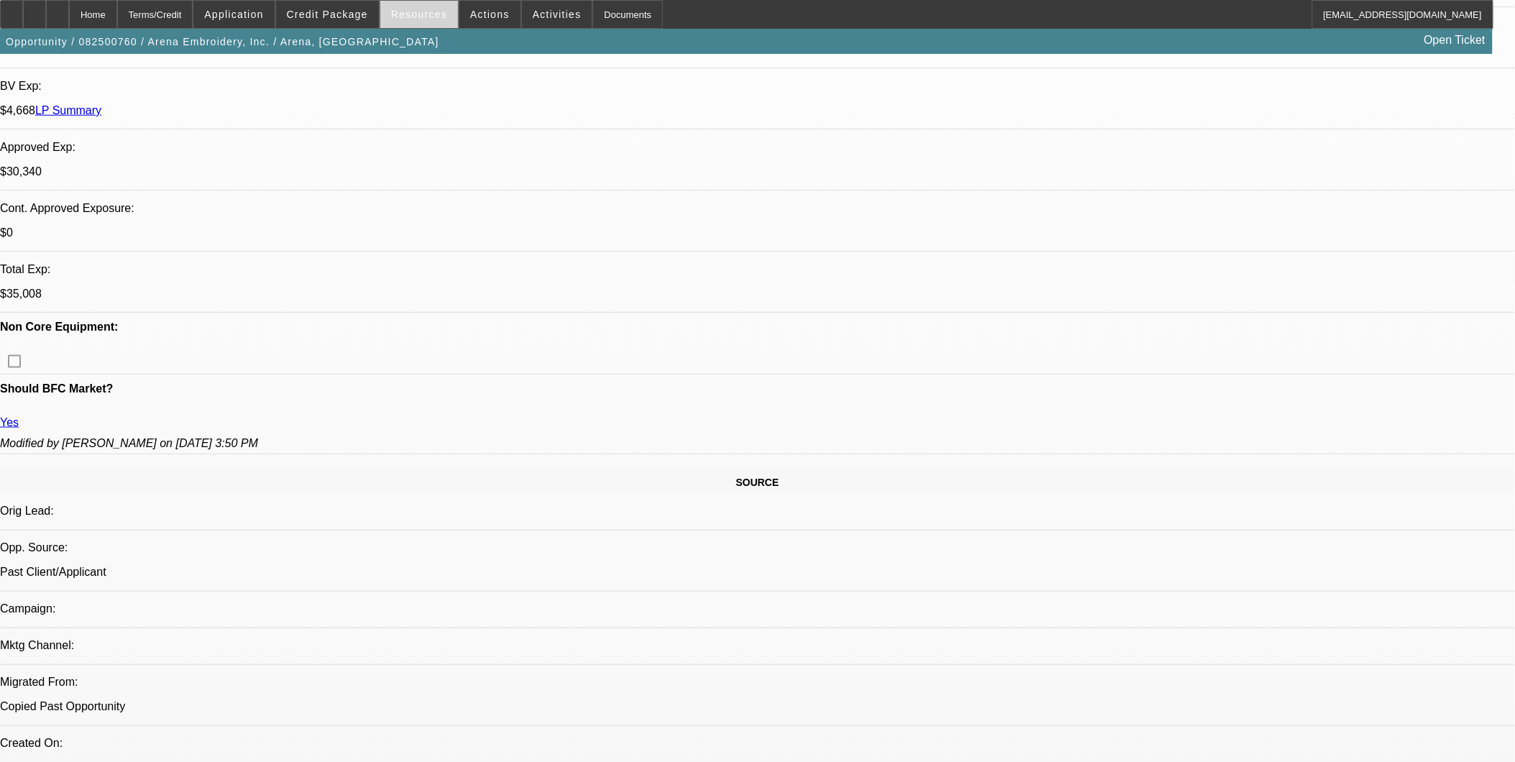
scroll to position [399, 0]
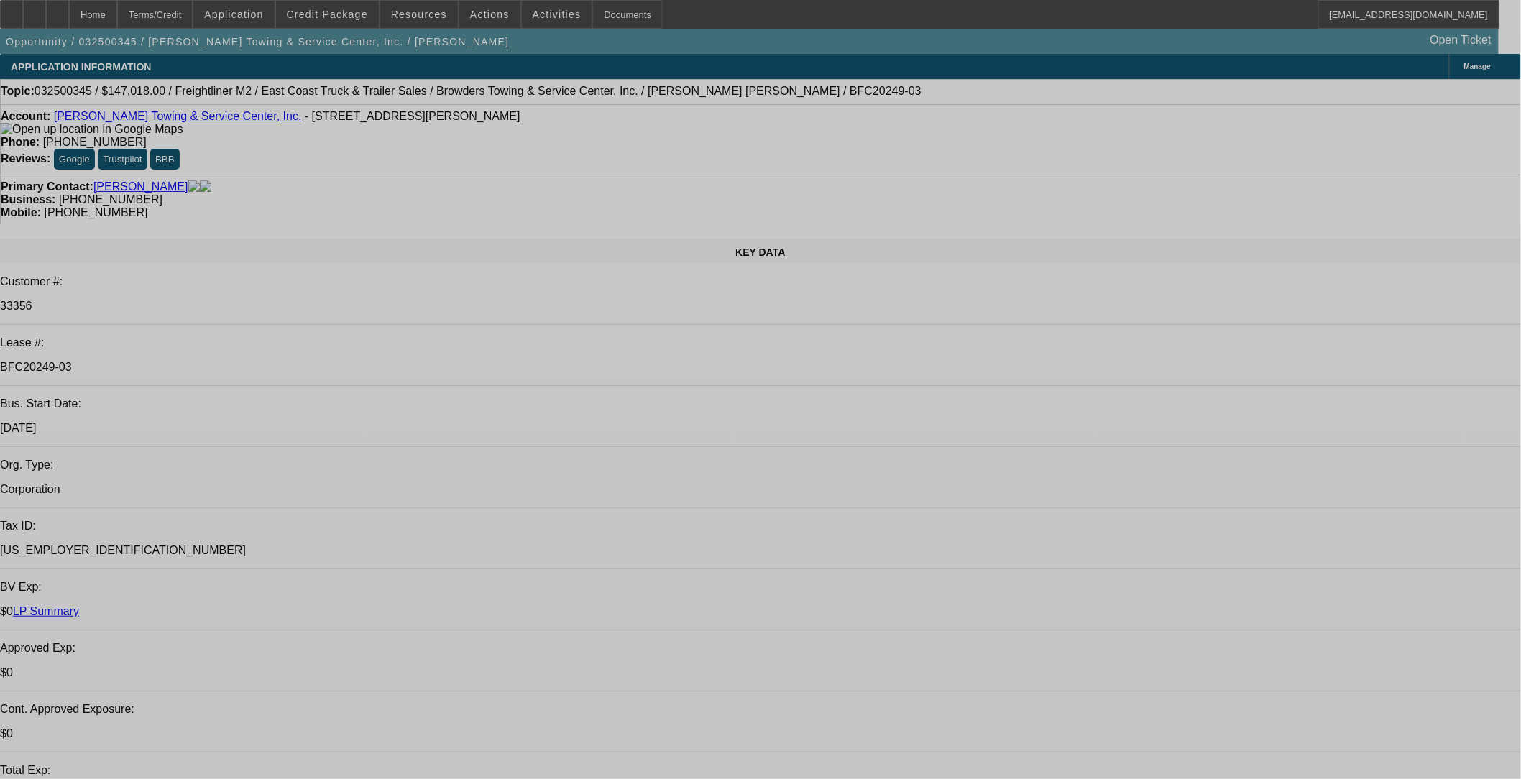
select select "0"
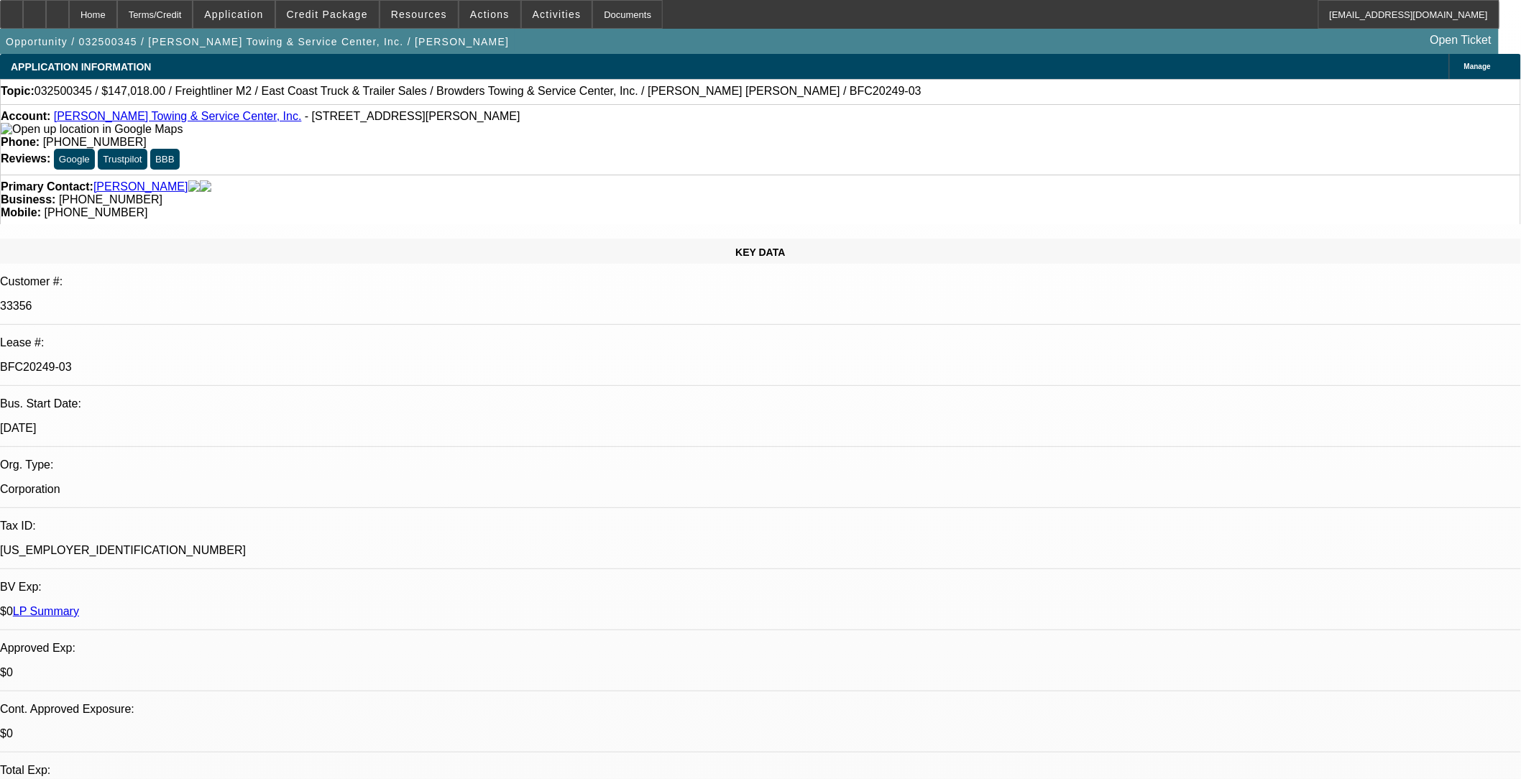
select select "0"
select select "1"
select select "2"
select select "6"
select select "1"
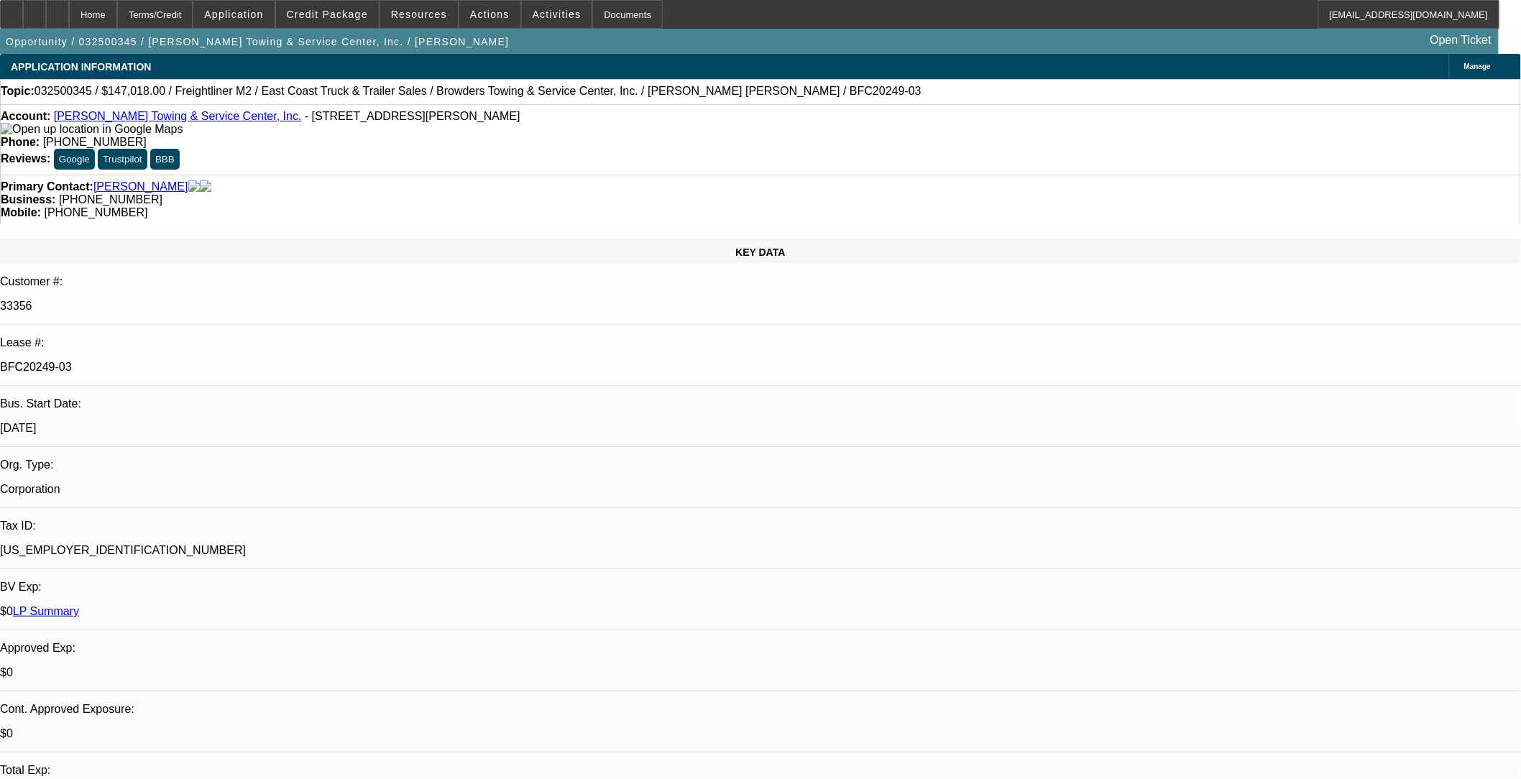
select select "2"
select select "6"
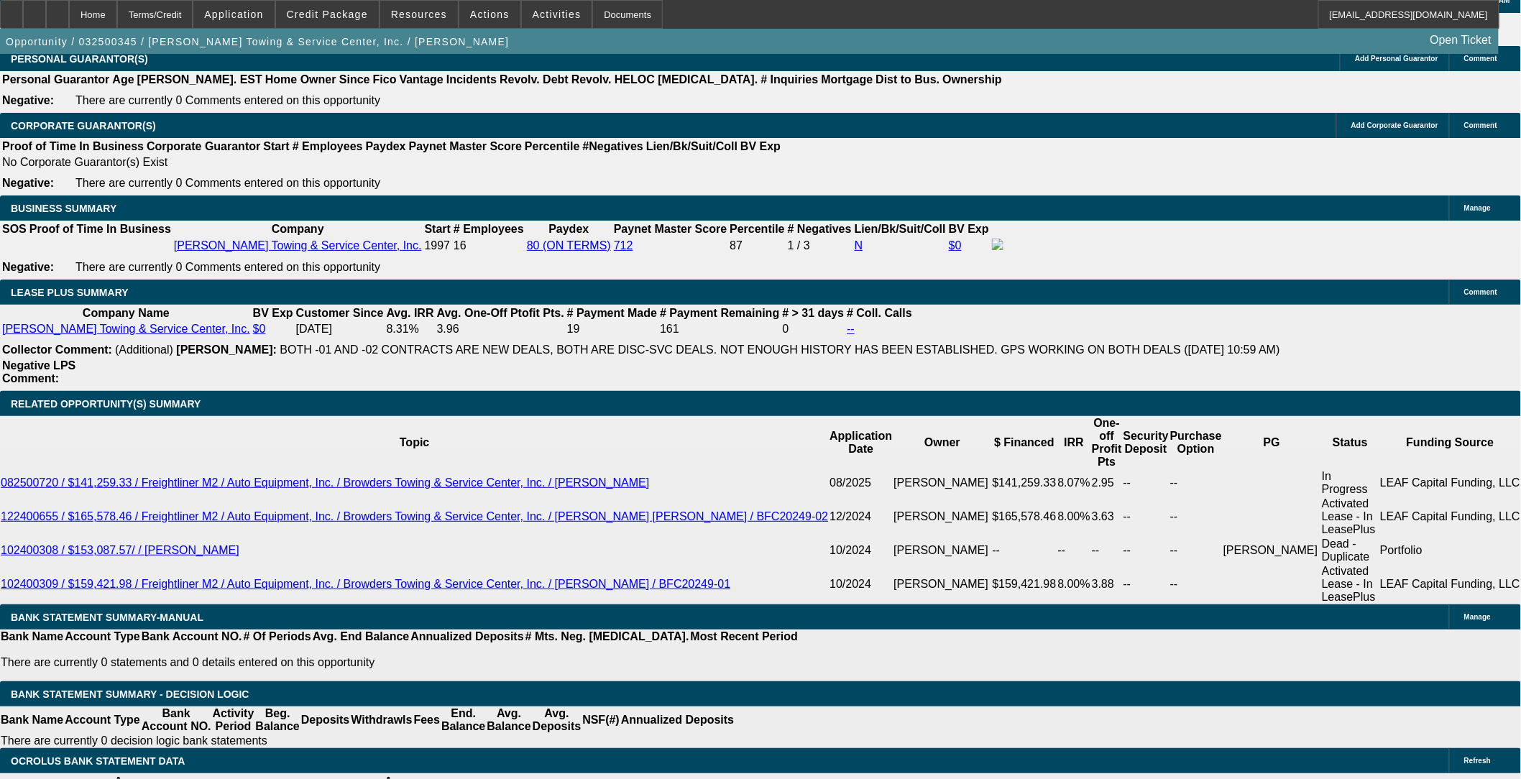
scroll to position [2237, 0]
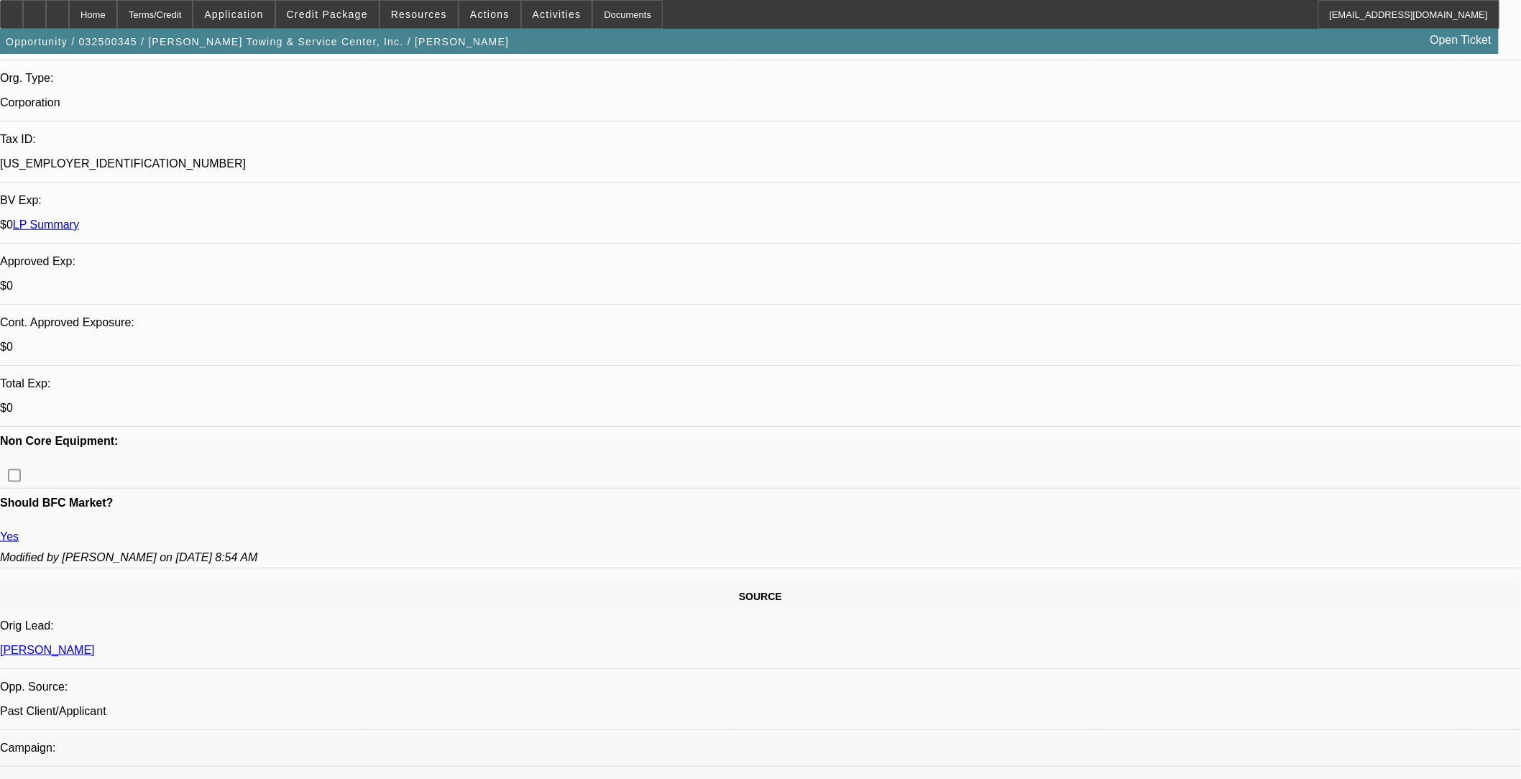
scroll to position [239, 0]
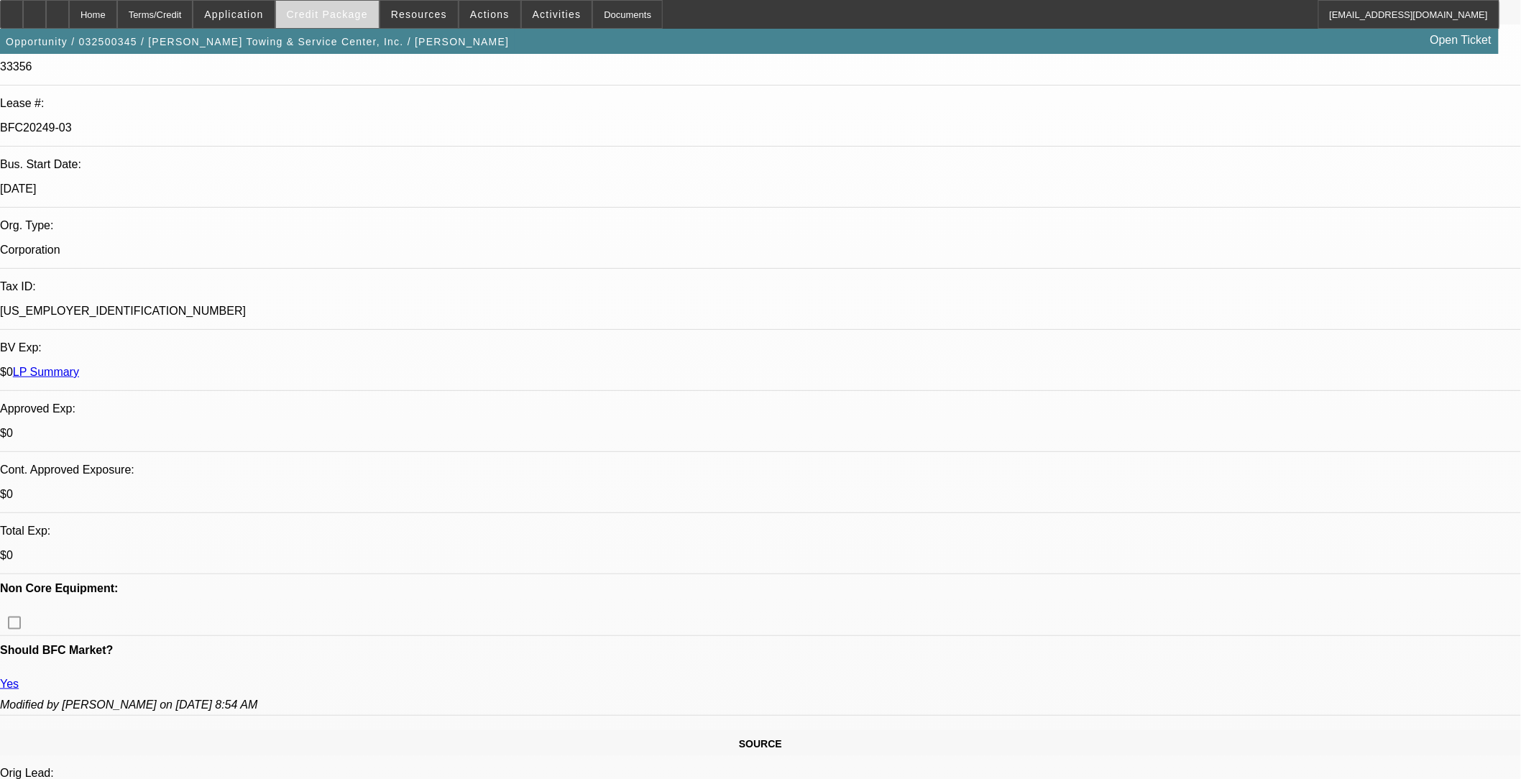
click at [357, 17] on span "Credit Package" at bounding box center [327, 15] width 81 height 12
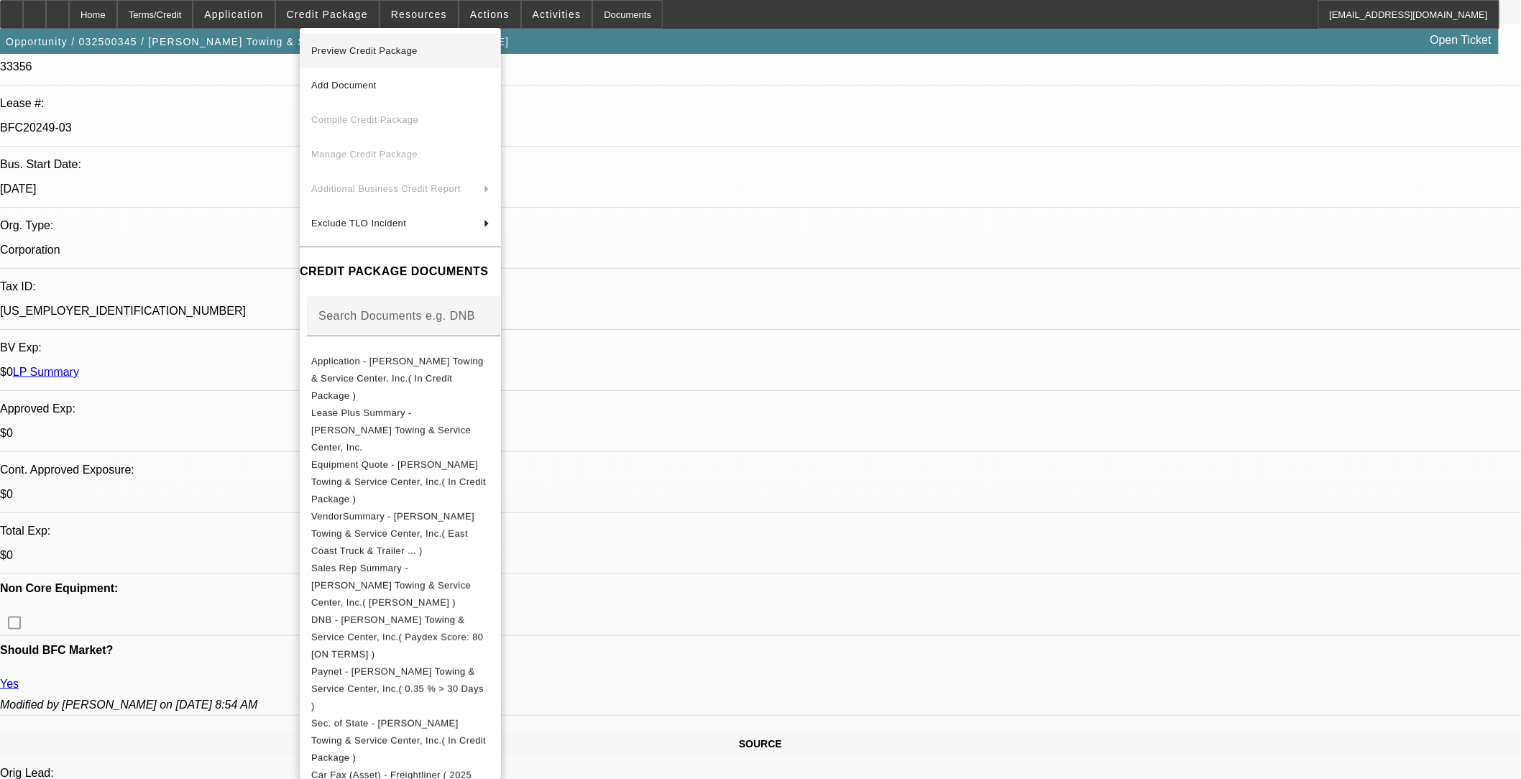
click at [429, 58] on span "Preview Credit Package" at bounding box center [400, 50] width 178 height 17
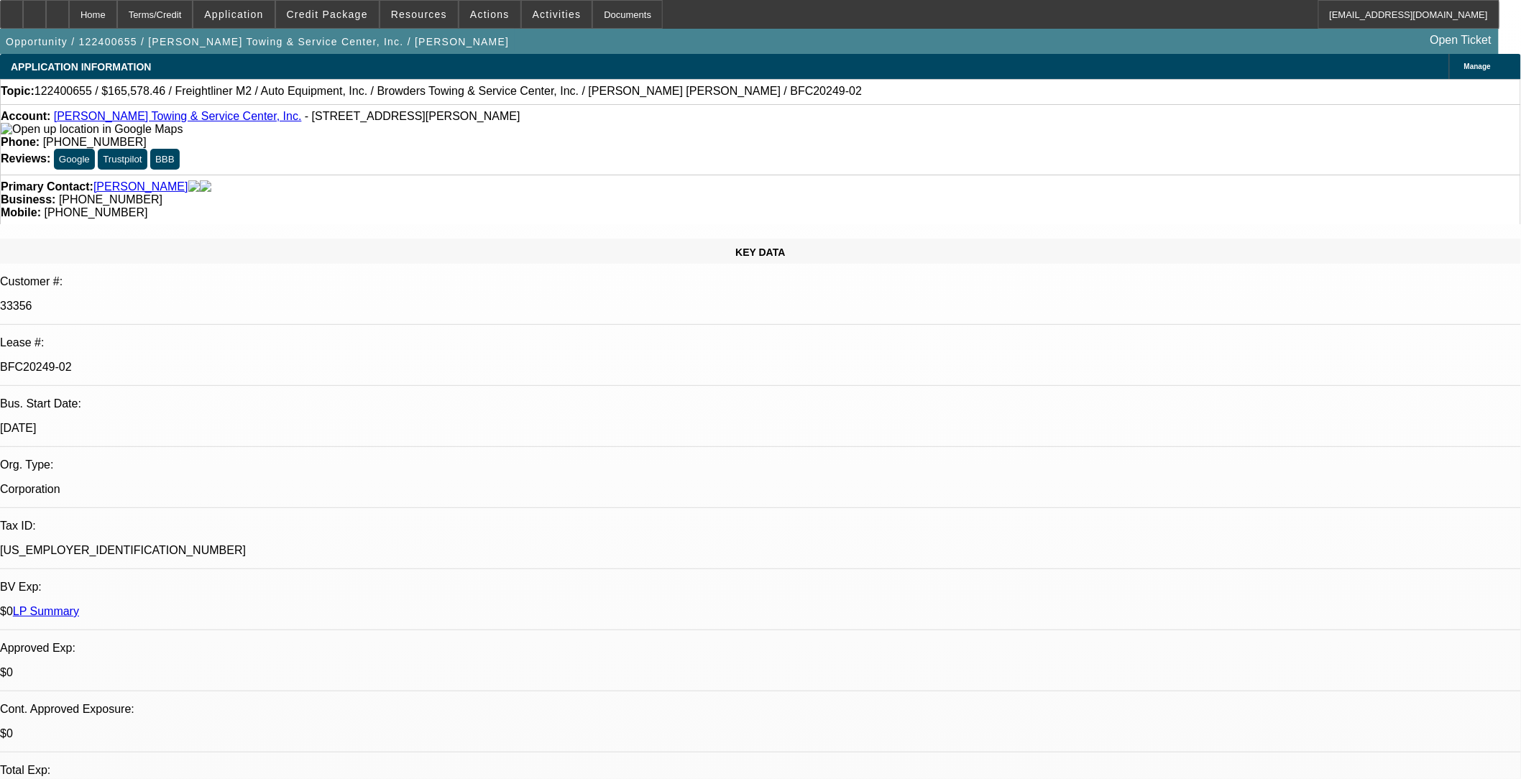
select select "0"
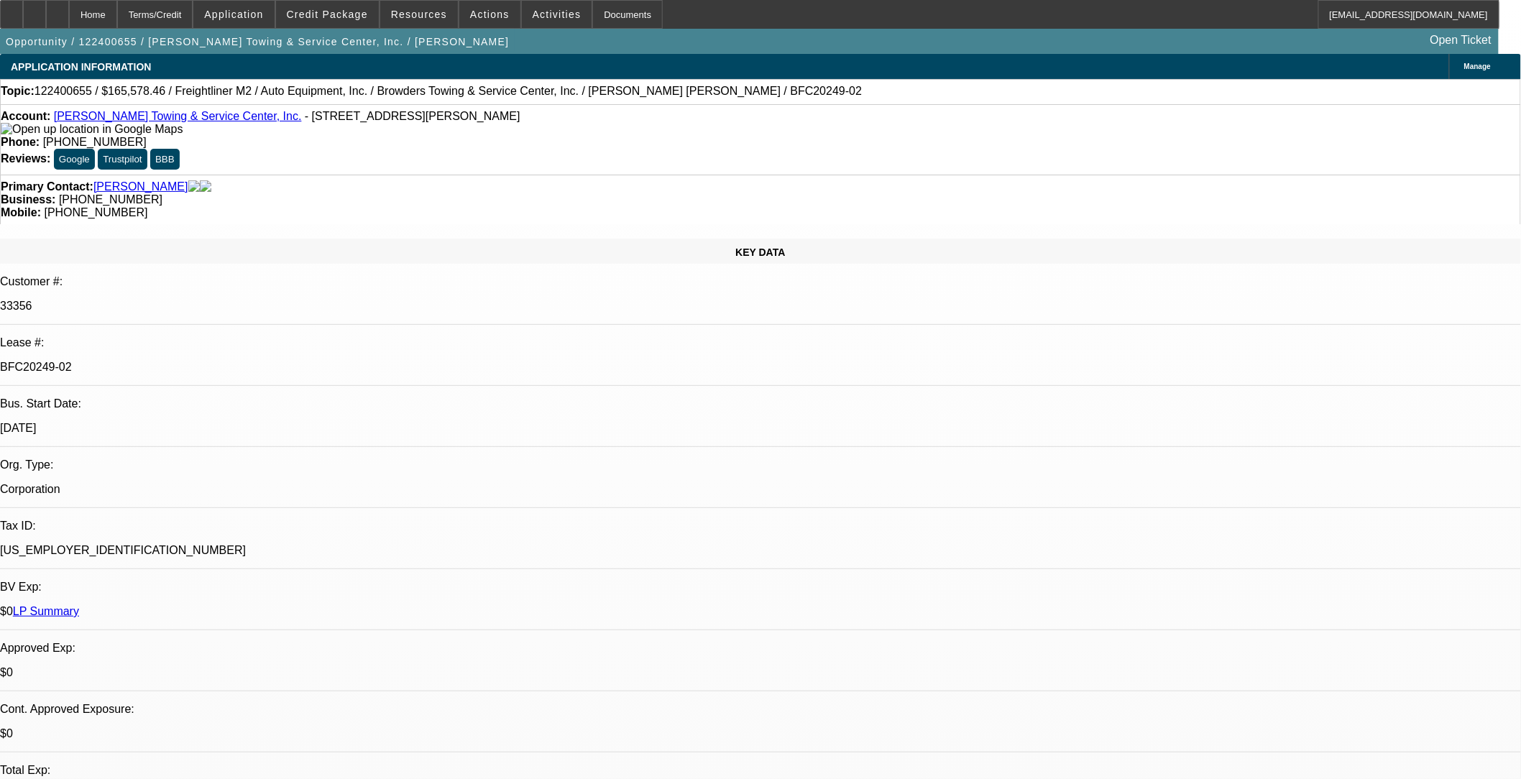
select select "0"
select select "1"
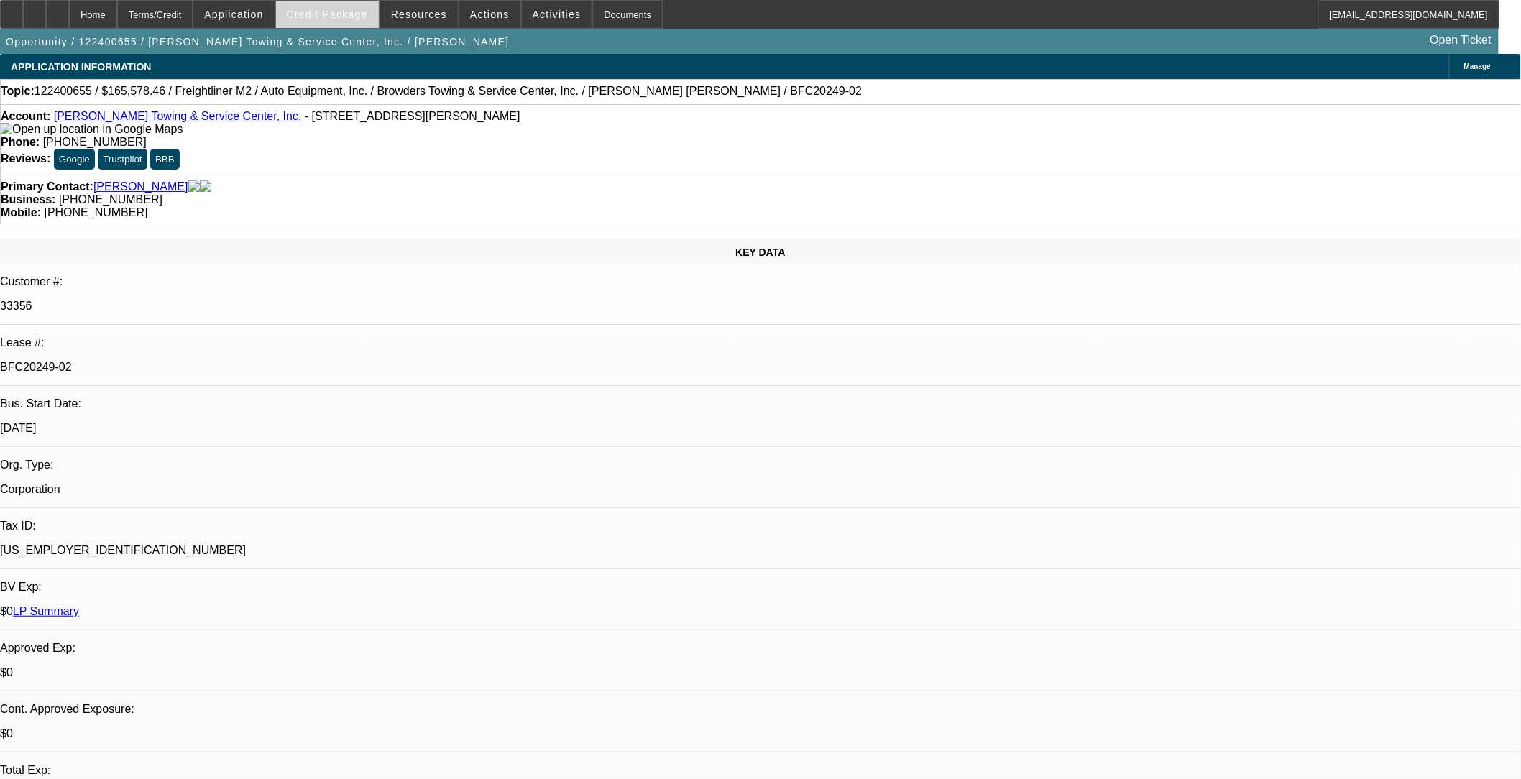
select select "2"
select select "6"
select select "1"
select select "2"
select select "6"
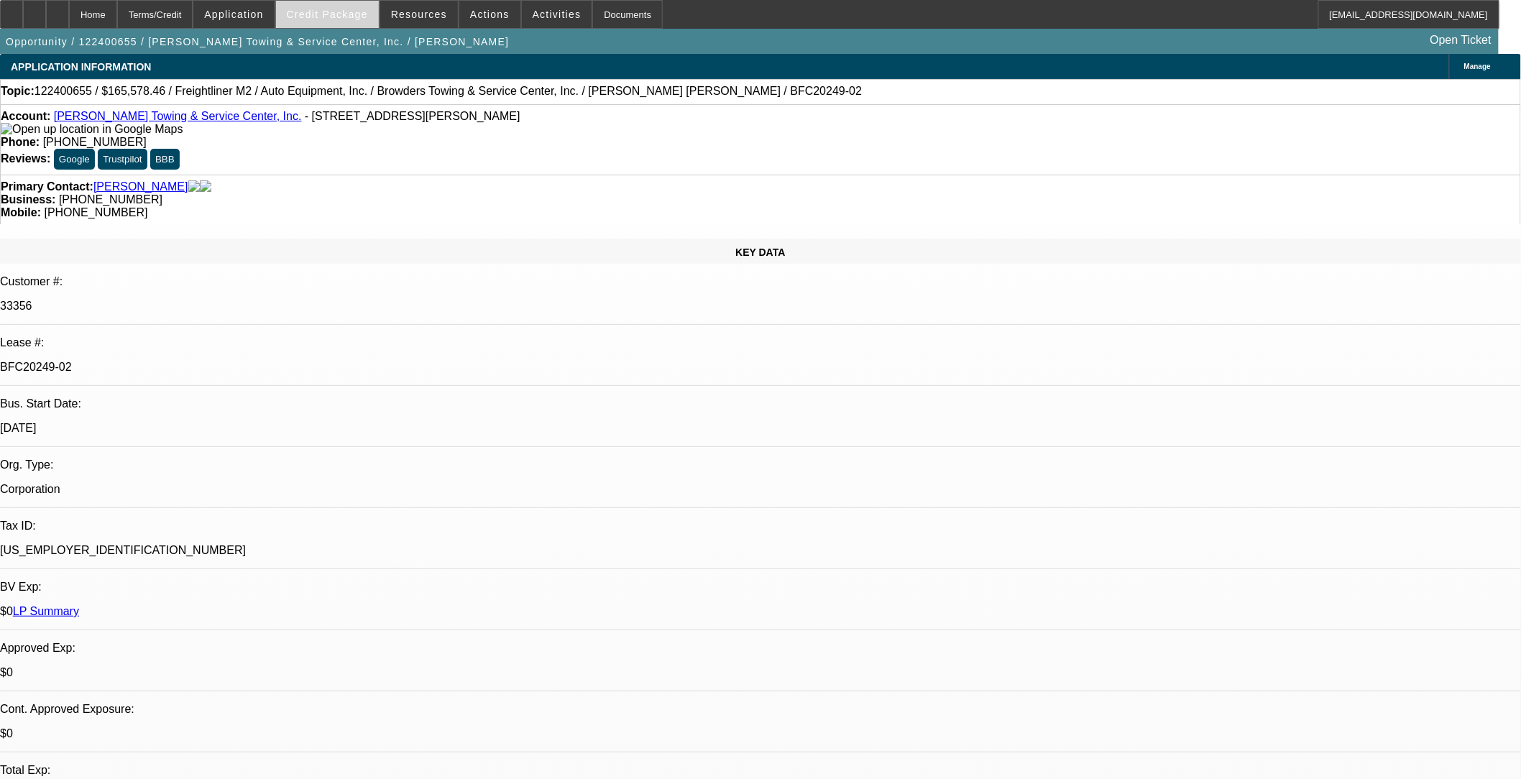
select select "1"
select select "2"
select select "6"
click at [343, 13] on span "Credit Package" at bounding box center [327, 15] width 81 height 12
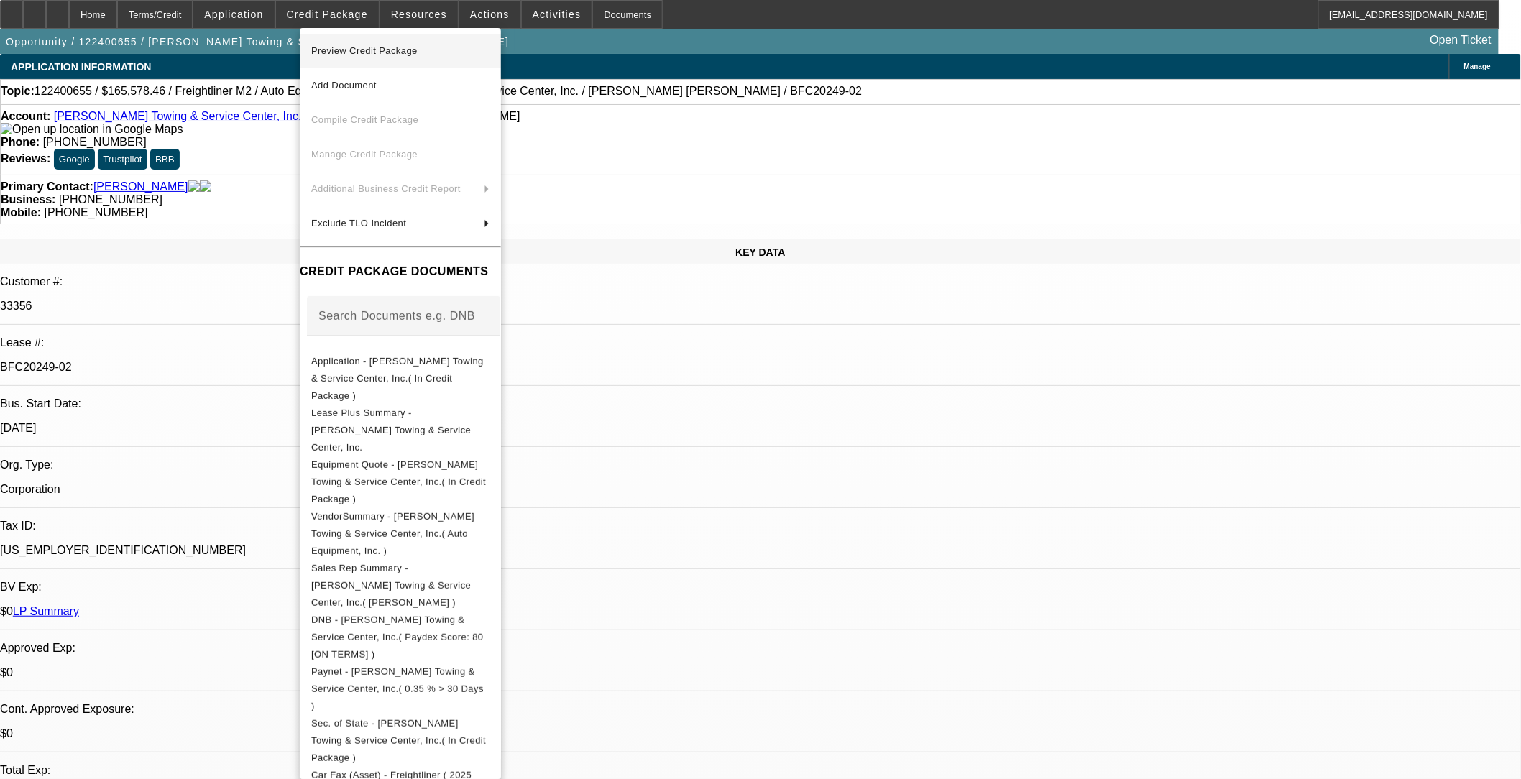
click at [355, 47] on span "Preview Credit Package" at bounding box center [364, 50] width 106 height 11
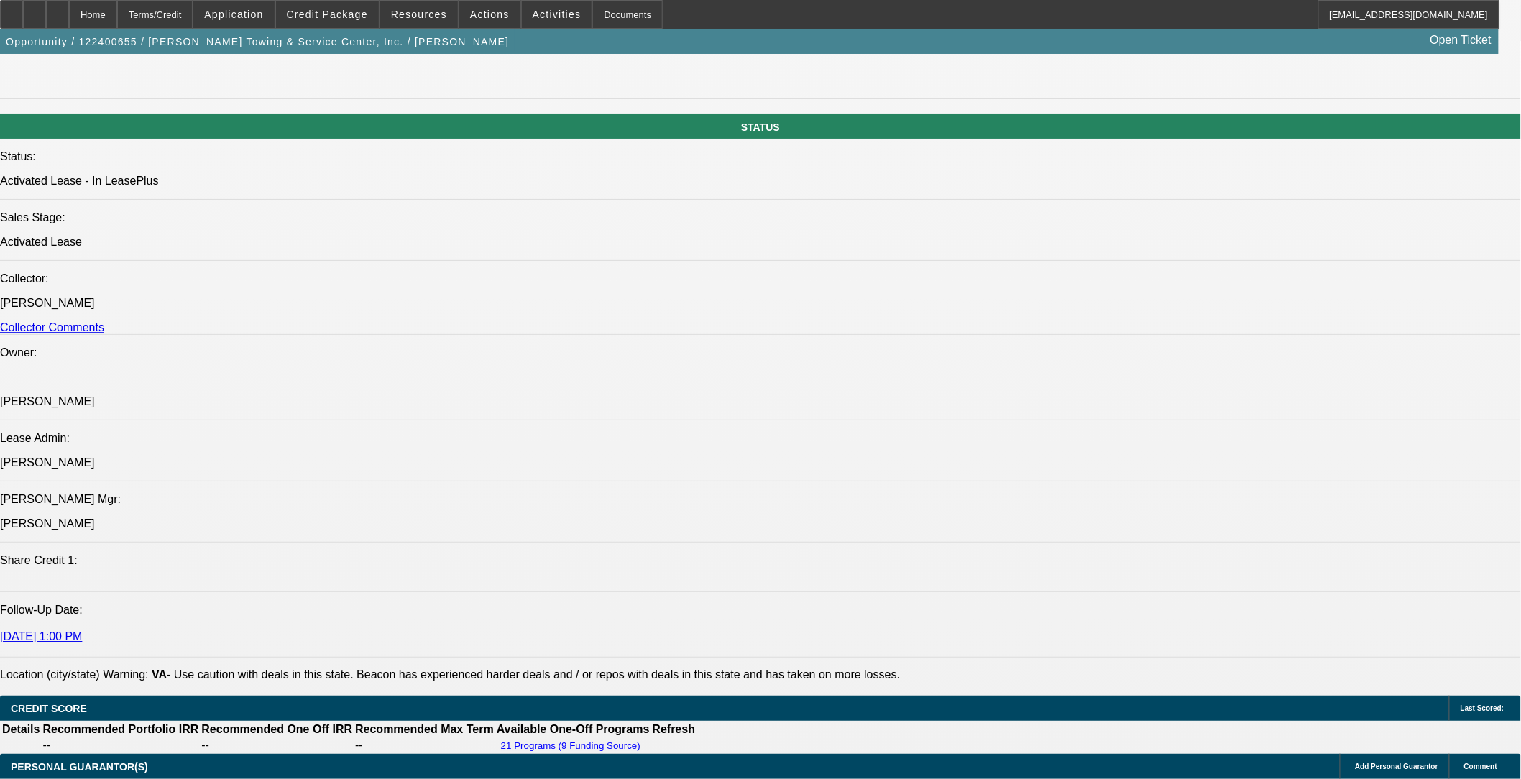
scroll to position [1997, 0]
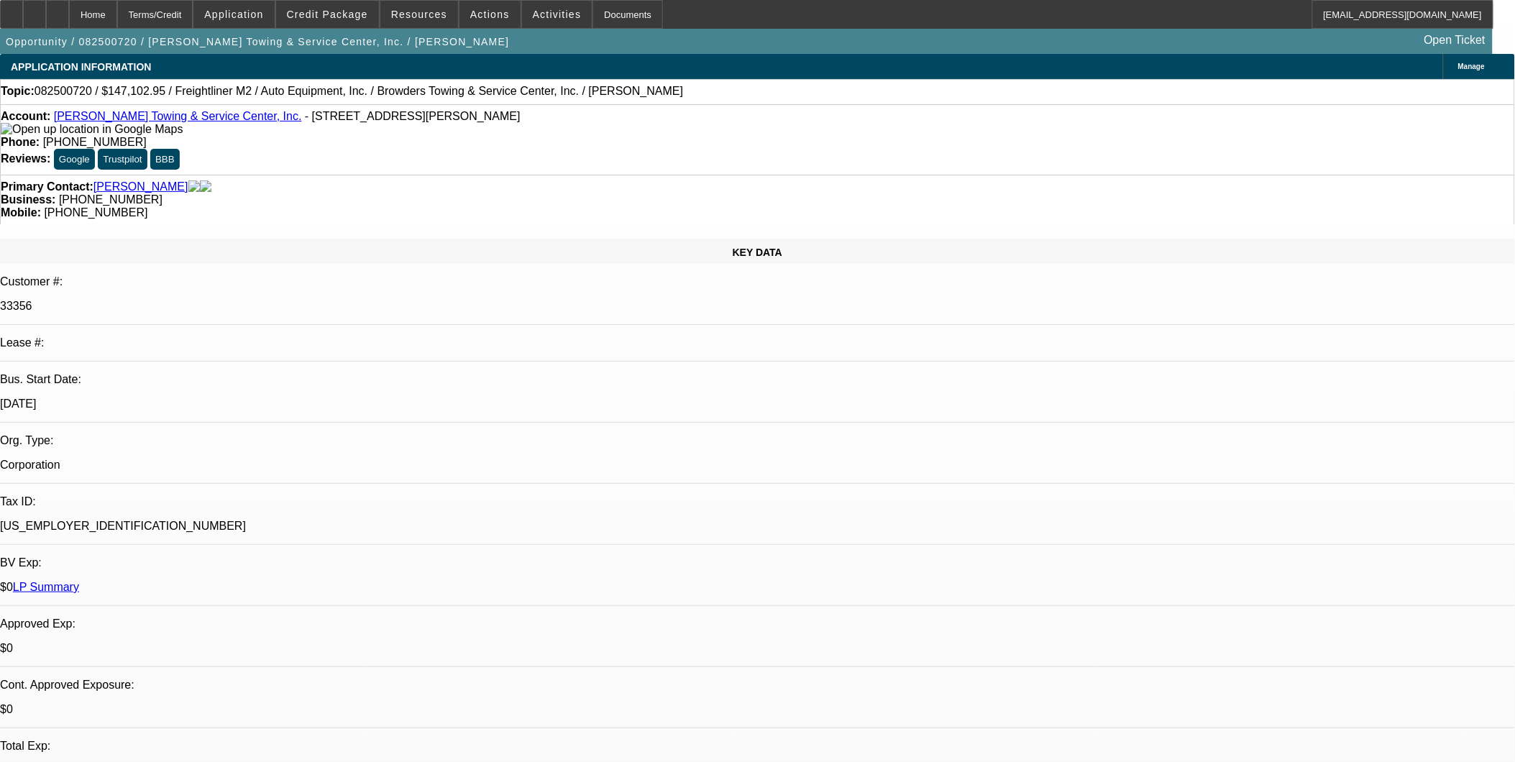
select select "0"
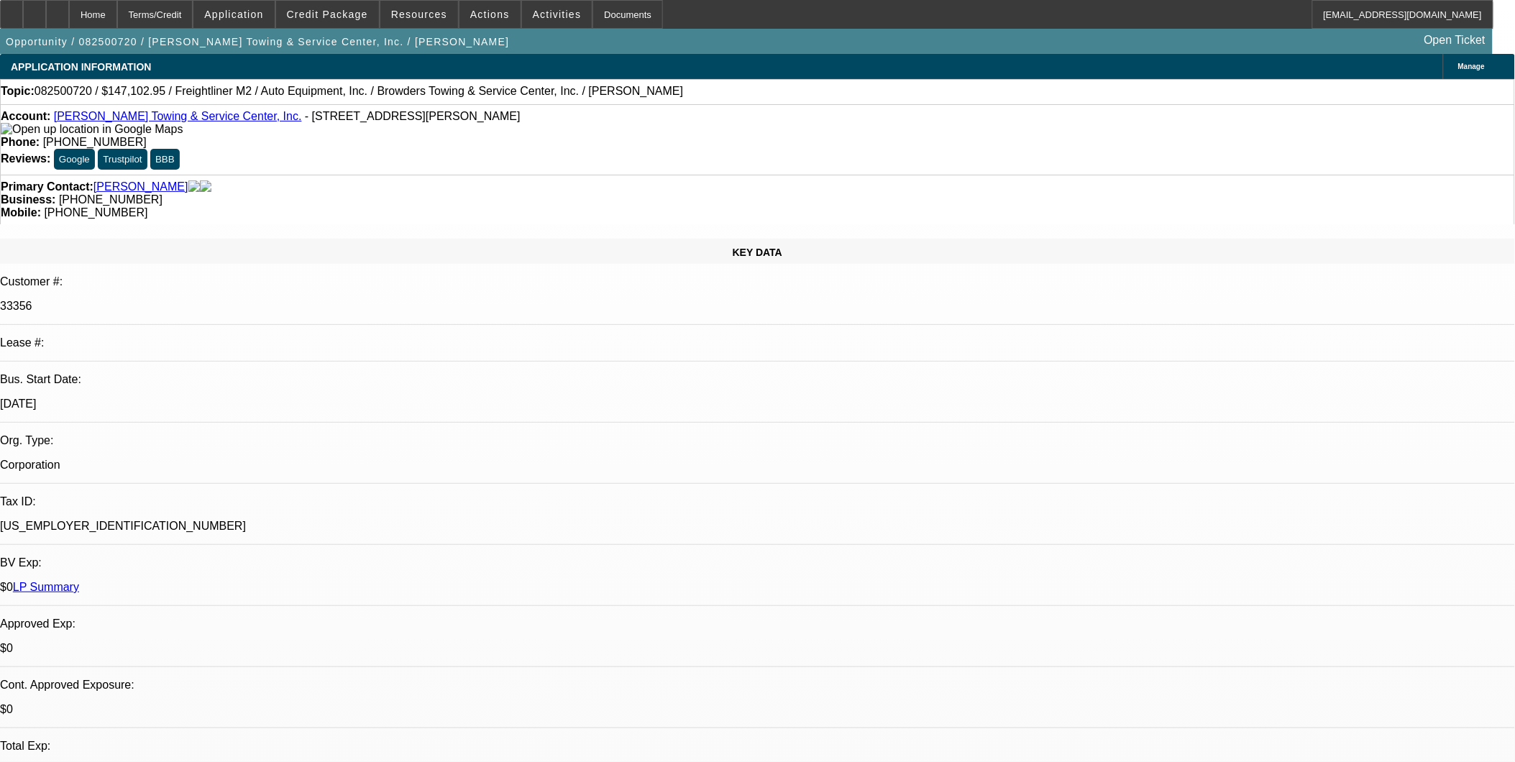
select select "0"
select select "1"
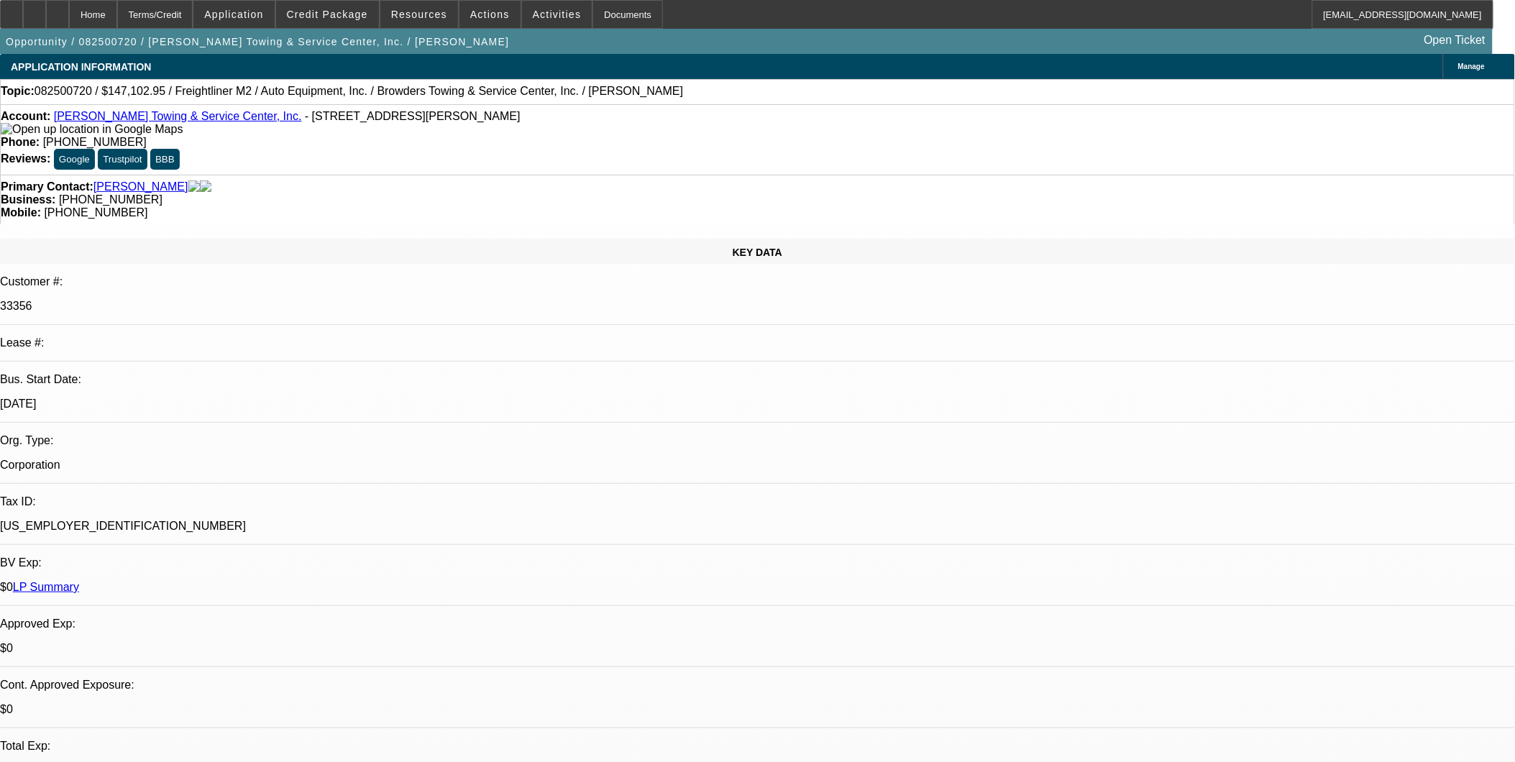
select select "2"
select select "6"
select select "1"
select select "2"
select select "6"
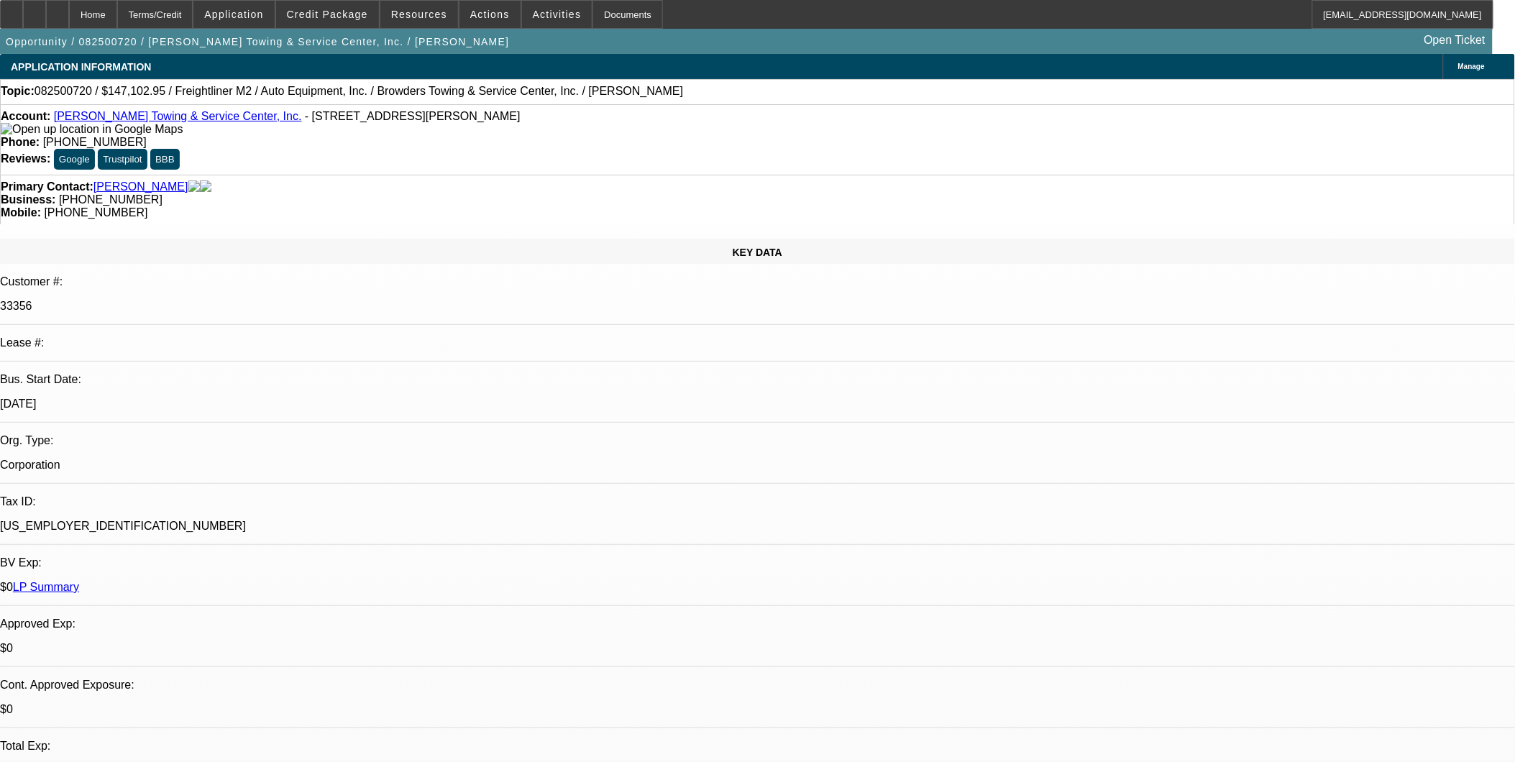
select select "1"
select select "2"
select select "6"
